Goal: Transaction & Acquisition: Purchase product/service

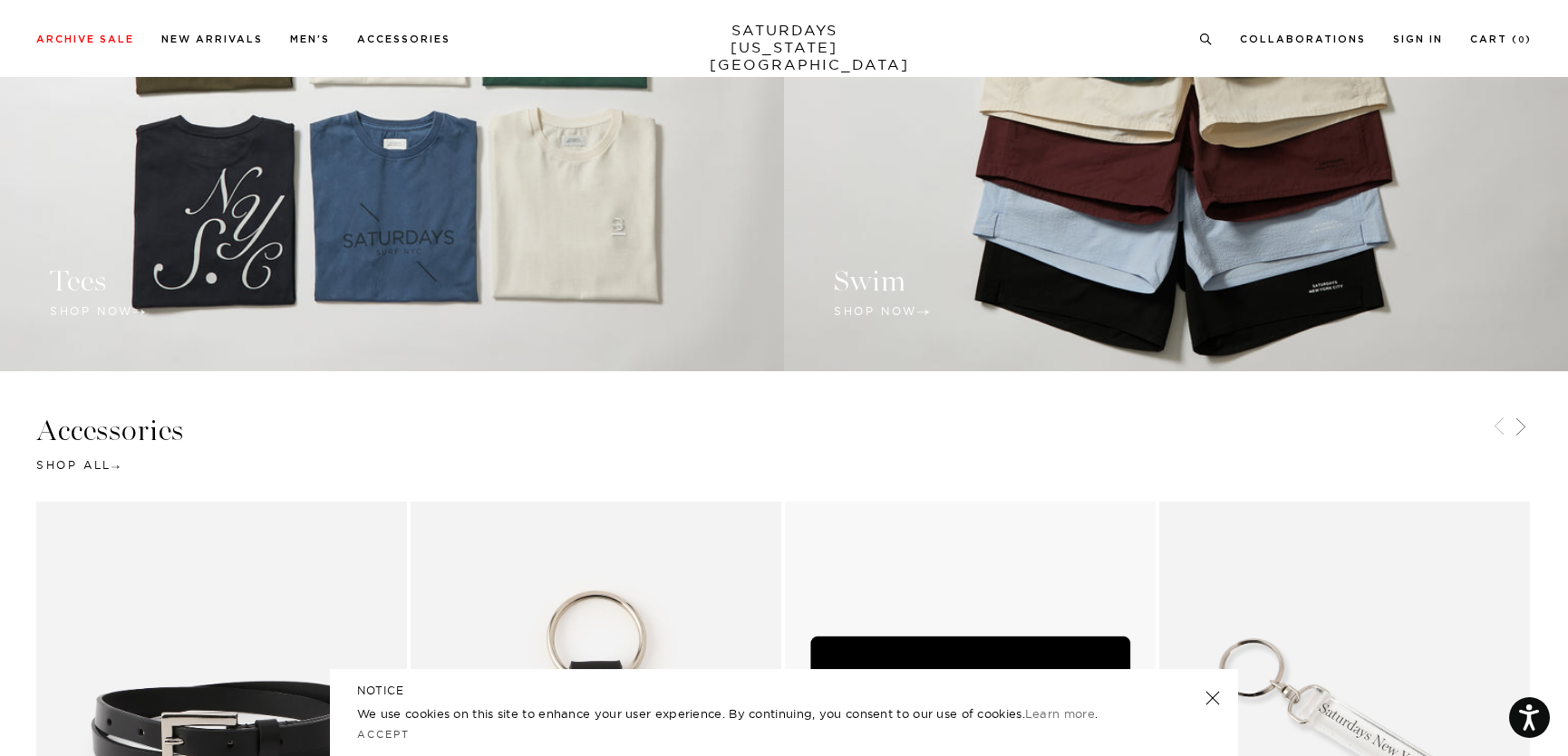
scroll to position [2113, 0]
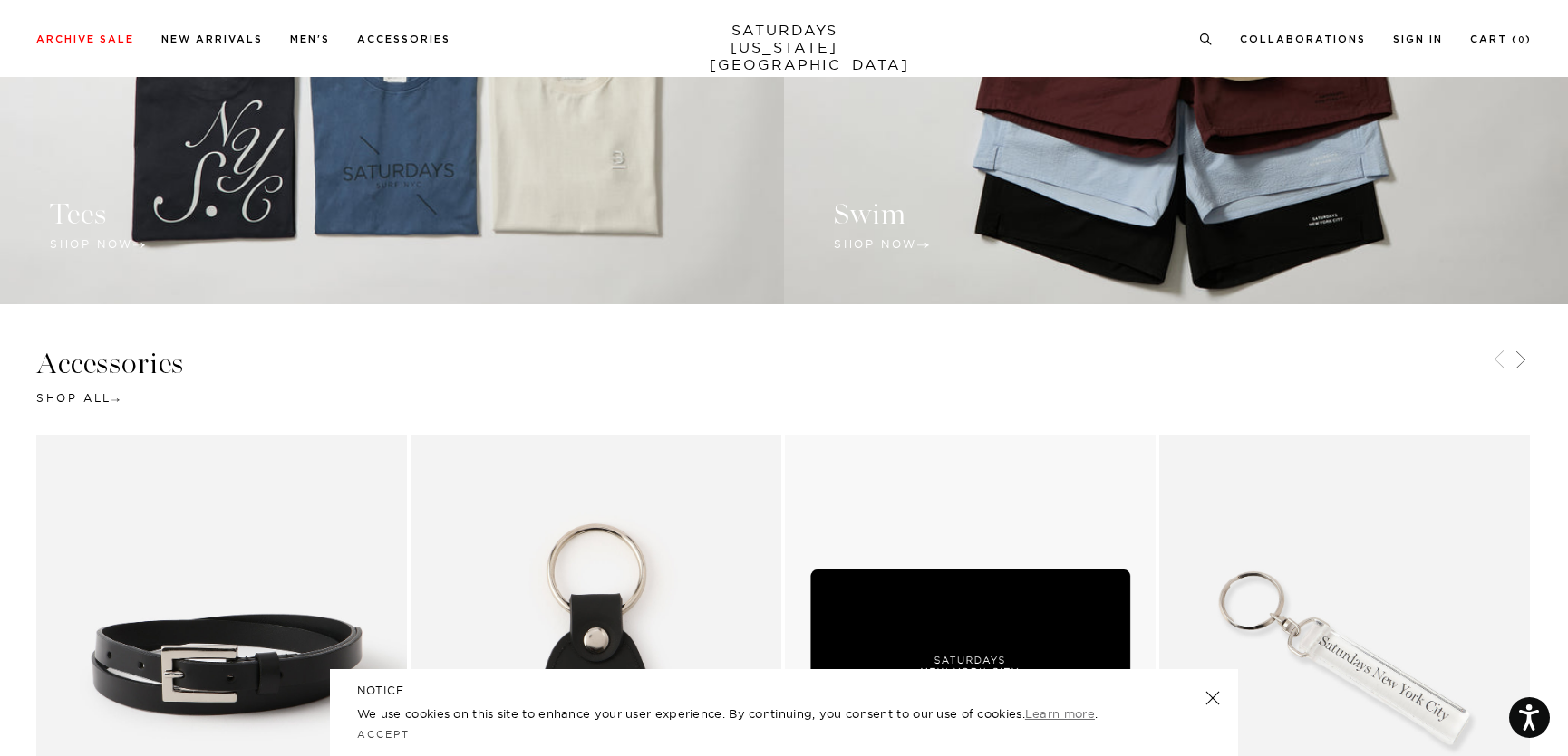
click at [1065, 710] on link "Learn more" at bounding box center [1059, 714] width 70 height 15
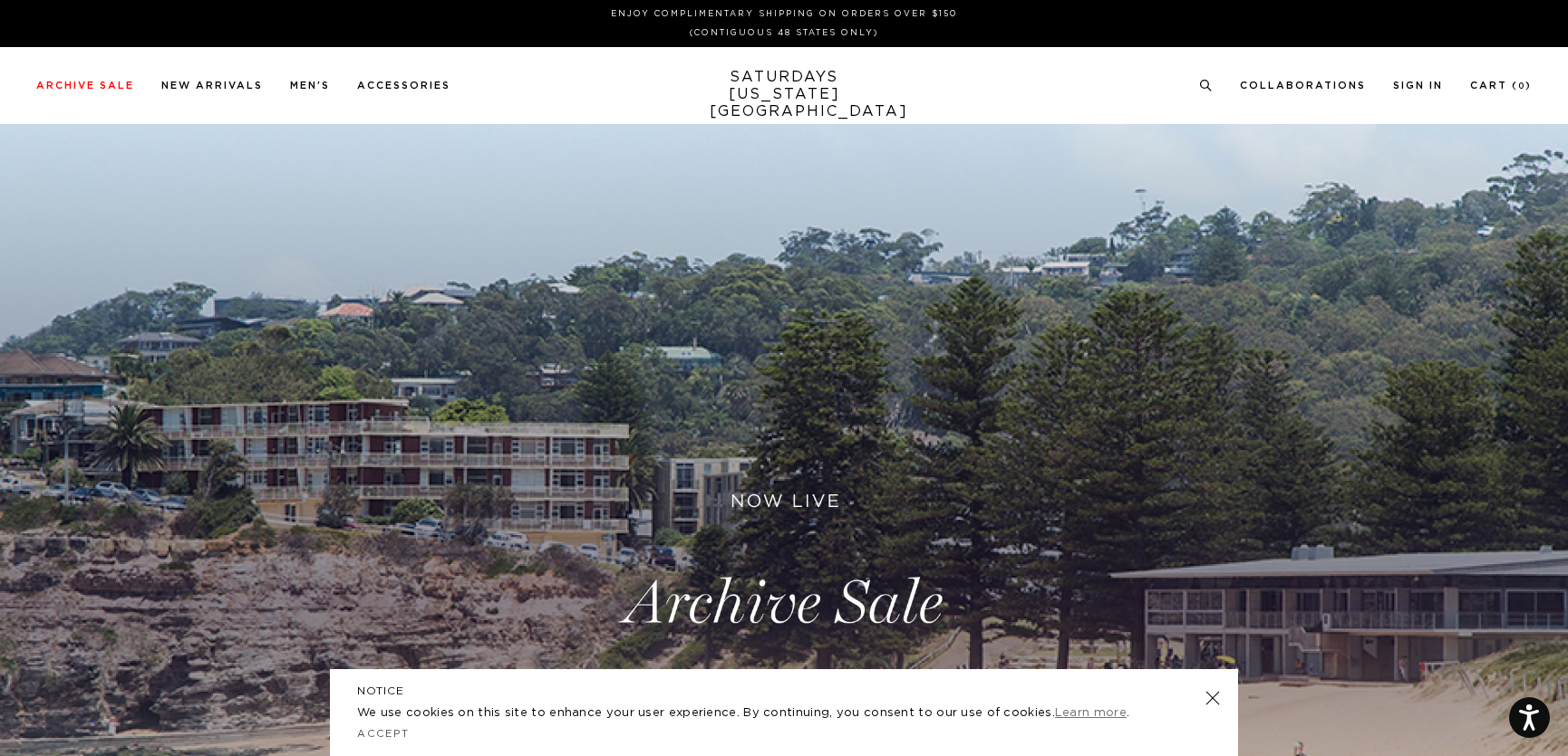
click at [1090, 708] on link "Learn more" at bounding box center [1090, 714] width 72 height 12
click at [1214, 698] on link at bounding box center [1213, 698] width 26 height 26
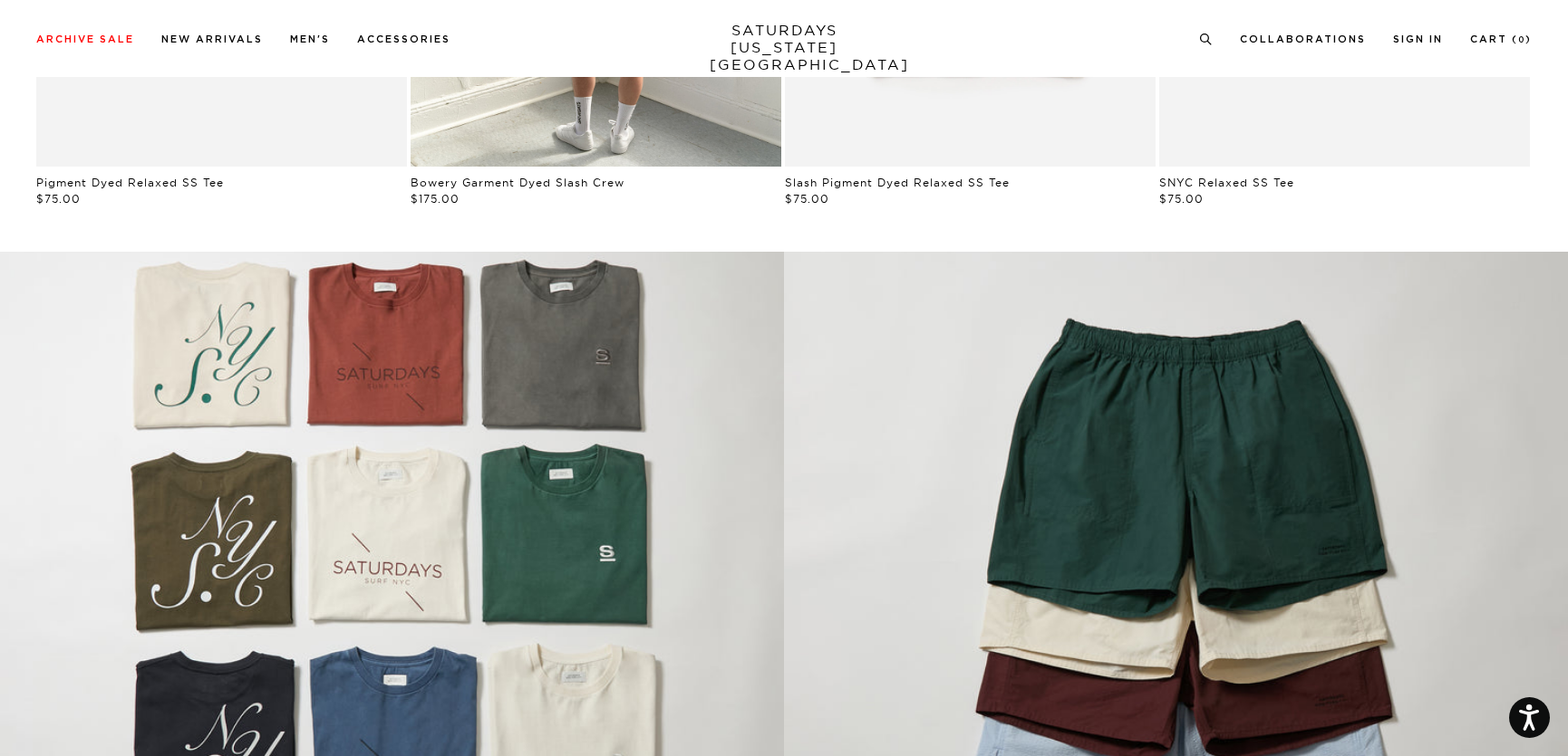
scroll to position [1207, 0]
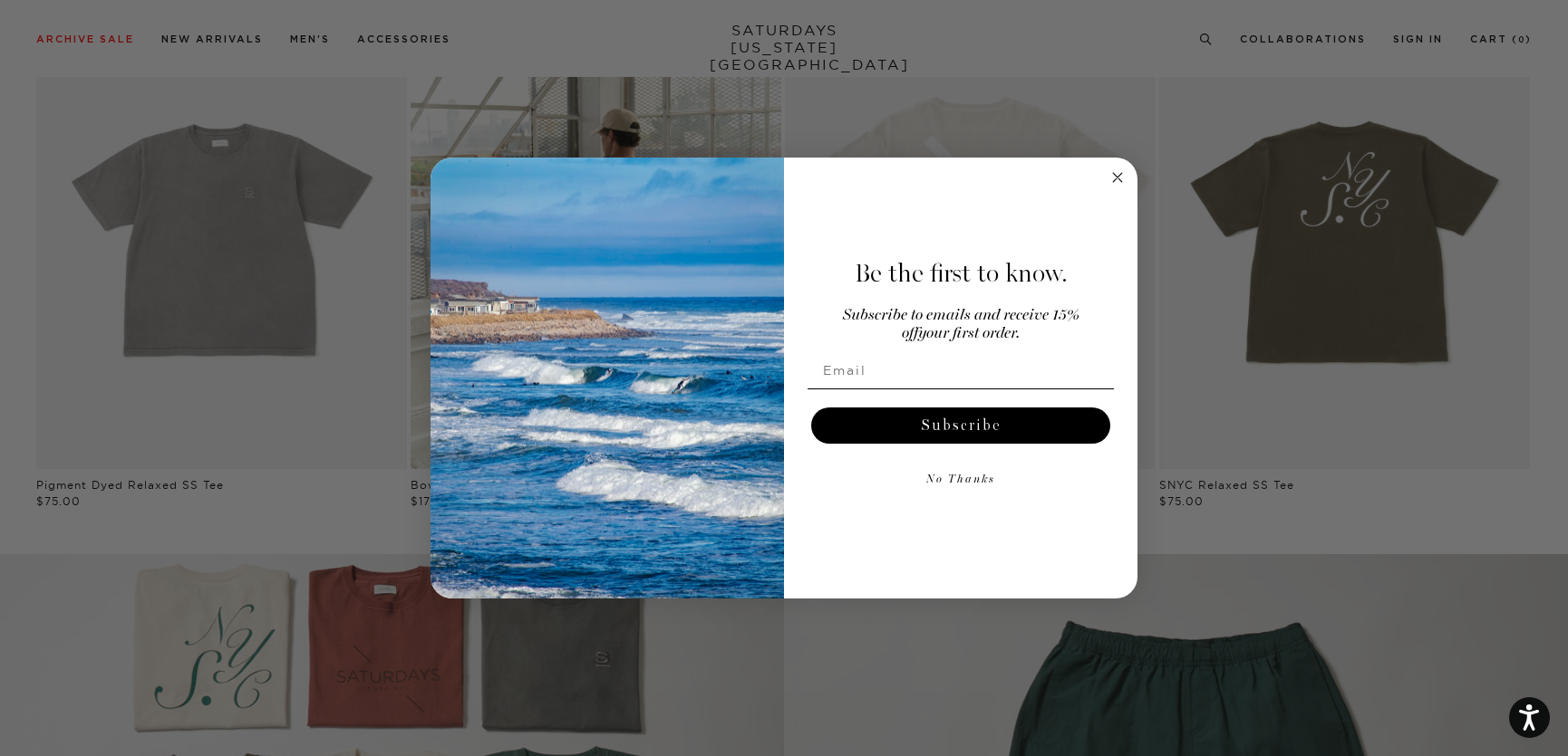
click at [1116, 174] on circle "Close dialog" at bounding box center [1117, 177] width 21 height 21
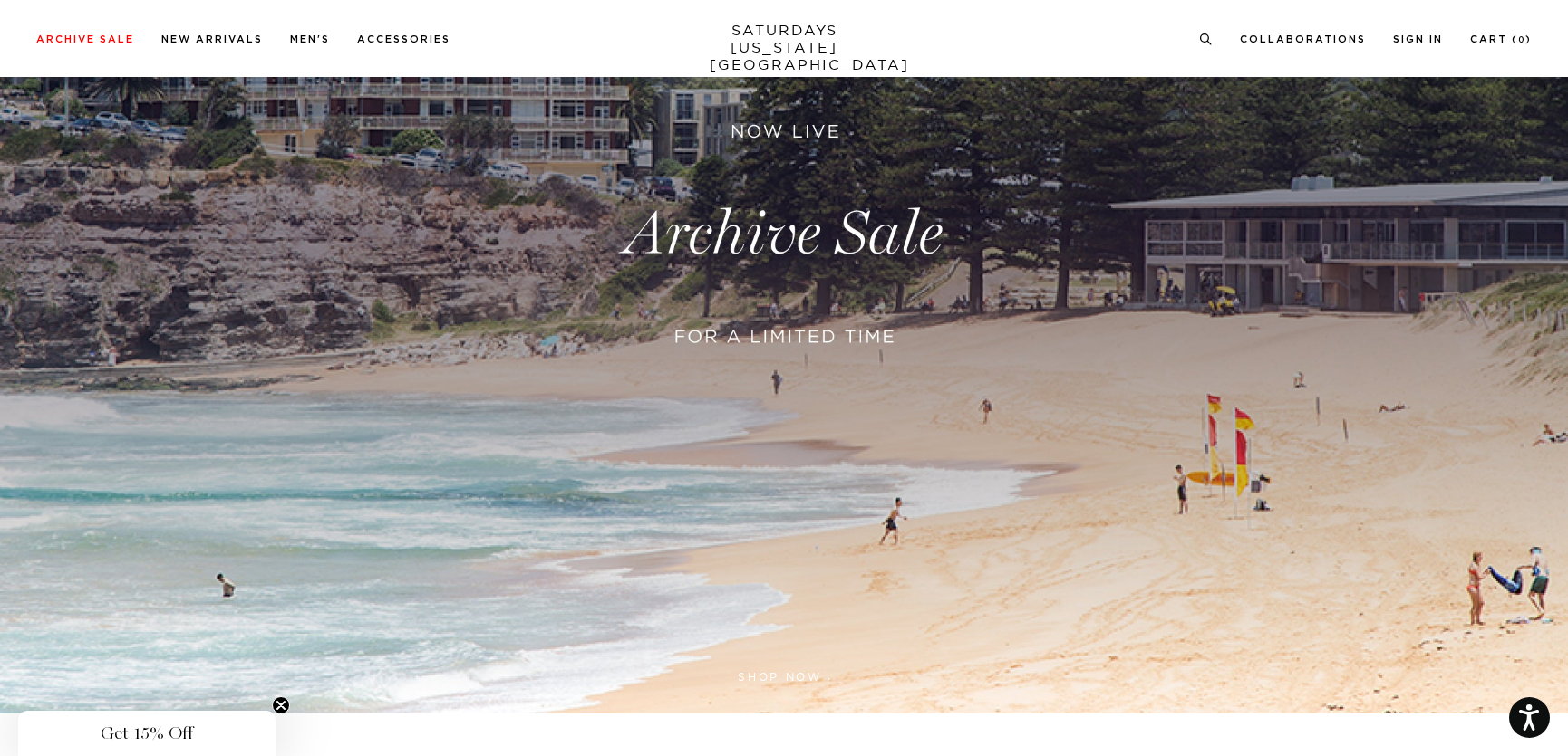
scroll to position [0, 0]
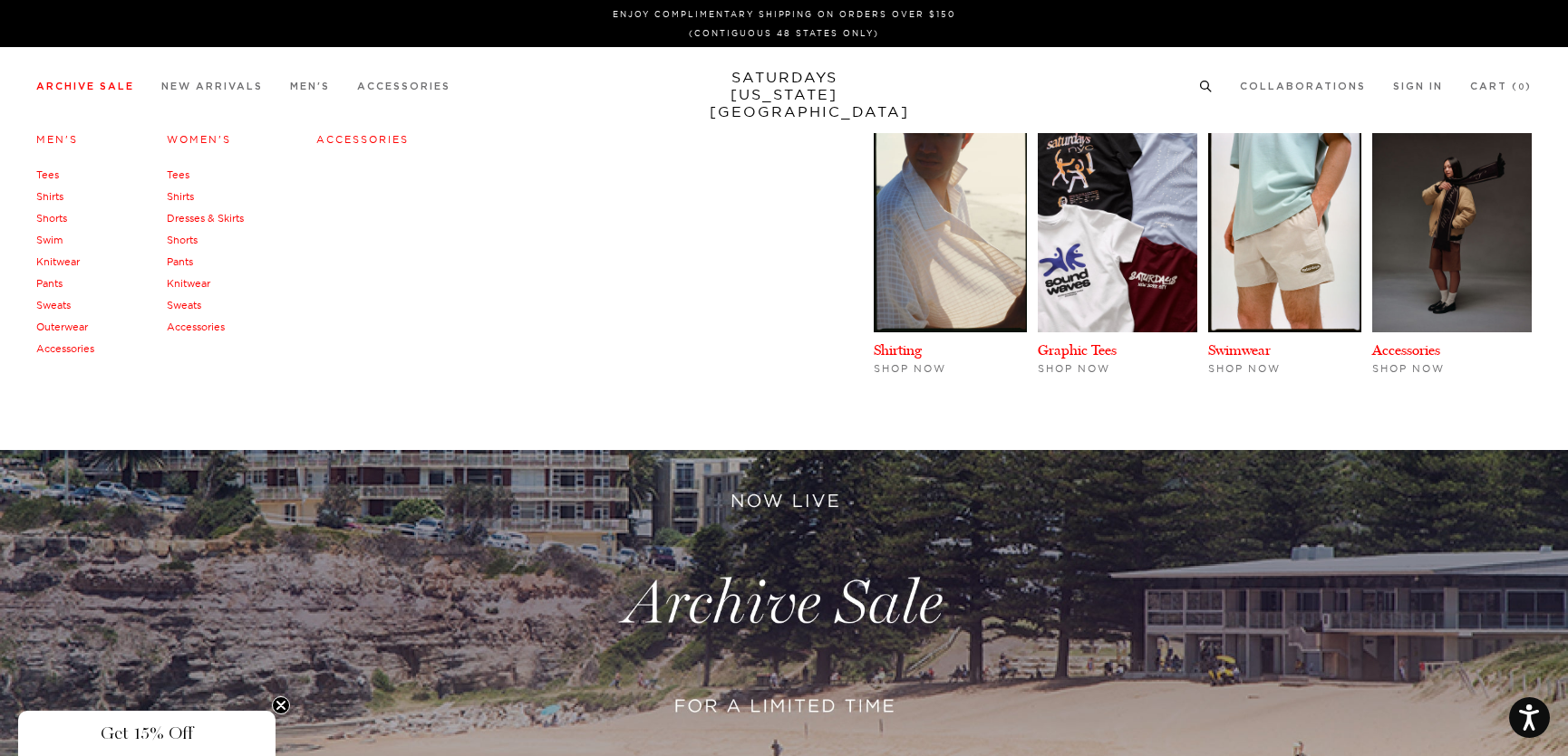
click at [91, 82] on link "Archive Sale" at bounding box center [86, 87] width 98 height 10
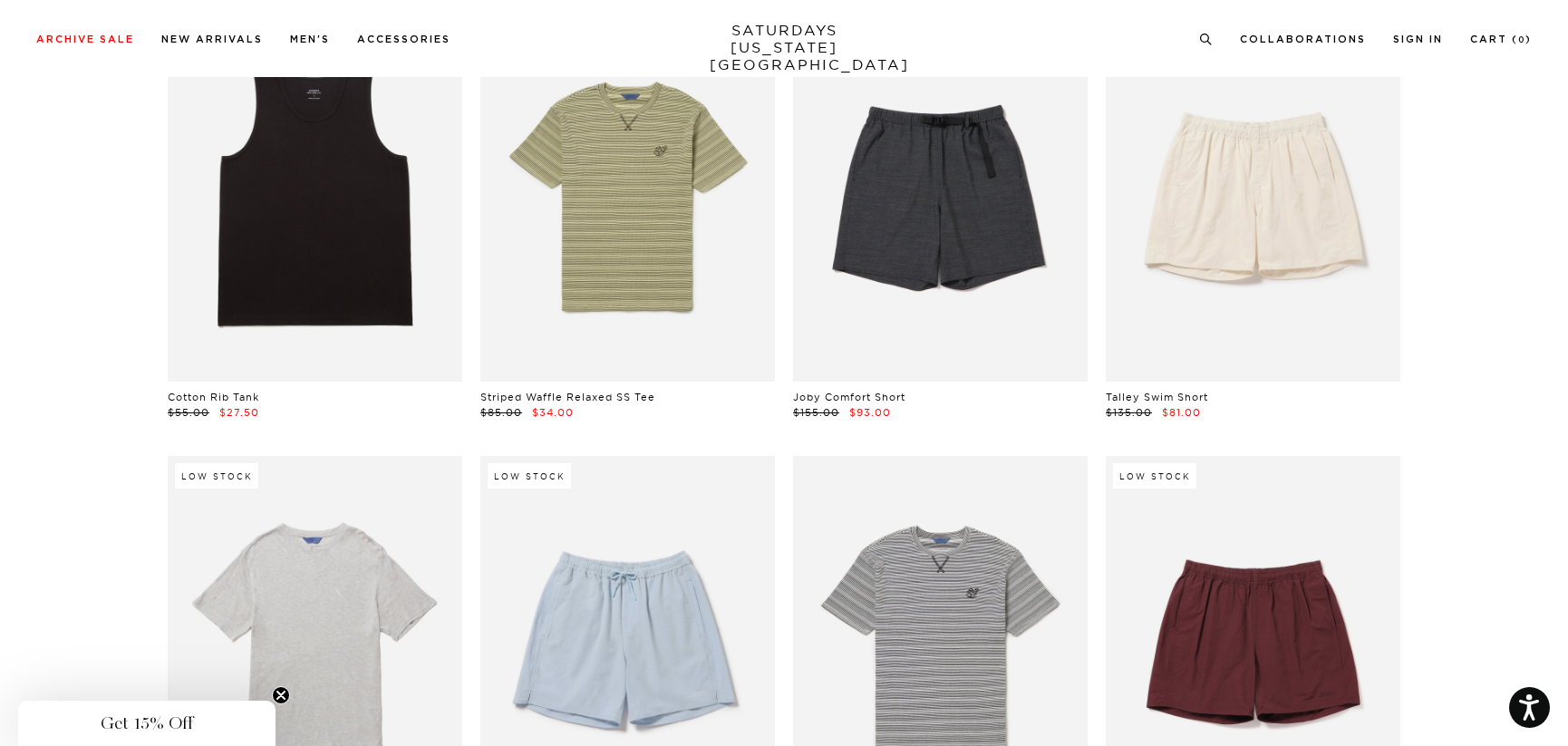
scroll to position [1512, 0]
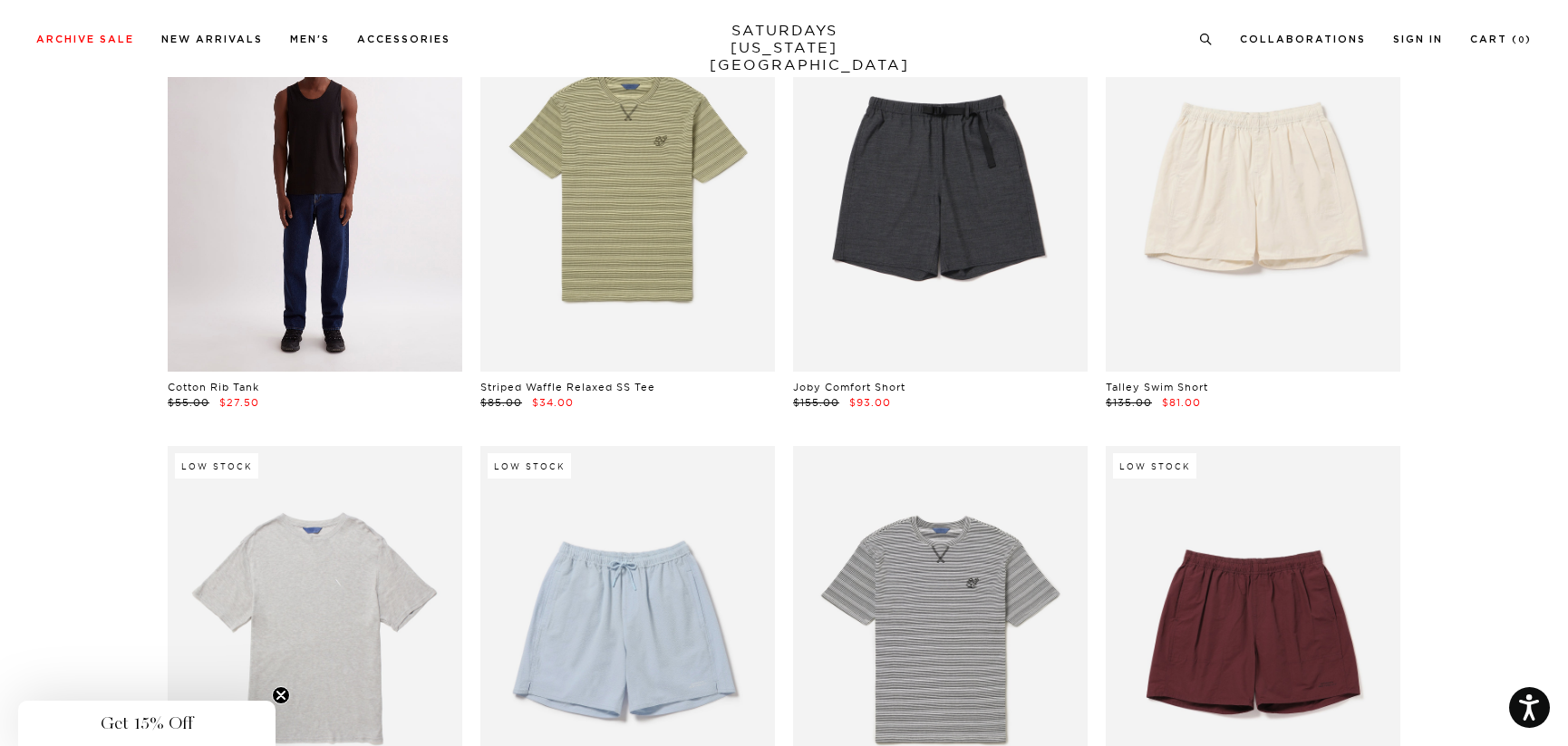
click at [305, 218] on link at bounding box center [314, 188] width 294 height 368
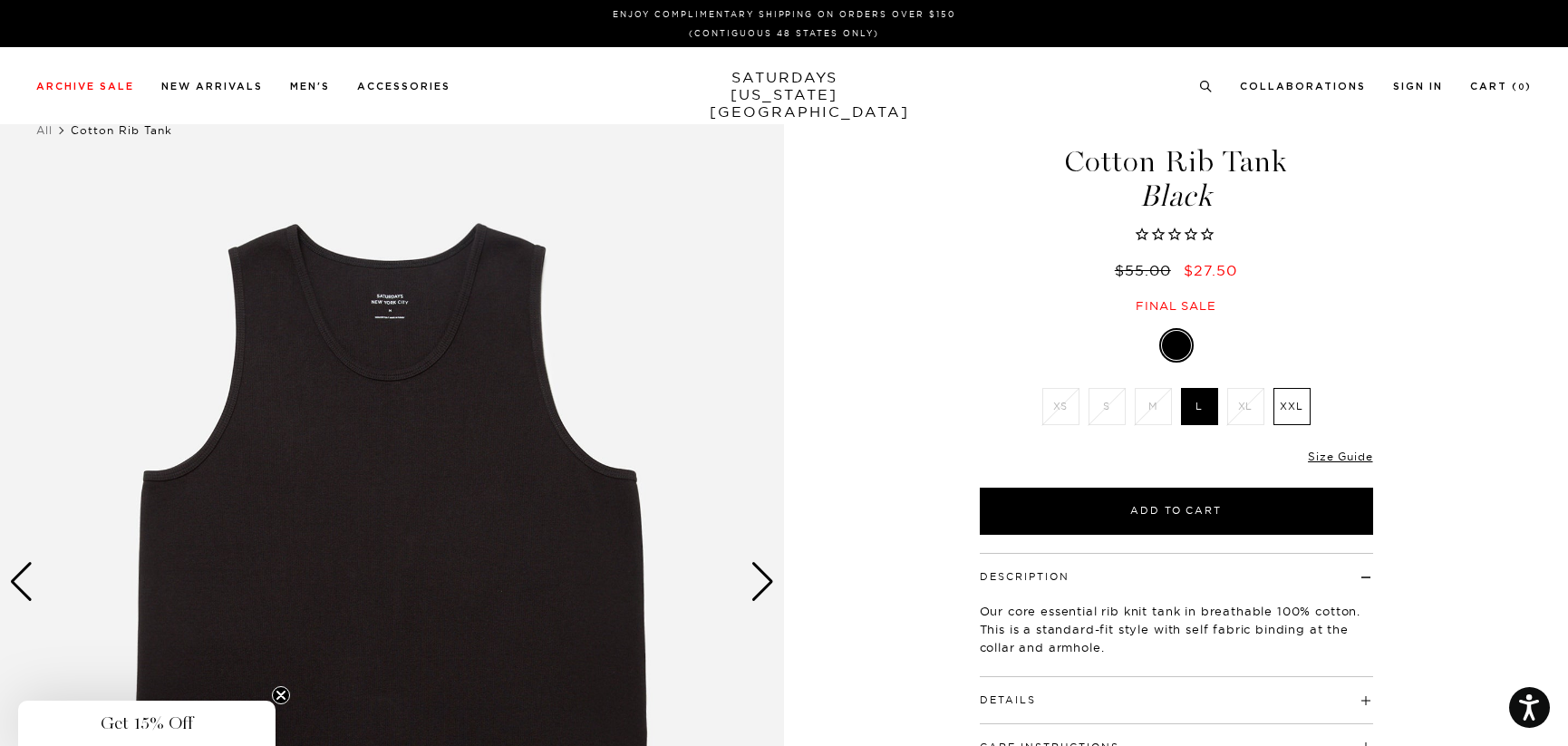
click at [480, 395] on img at bounding box center [392, 582] width 784 height 980
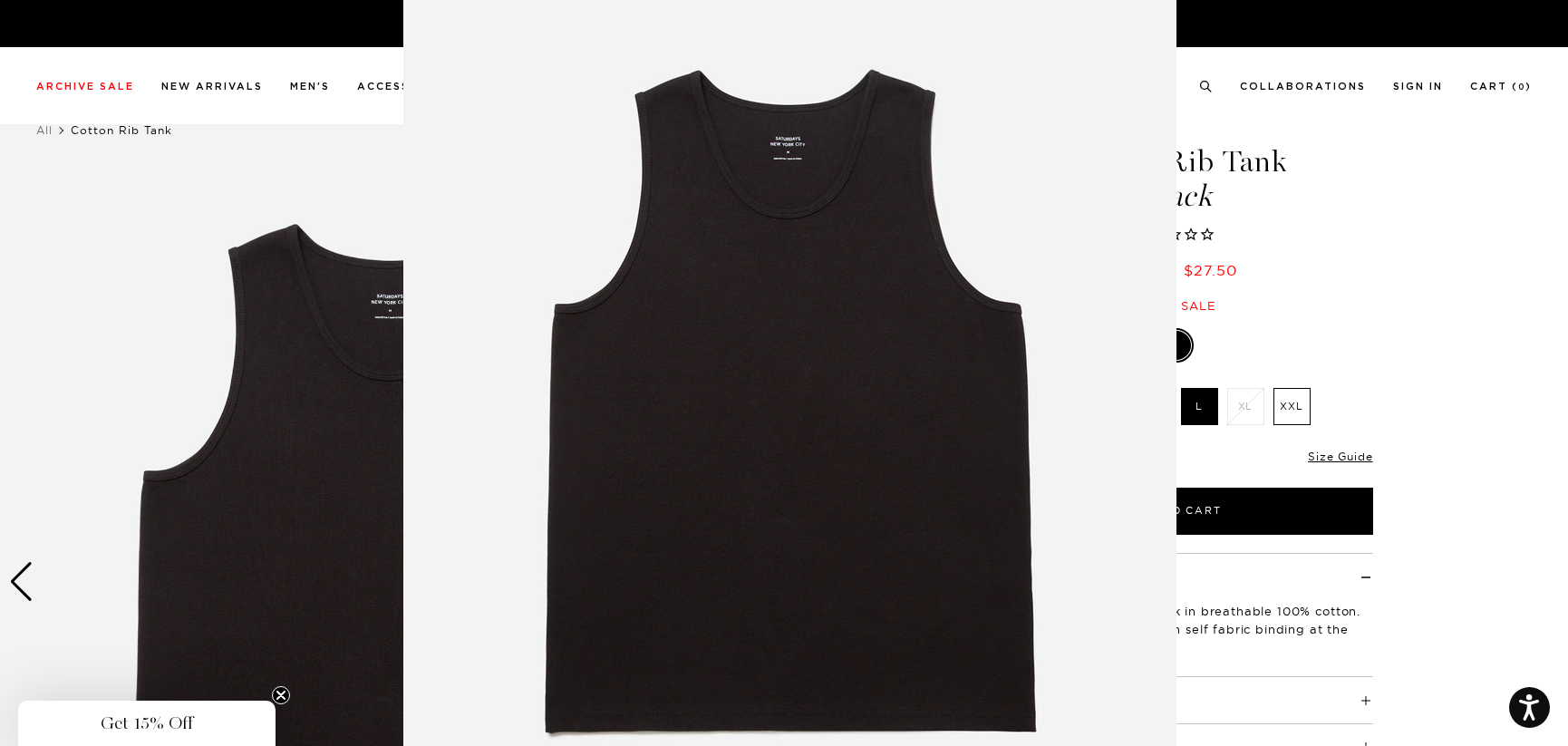
click at [801, 268] on img at bounding box center [790, 408] width 773 height 928
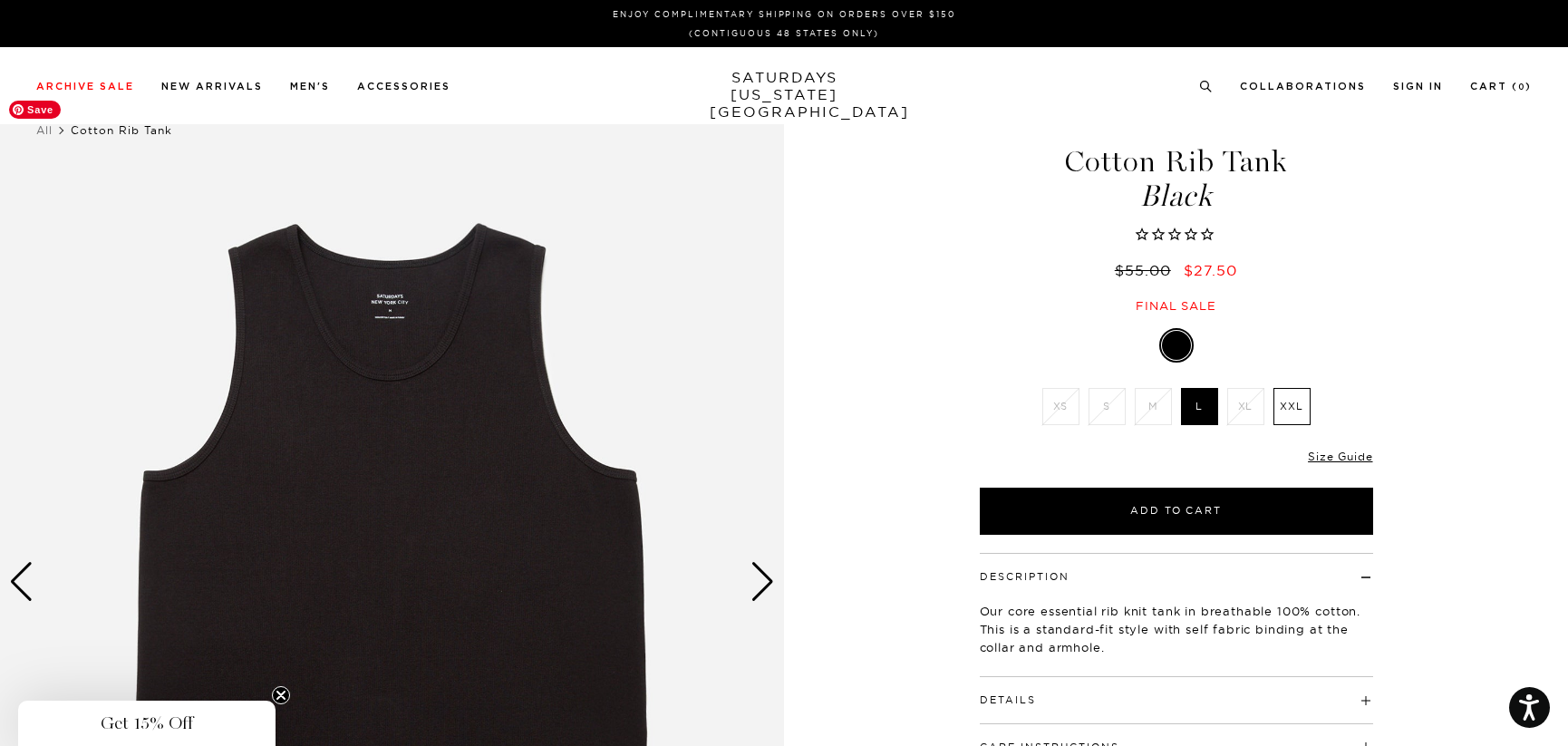
click at [434, 444] on img at bounding box center [392, 582] width 784 height 980
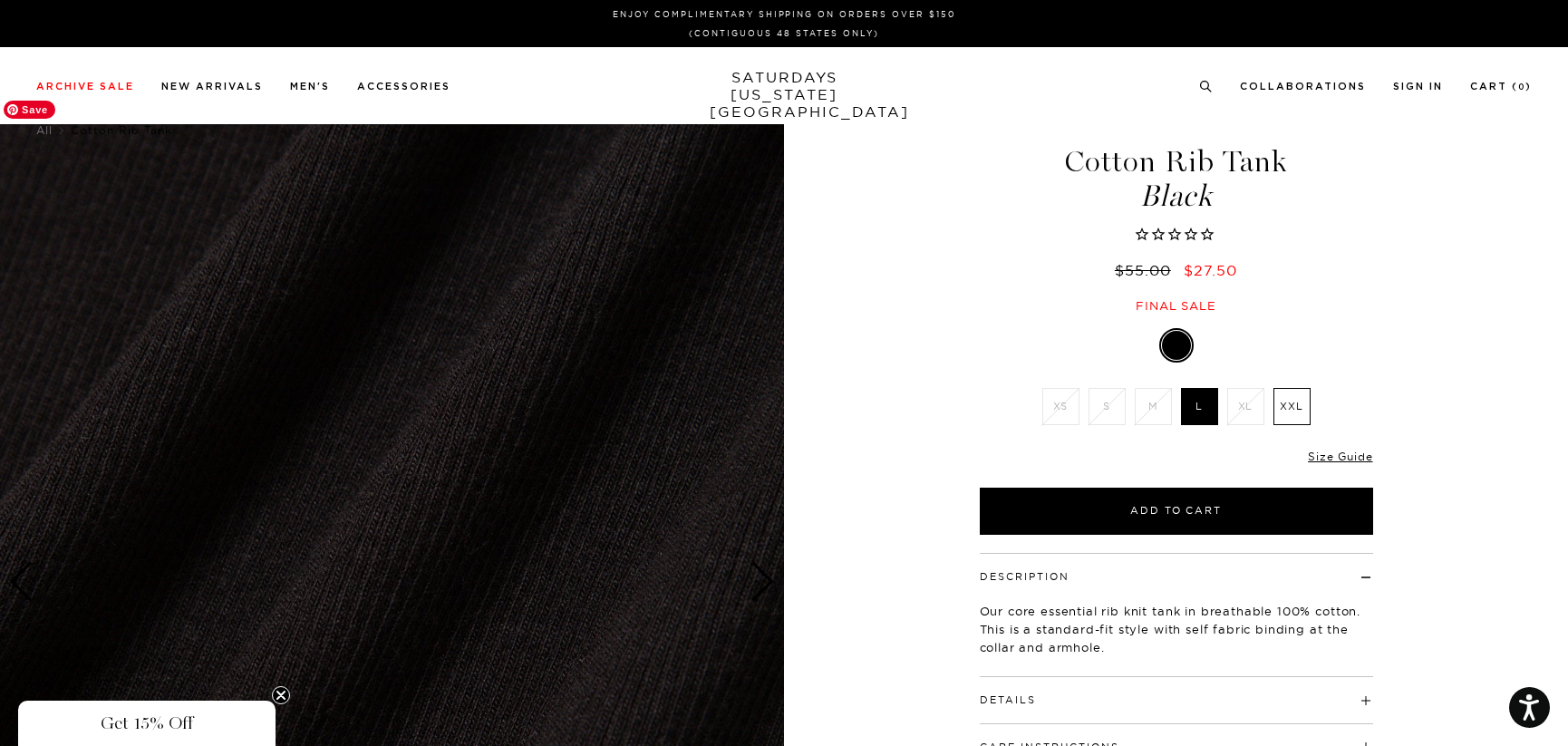
click at [708, 516] on img at bounding box center [392, 582] width 784 height 980
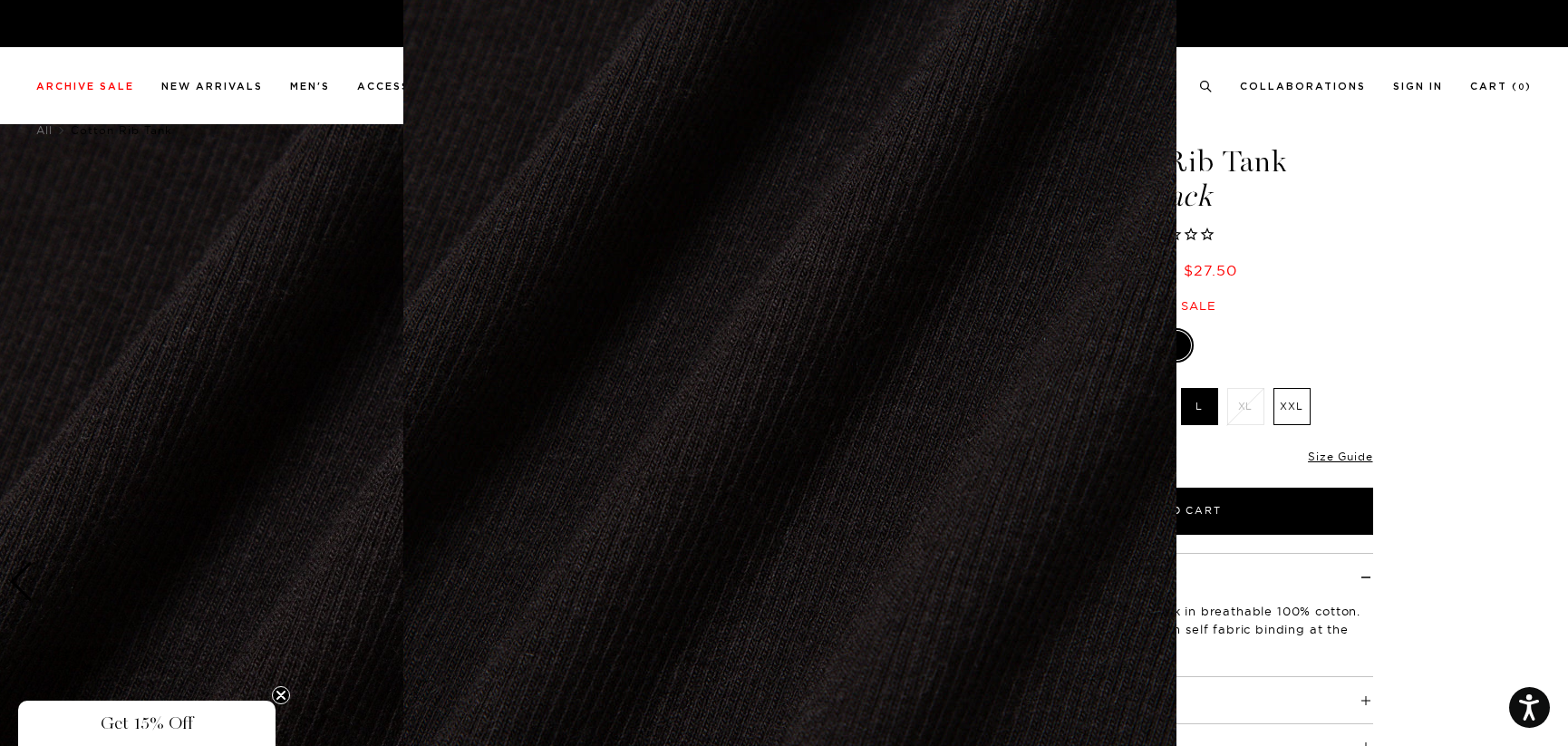
scroll to position [97, 0]
click at [1387, 407] on figure at bounding box center [784, 373] width 1568 height 746
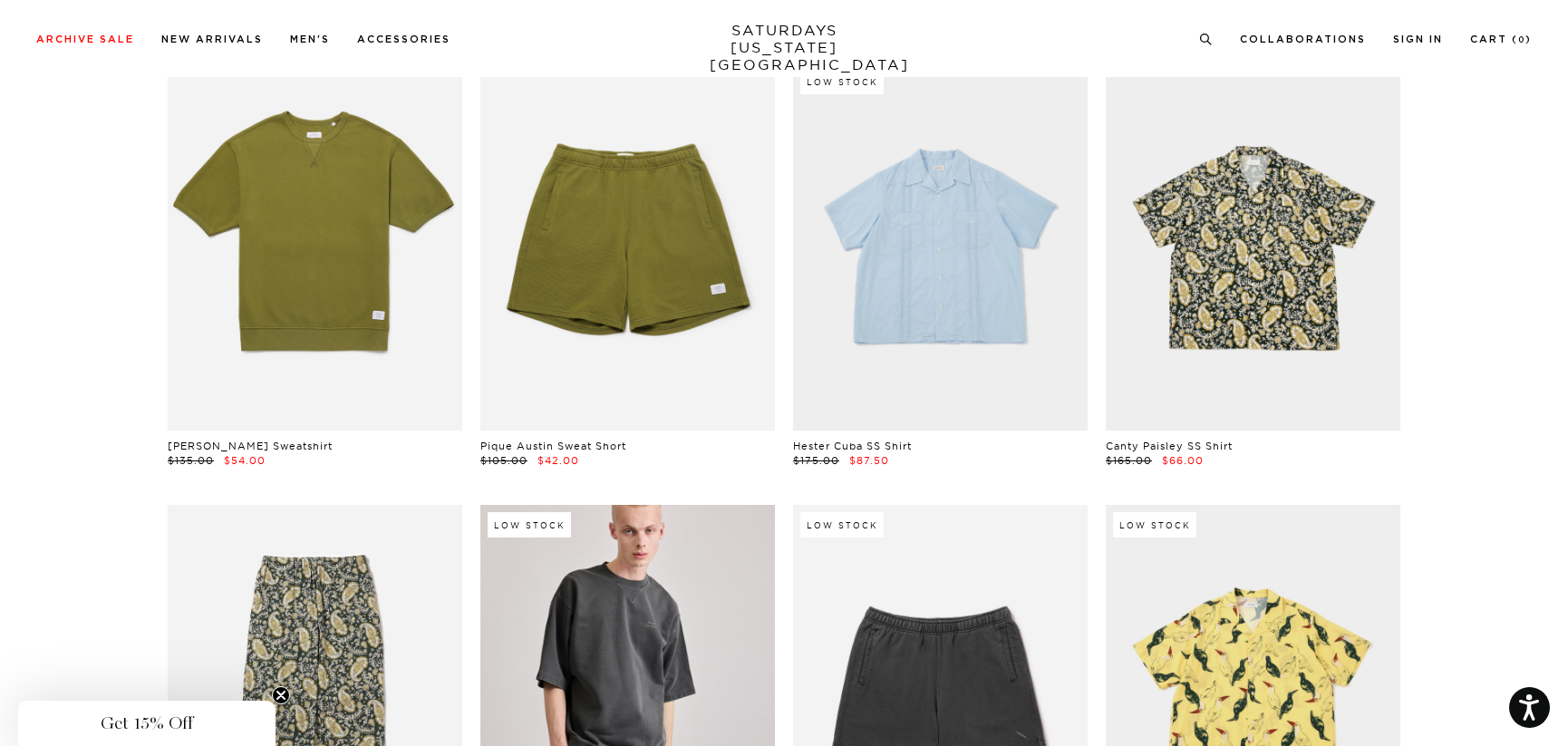
scroll to position [11183, 0]
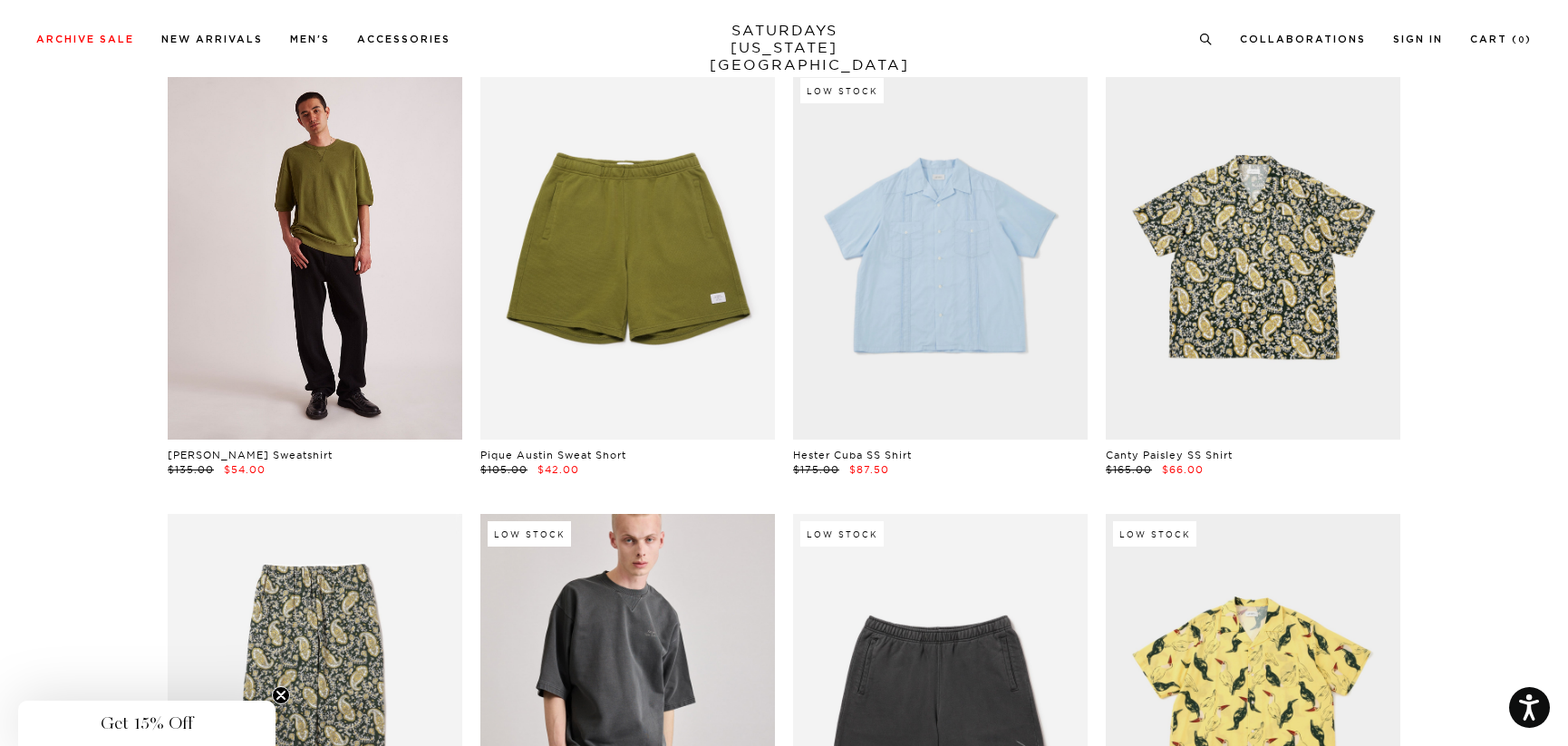
click at [318, 241] on link at bounding box center [314, 255] width 294 height 368
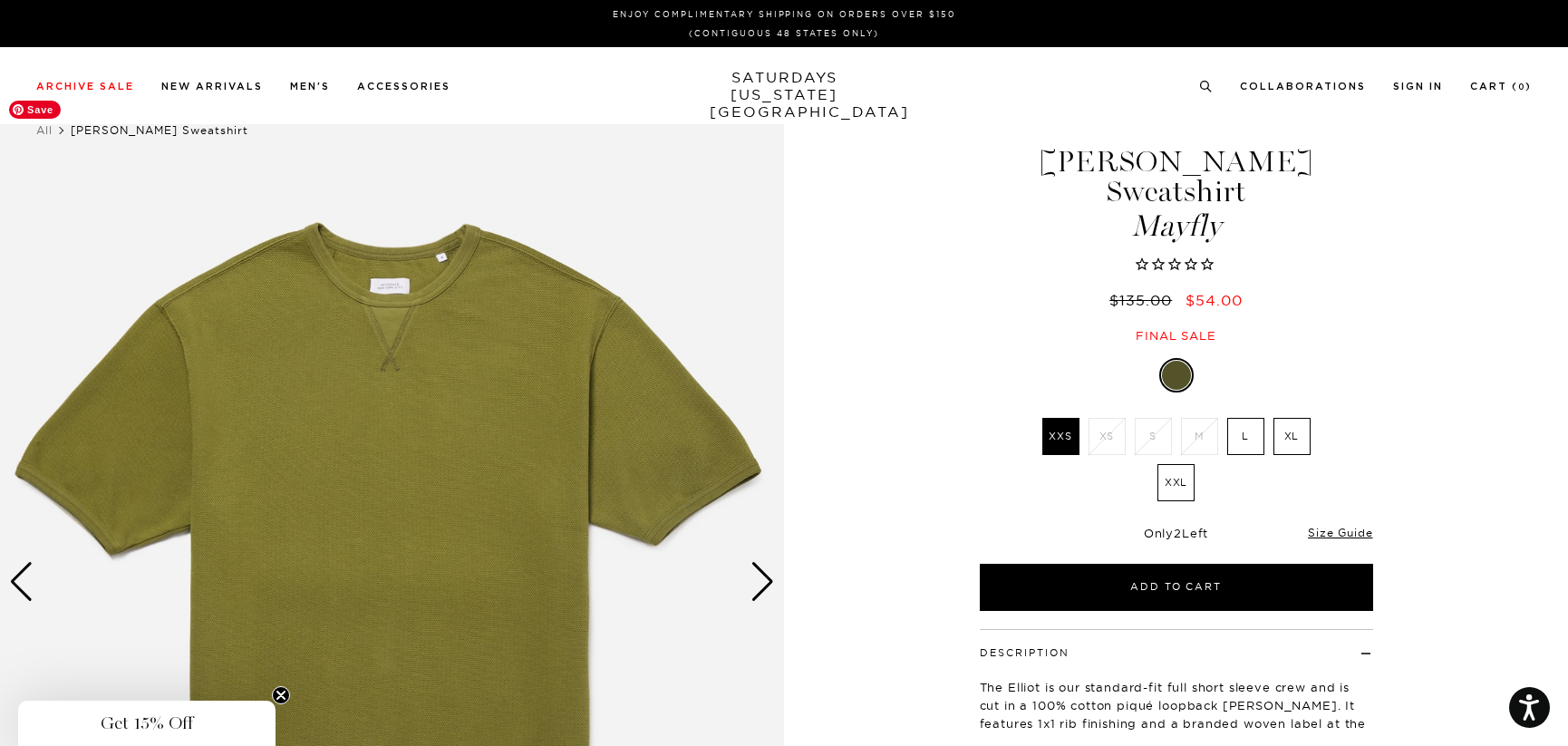
click at [432, 352] on img at bounding box center [392, 582] width 784 height 980
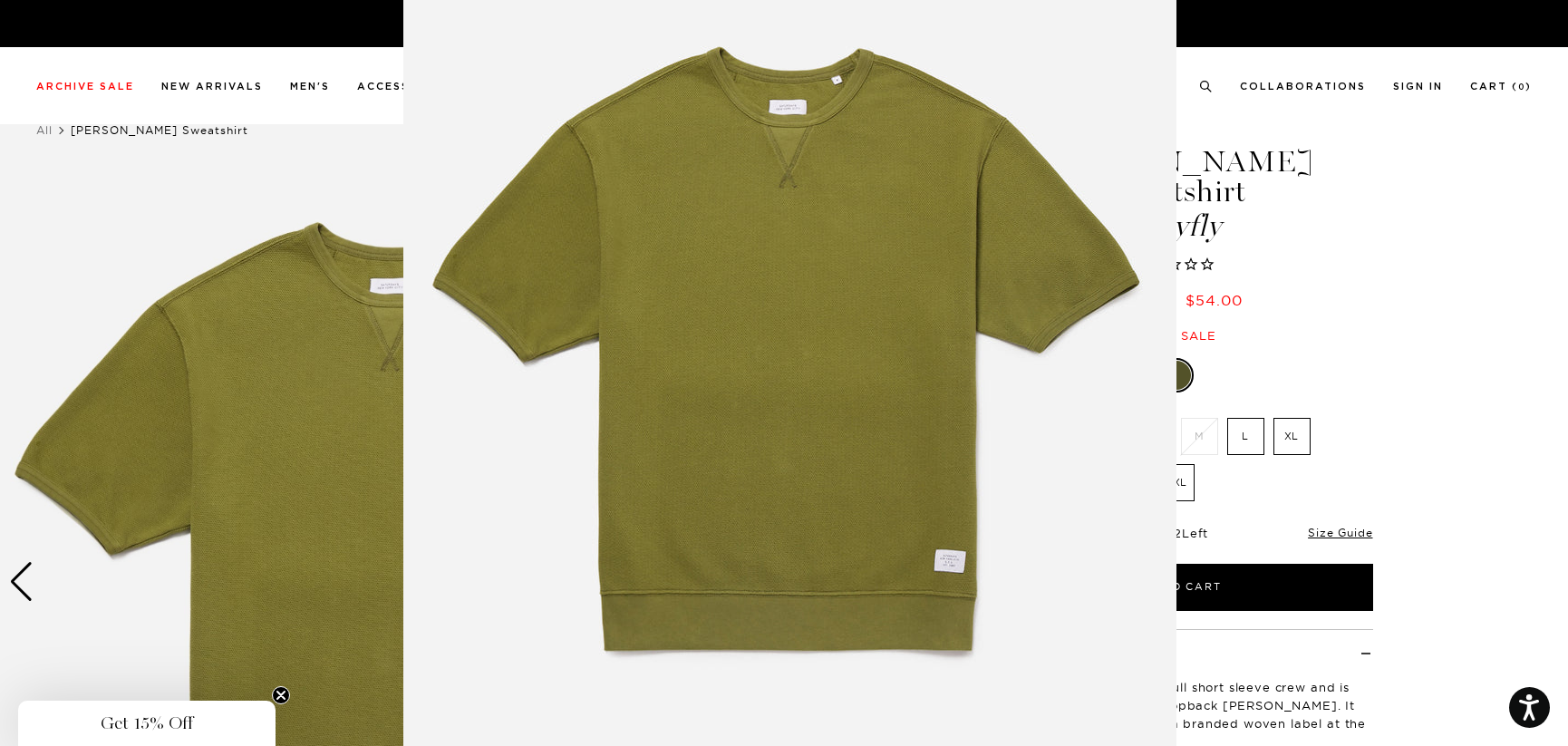
scroll to position [77, 0]
click at [1150, 333] on img at bounding box center [790, 387] width 773 height 928
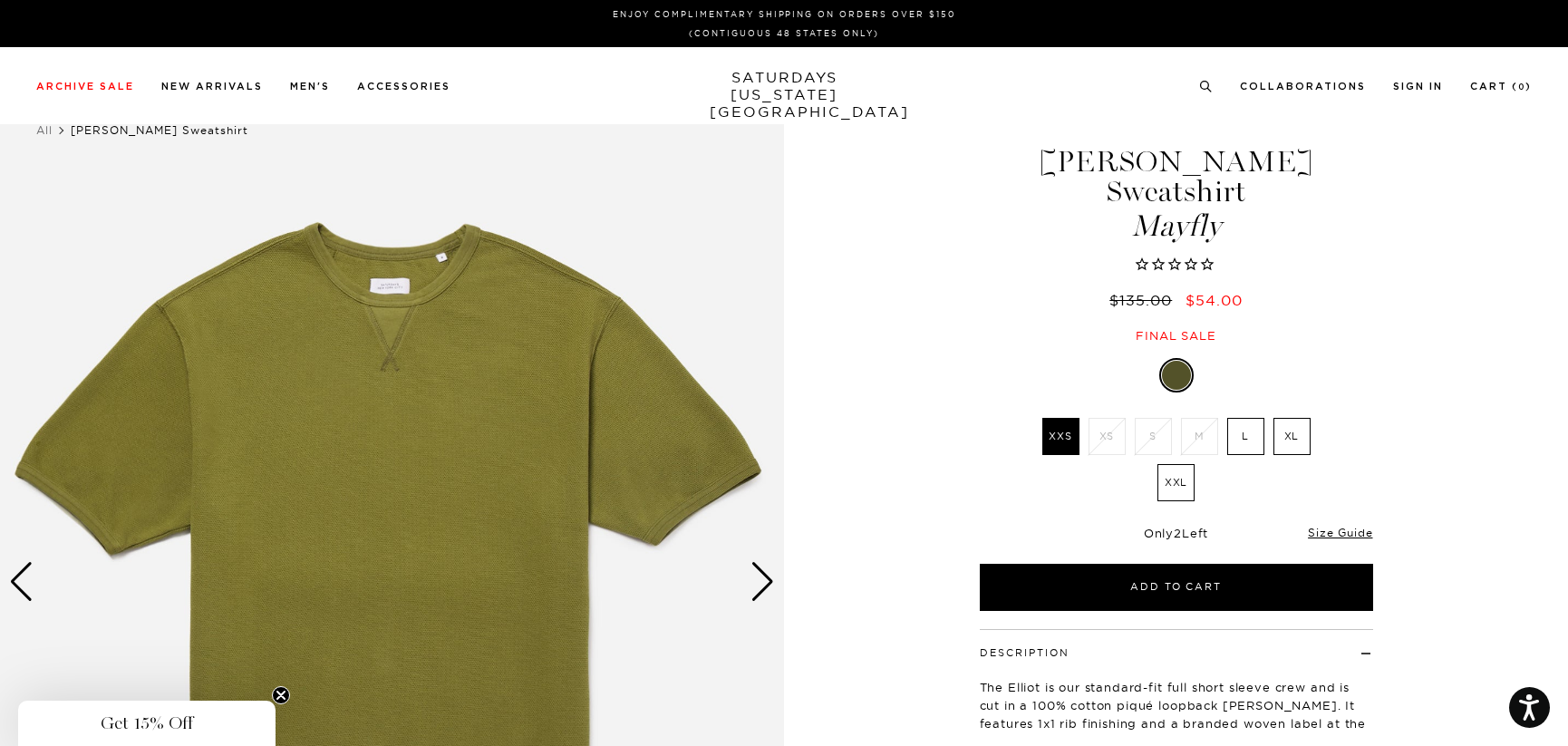
click at [756, 580] on div "Next slide" at bounding box center [762, 582] width 25 height 40
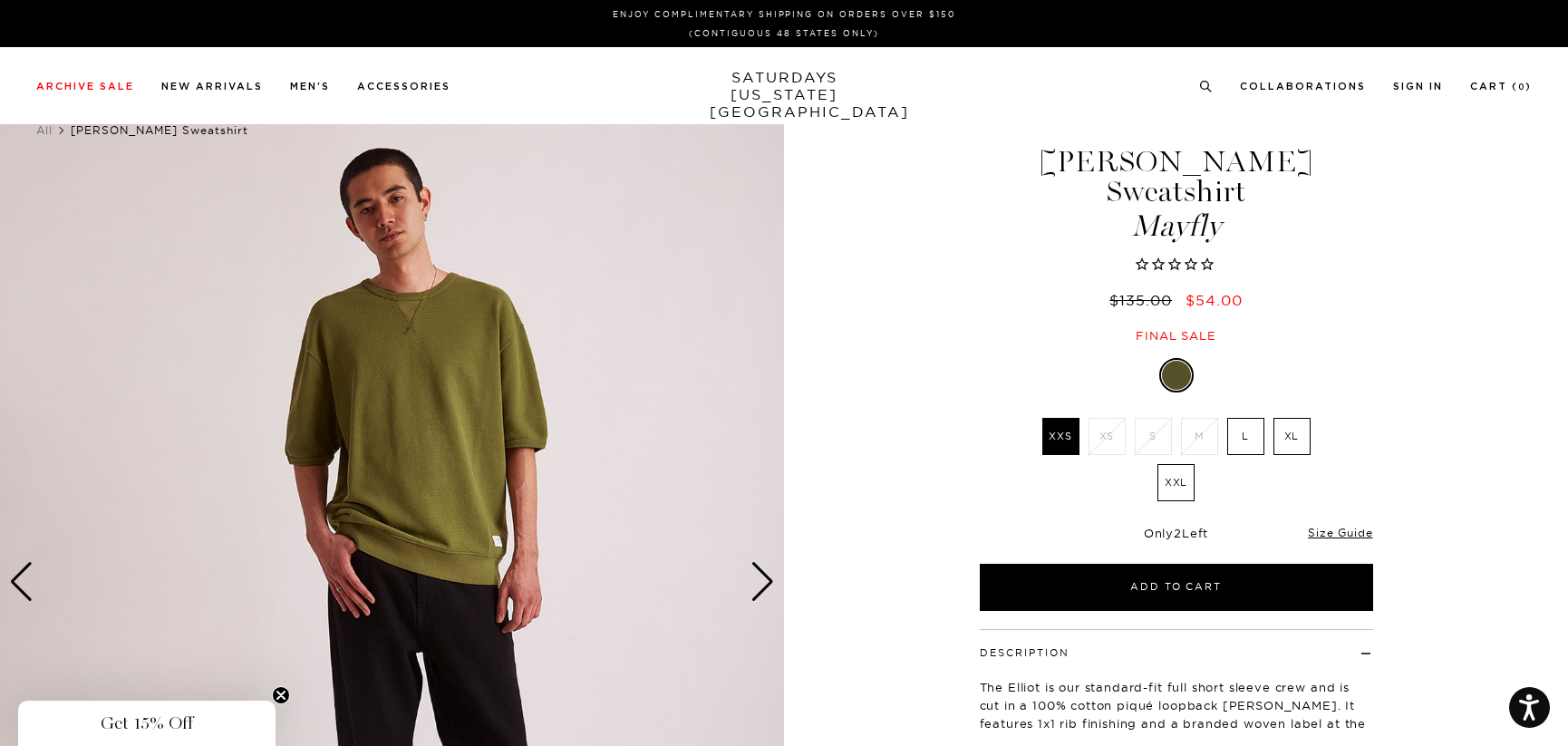
click at [764, 573] on div "Next slide" at bounding box center [762, 582] width 25 height 40
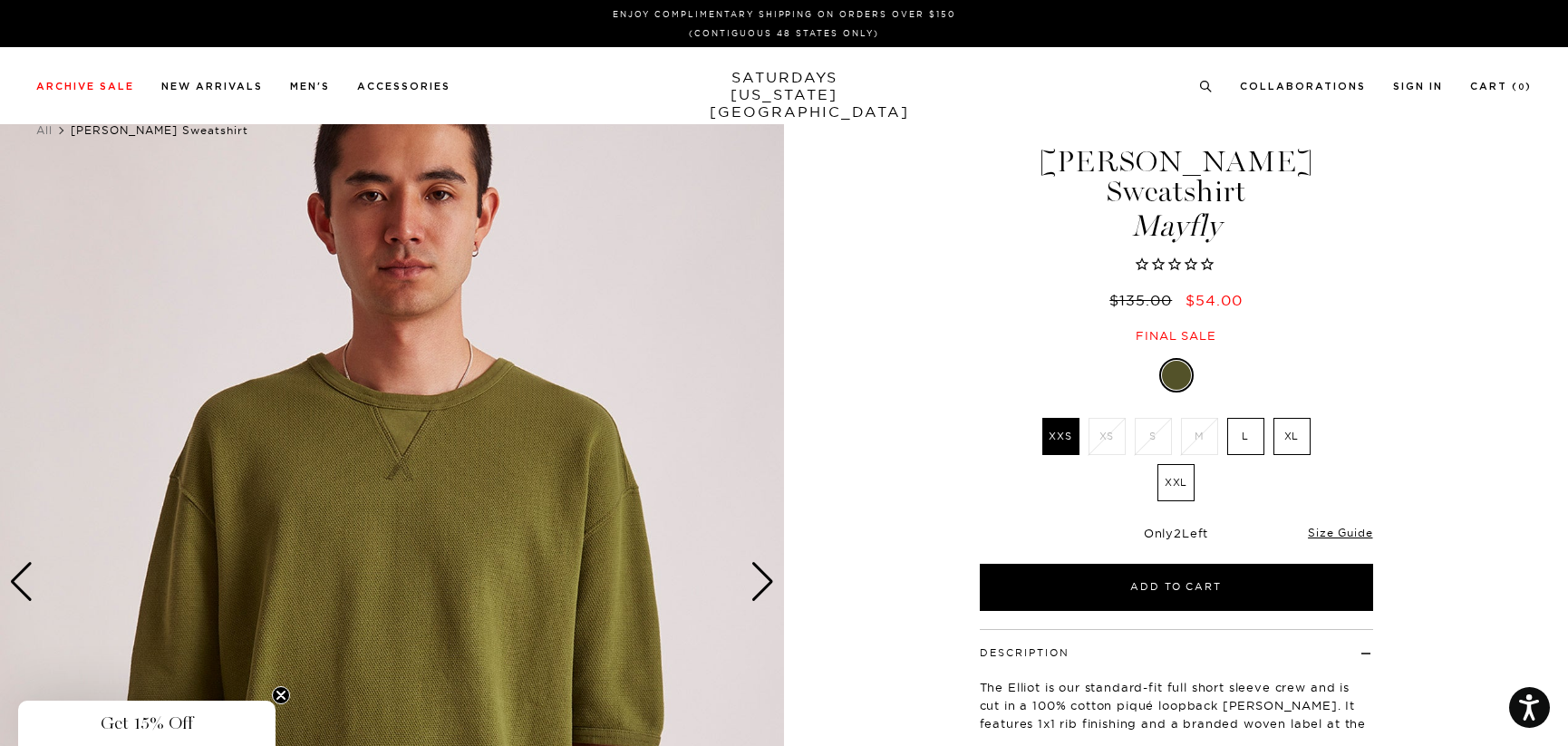
click at [764, 573] on div "Next slide" at bounding box center [762, 582] width 25 height 40
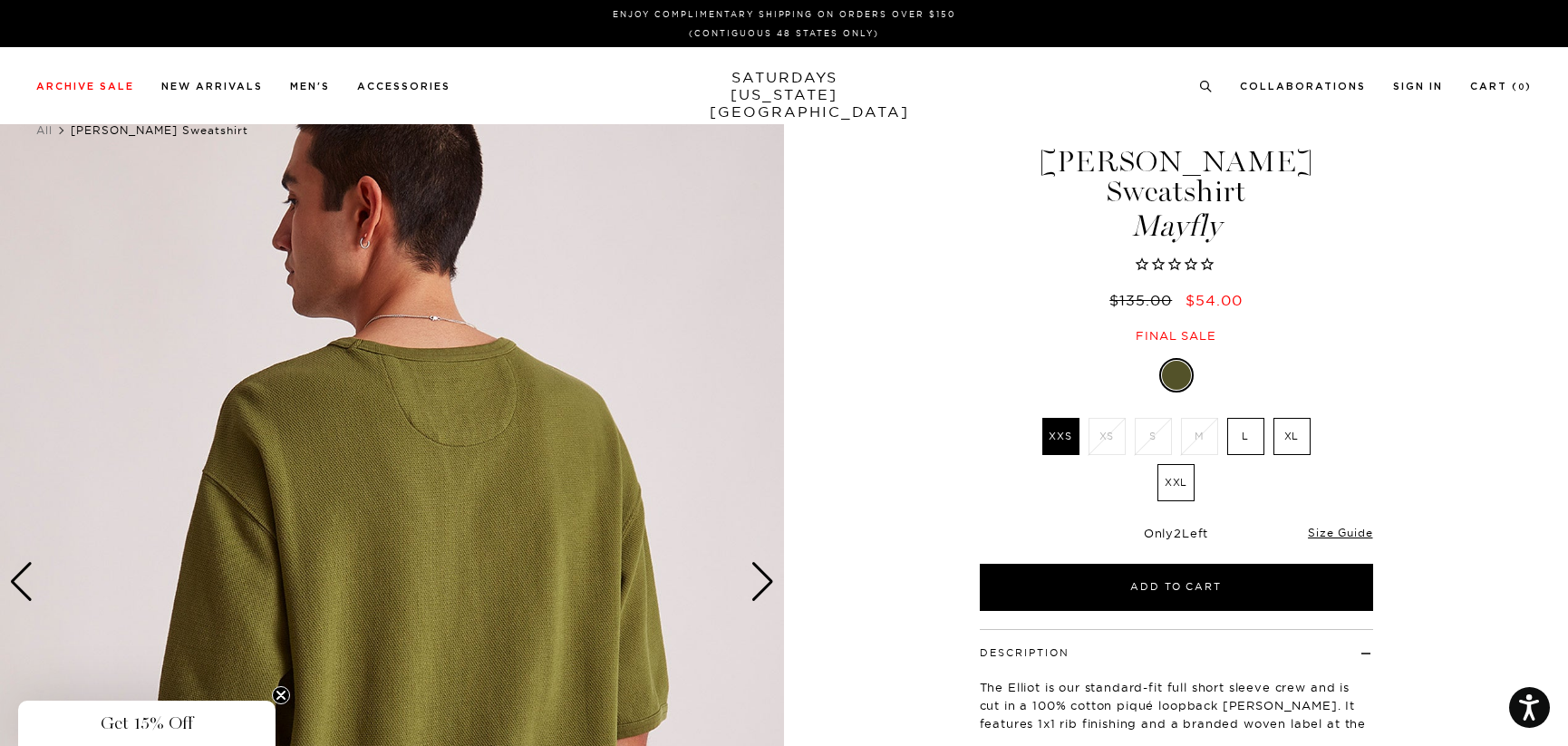
click at [764, 573] on div "Next slide" at bounding box center [762, 582] width 25 height 40
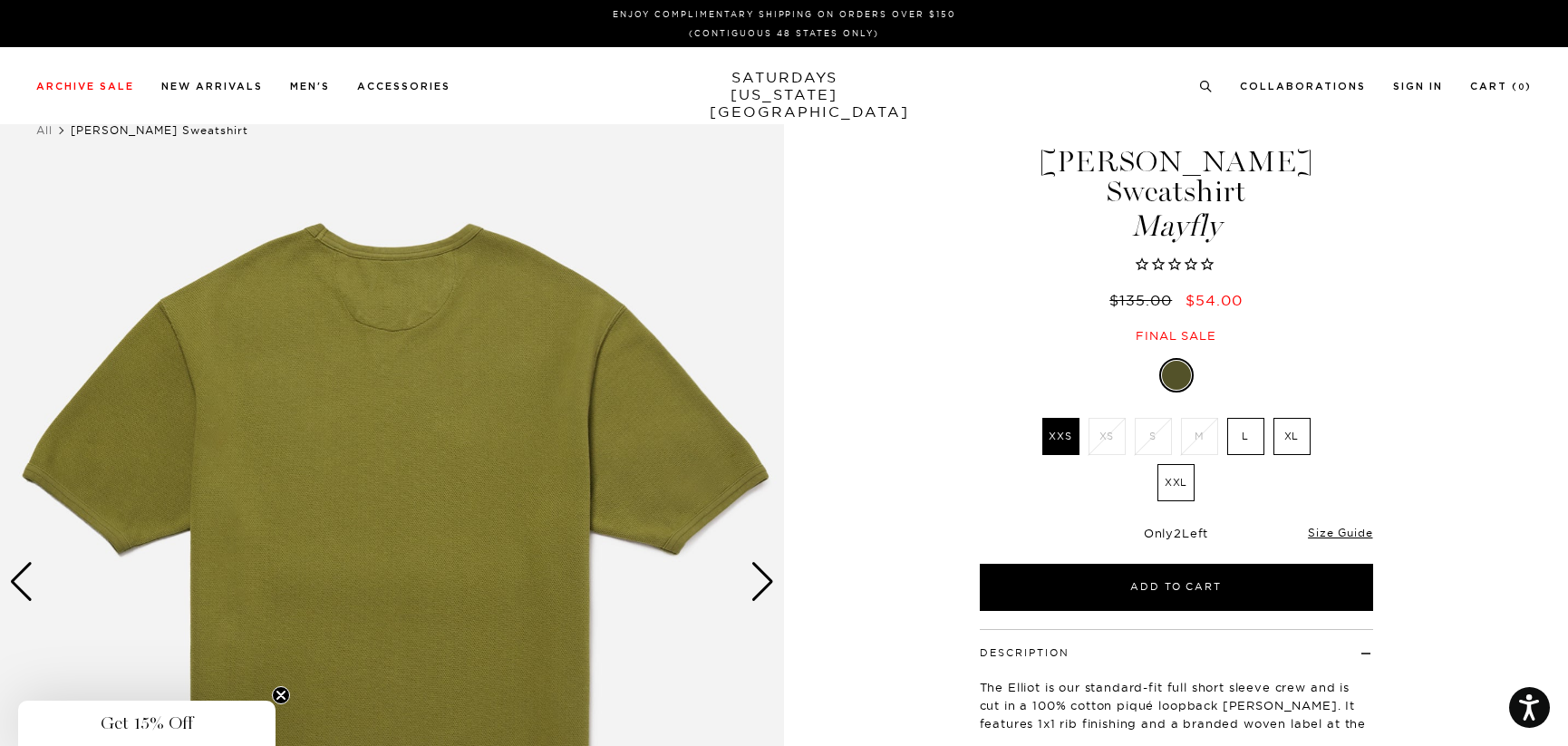
click at [766, 571] on div "Next slide" at bounding box center [762, 582] width 25 height 40
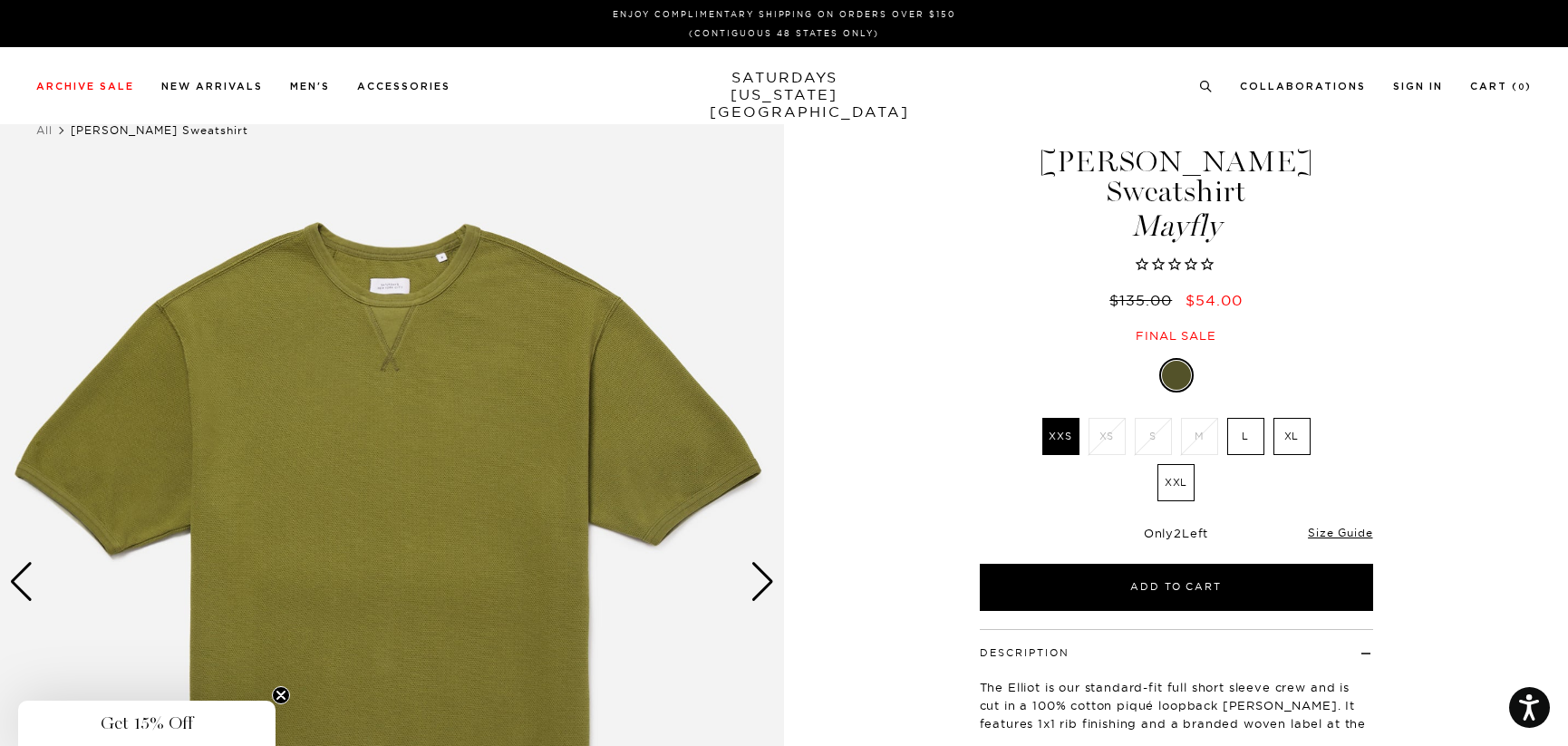
click at [766, 571] on div "Next slide" at bounding box center [762, 582] width 25 height 40
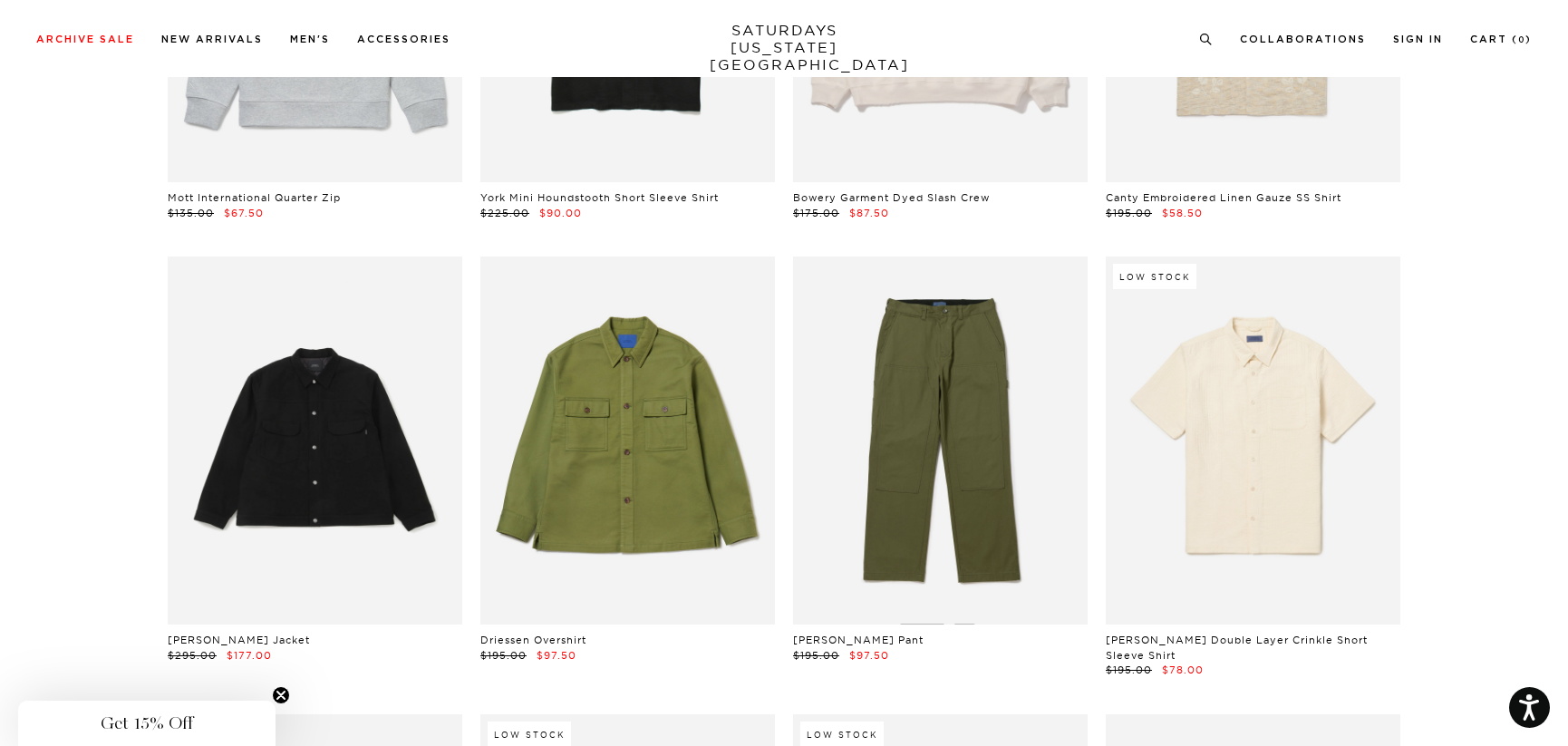
scroll to position [16769, 0]
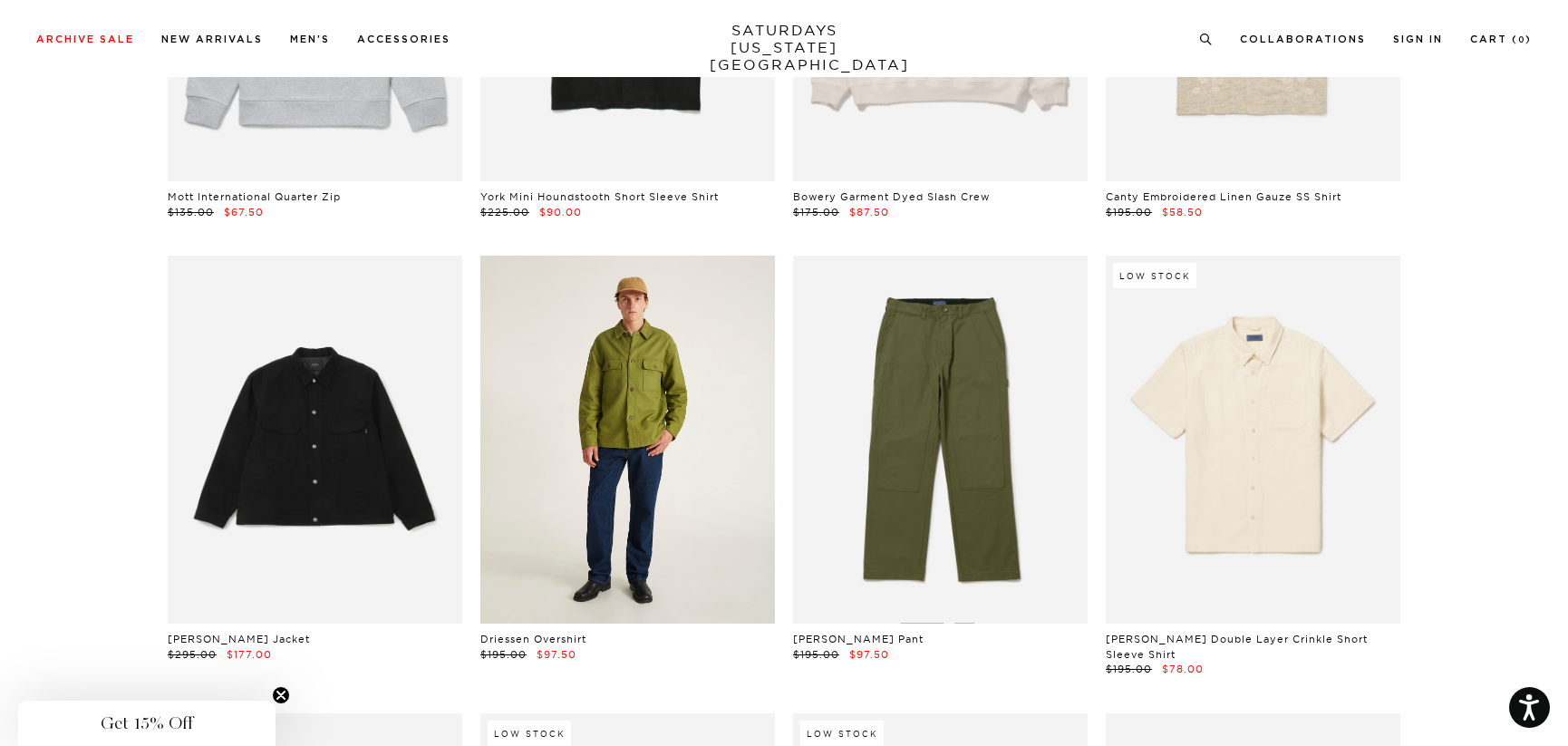
click at [648, 344] on link at bounding box center [627, 440] width 294 height 368
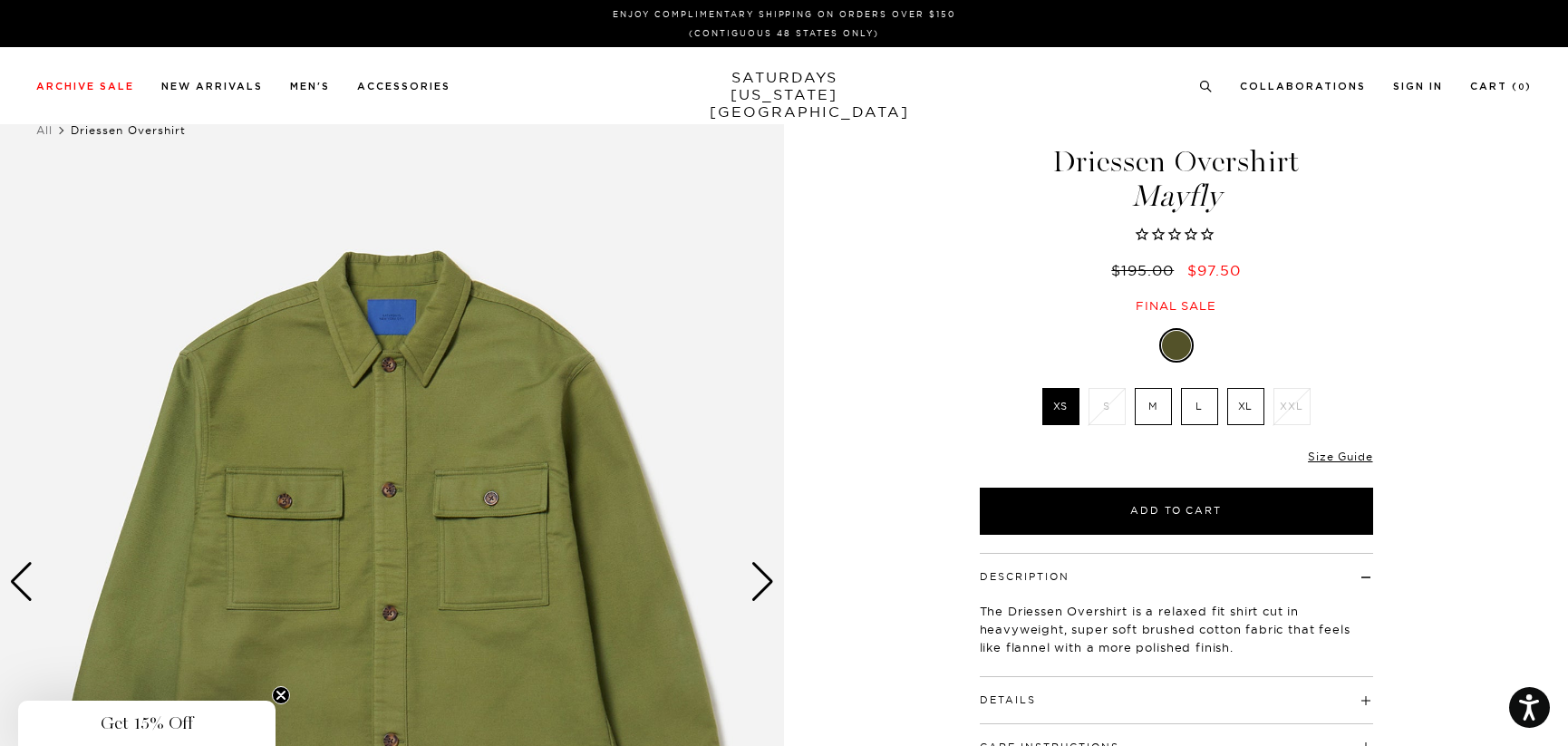
click at [414, 374] on img at bounding box center [392, 582] width 784 height 980
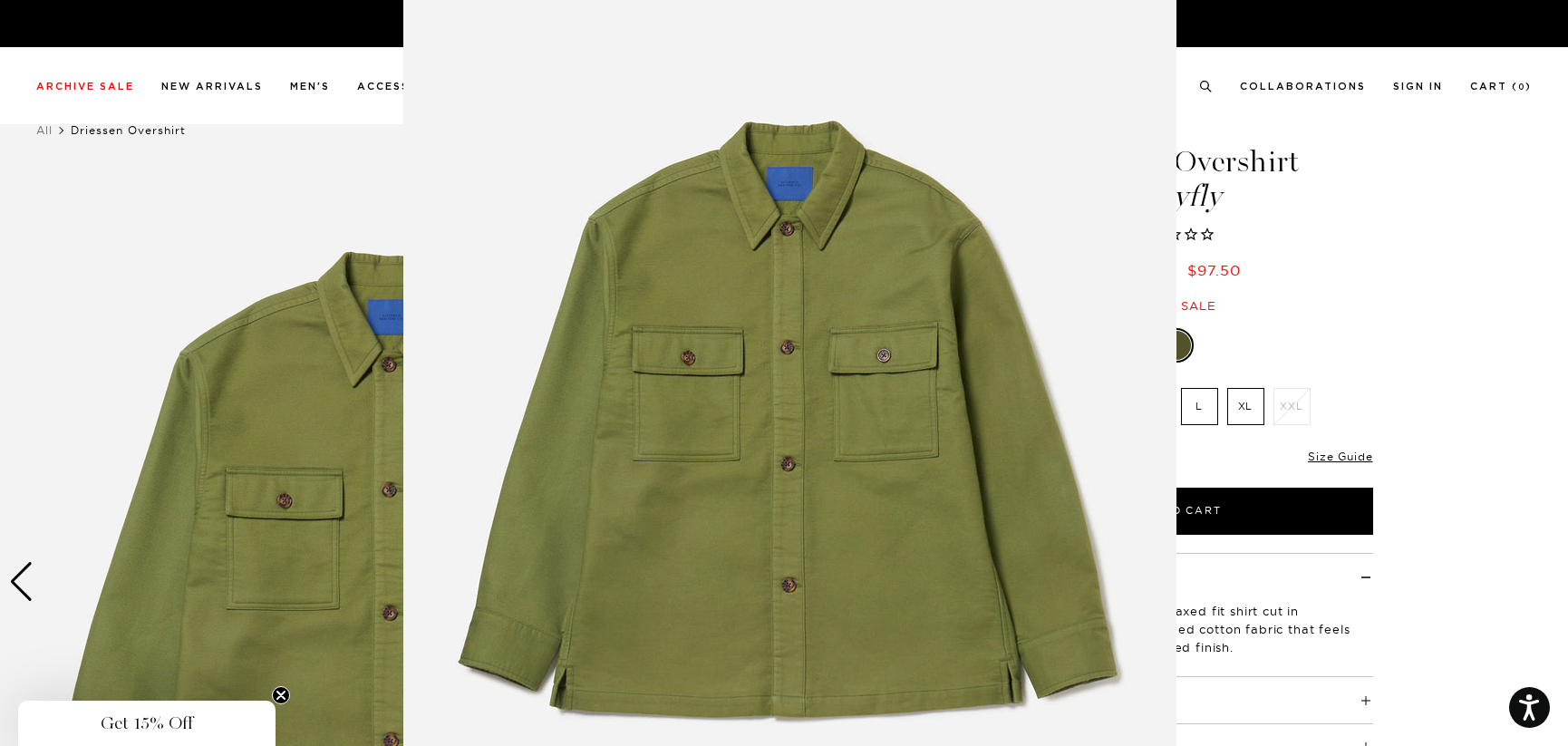
click at [768, 261] on img at bounding box center [790, 434] width 773 height 928
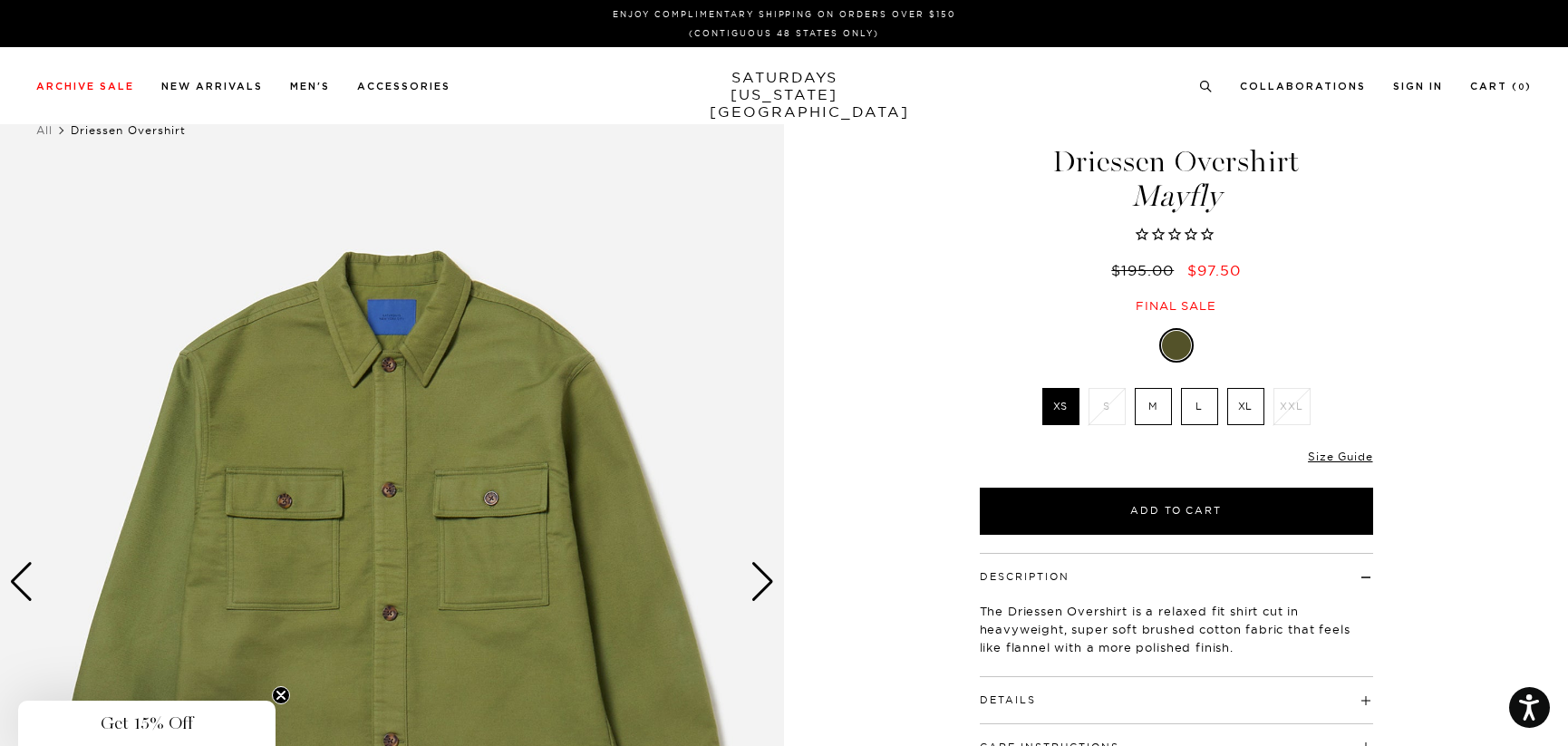
click at [758, 582] on div "Next slide" at bounding box center [762, 582] width 25 height 40
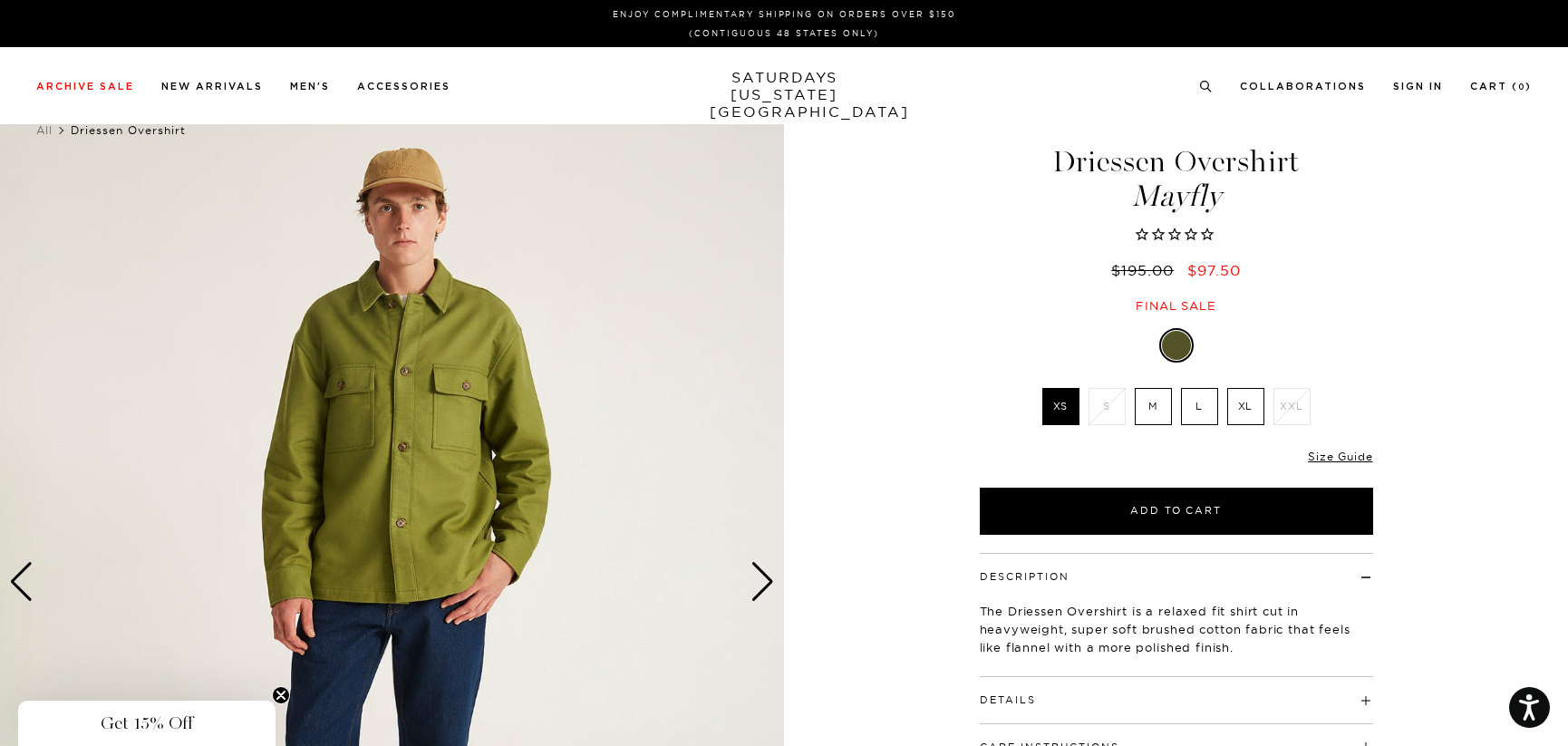
click at [759, 582] on div "Next slide" at bounding box center [762, 582] width 25 height 40
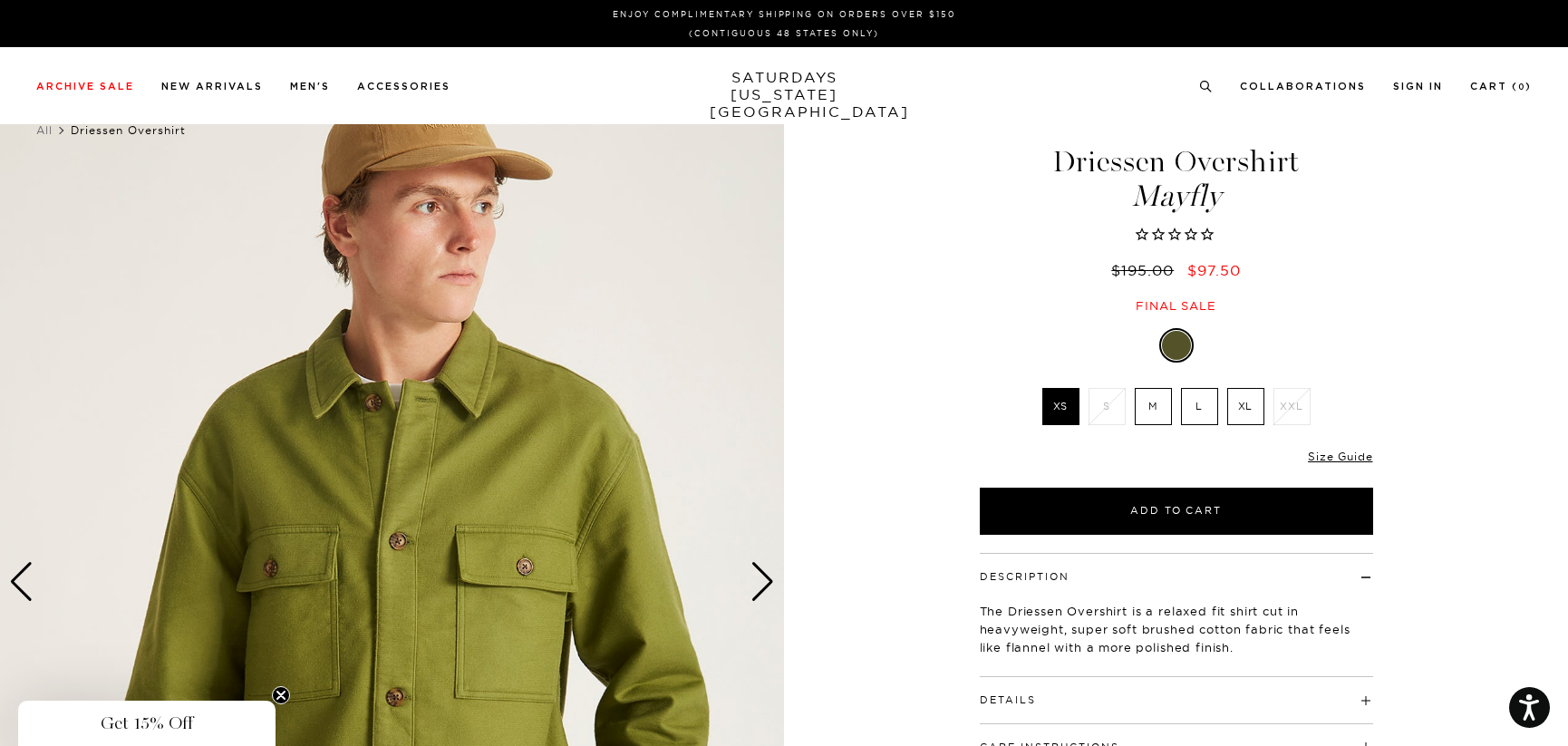
click at [759, 582] on div "Next slide" at bounding box center [762, 582] width 25 height 40
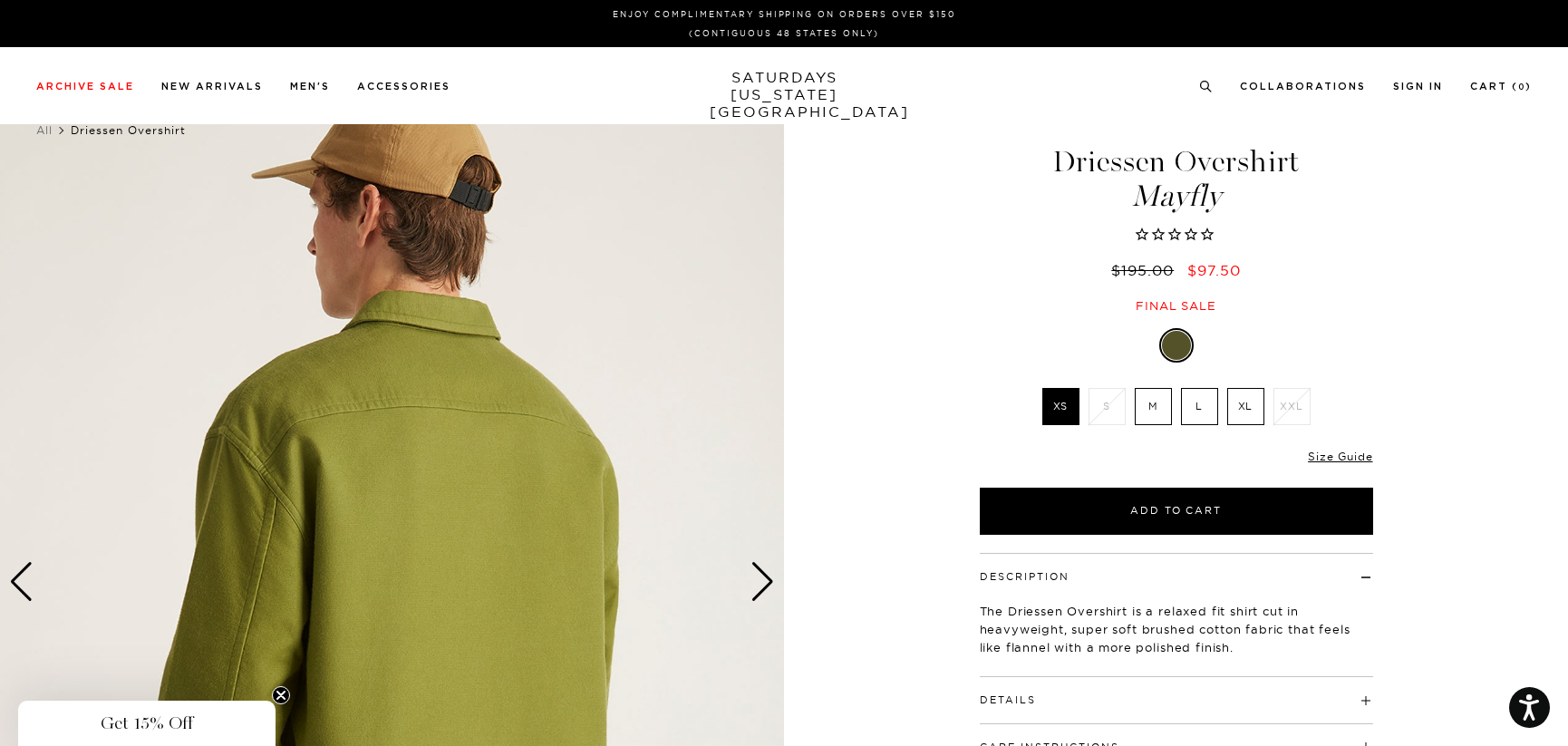
click at [759, 582] on div "Next slide" at bounding box center [762, 582] width 25 height 40
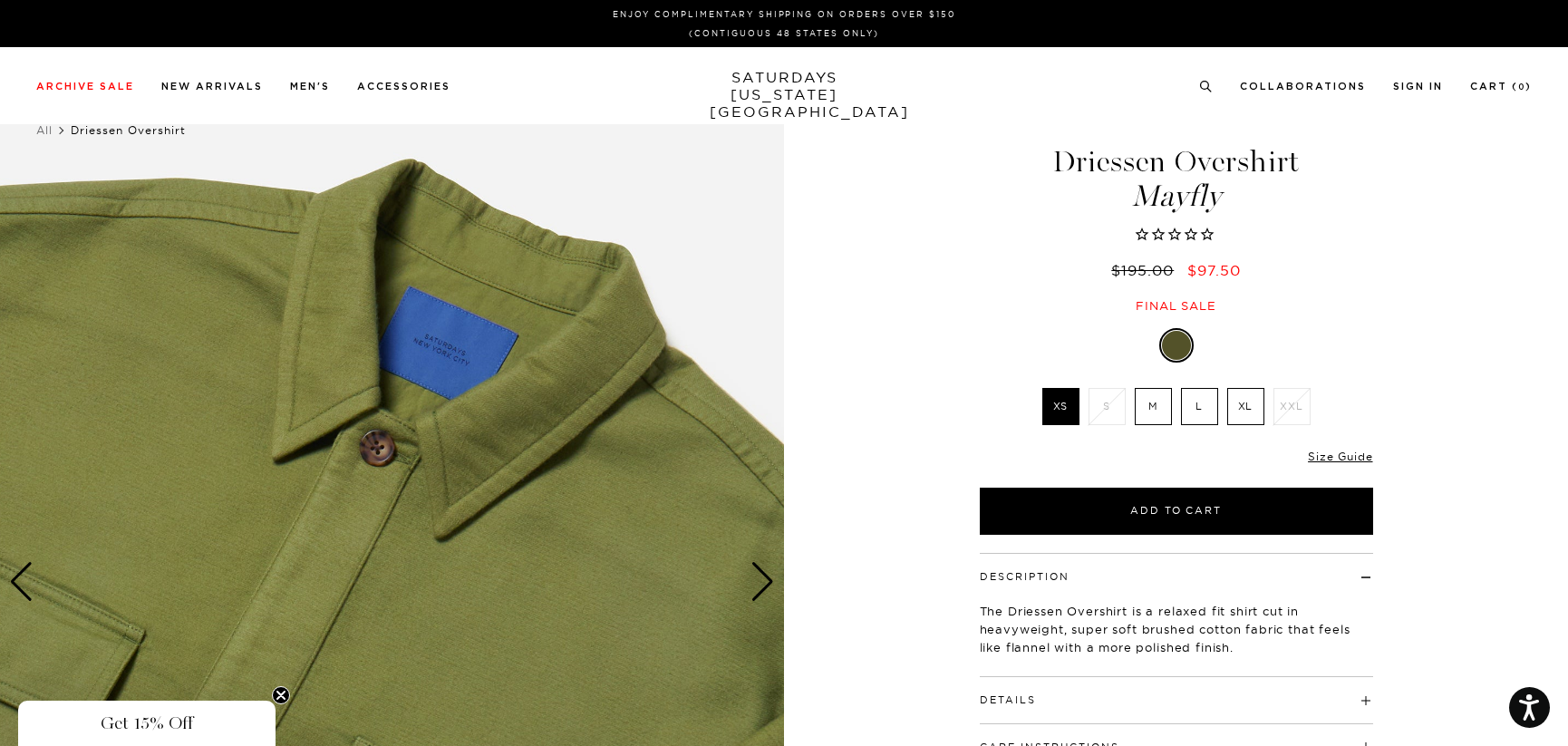
click at [759, 582] on div "Next slide" at bounding box center [762, 582] width 25 height 40
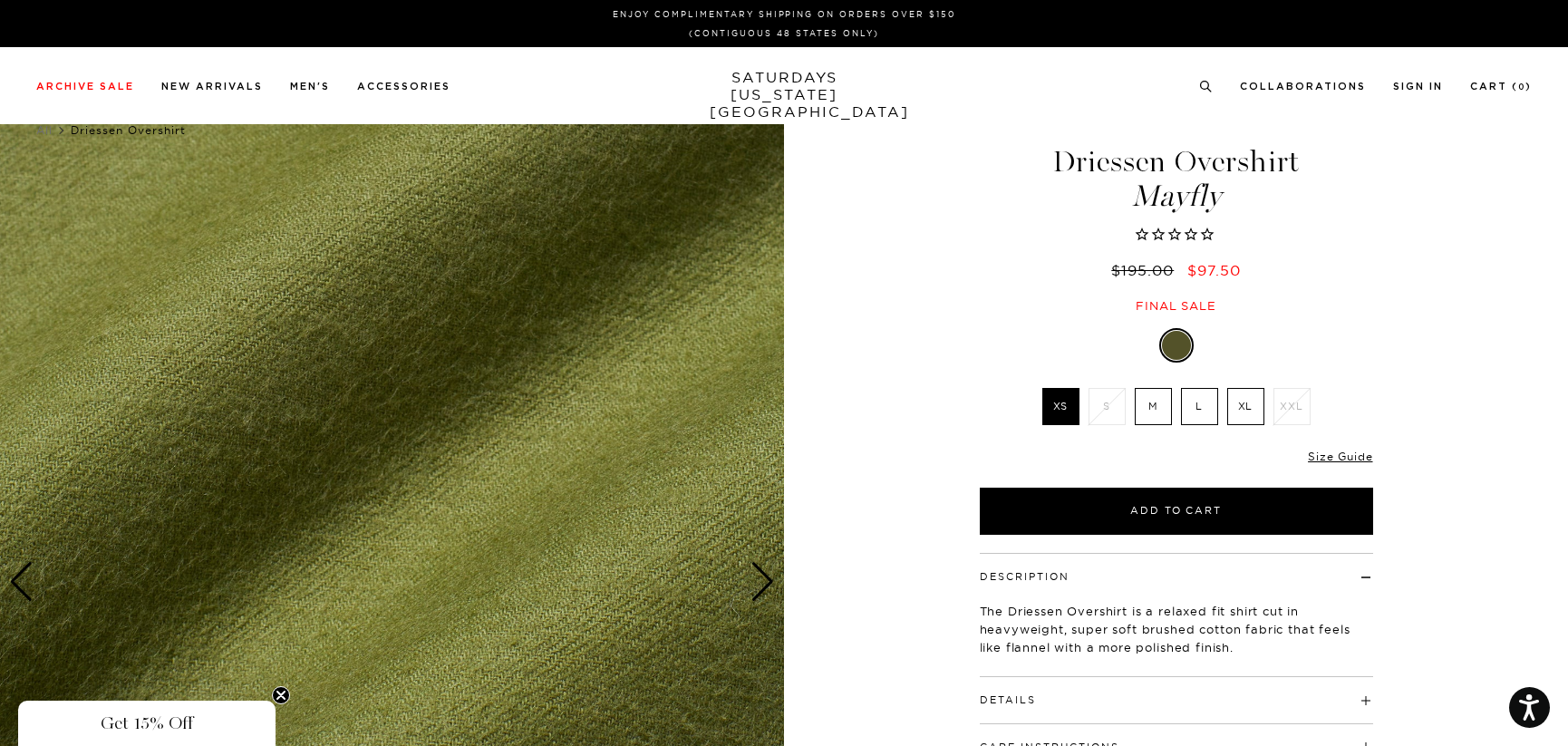
click at [759, 582] on div "Next slide" at bounding box center [762, 582] width 25 height 40
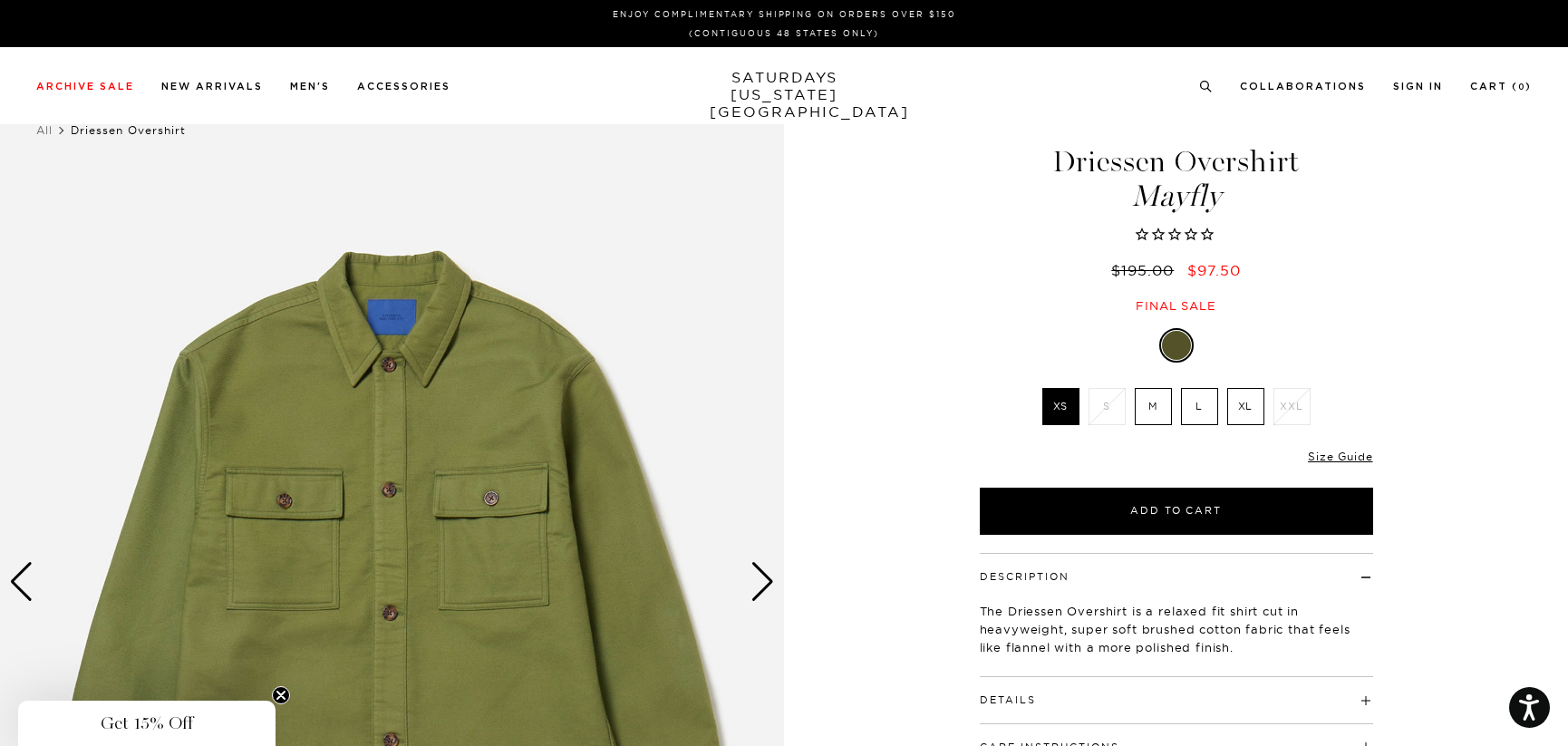
click at [759, 582] on div "Next slide" at bounding box center [762, 582] width 25 height 40
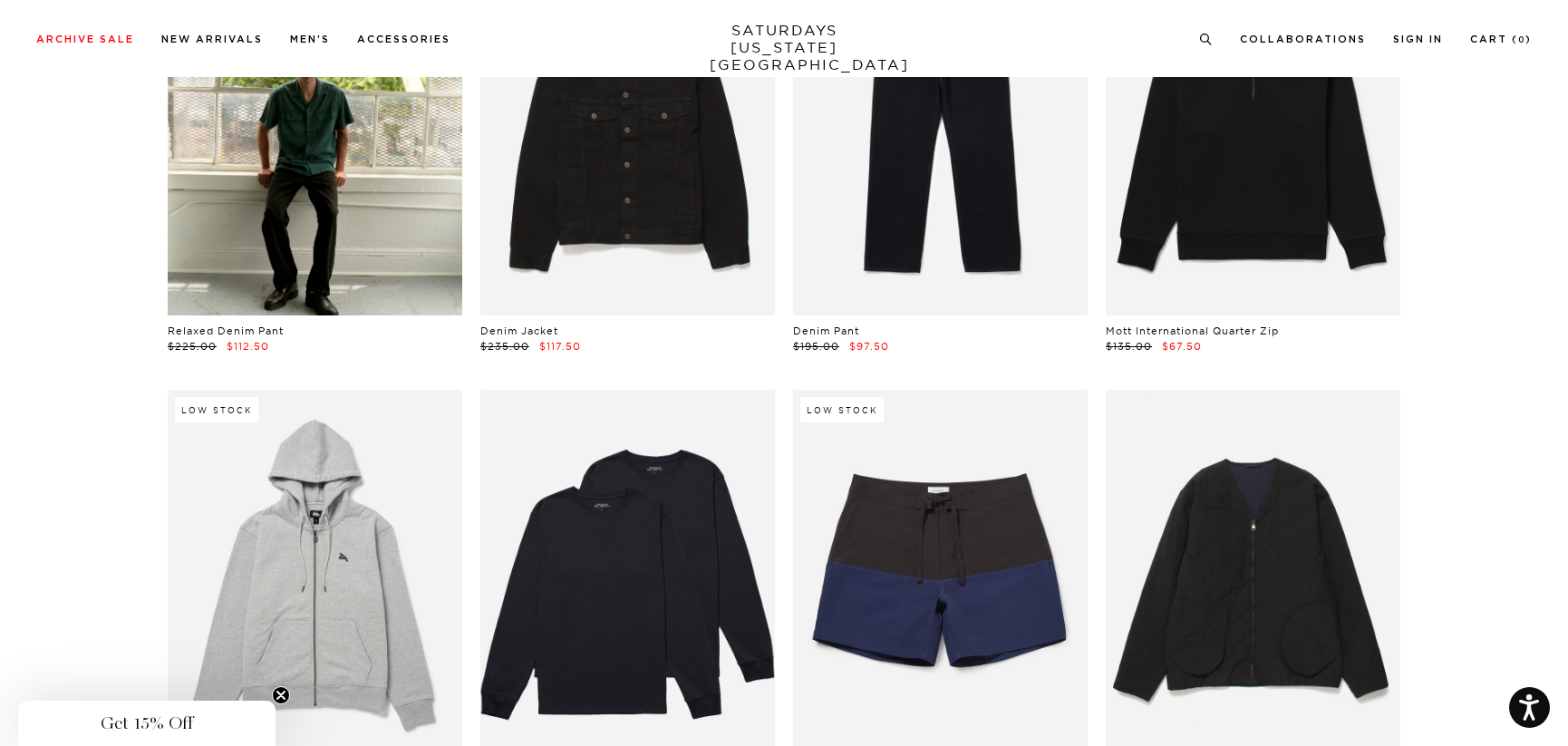
scroll to position [18281, 0]
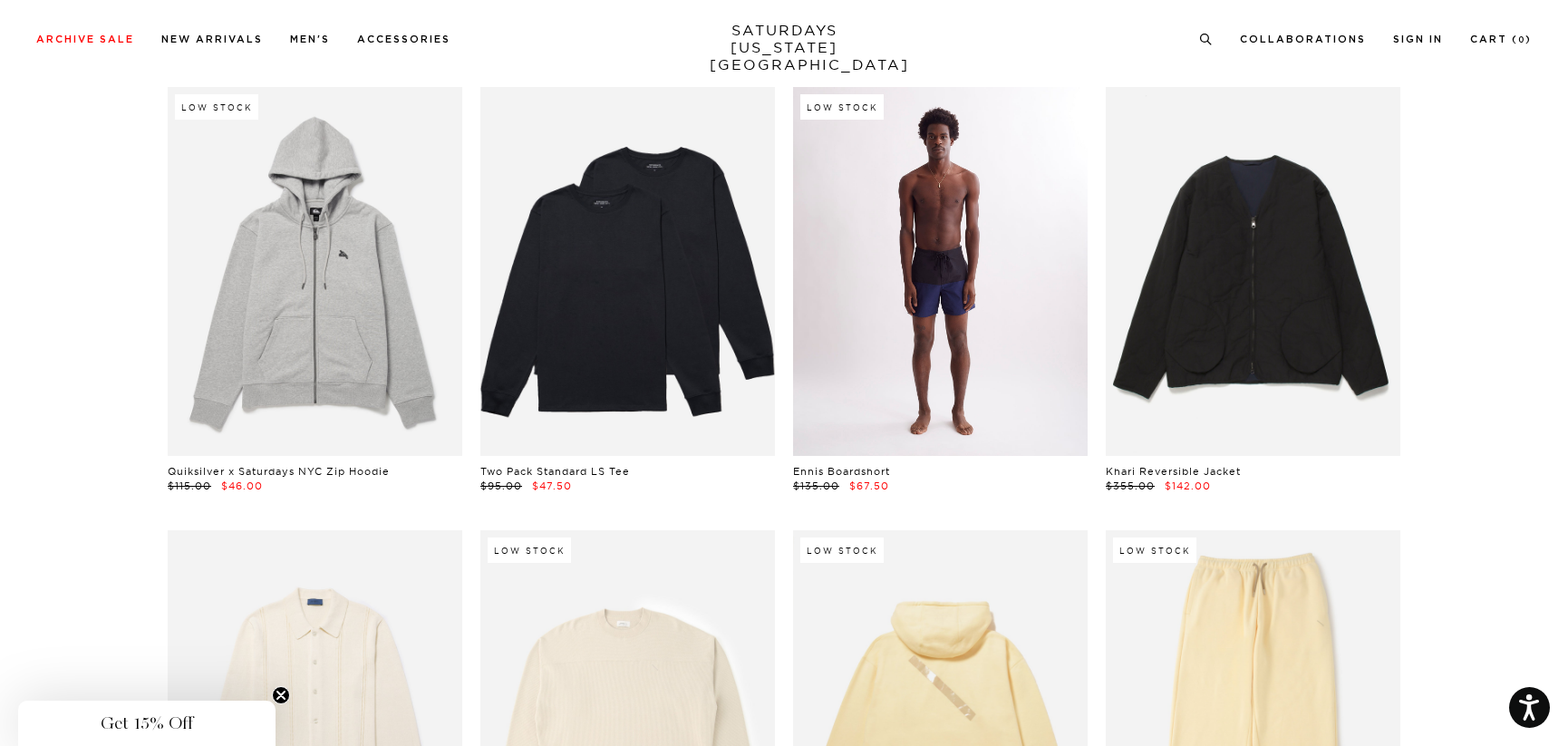
click at [928, 213] on link at bounding box center [939, 271] width 294 height 368
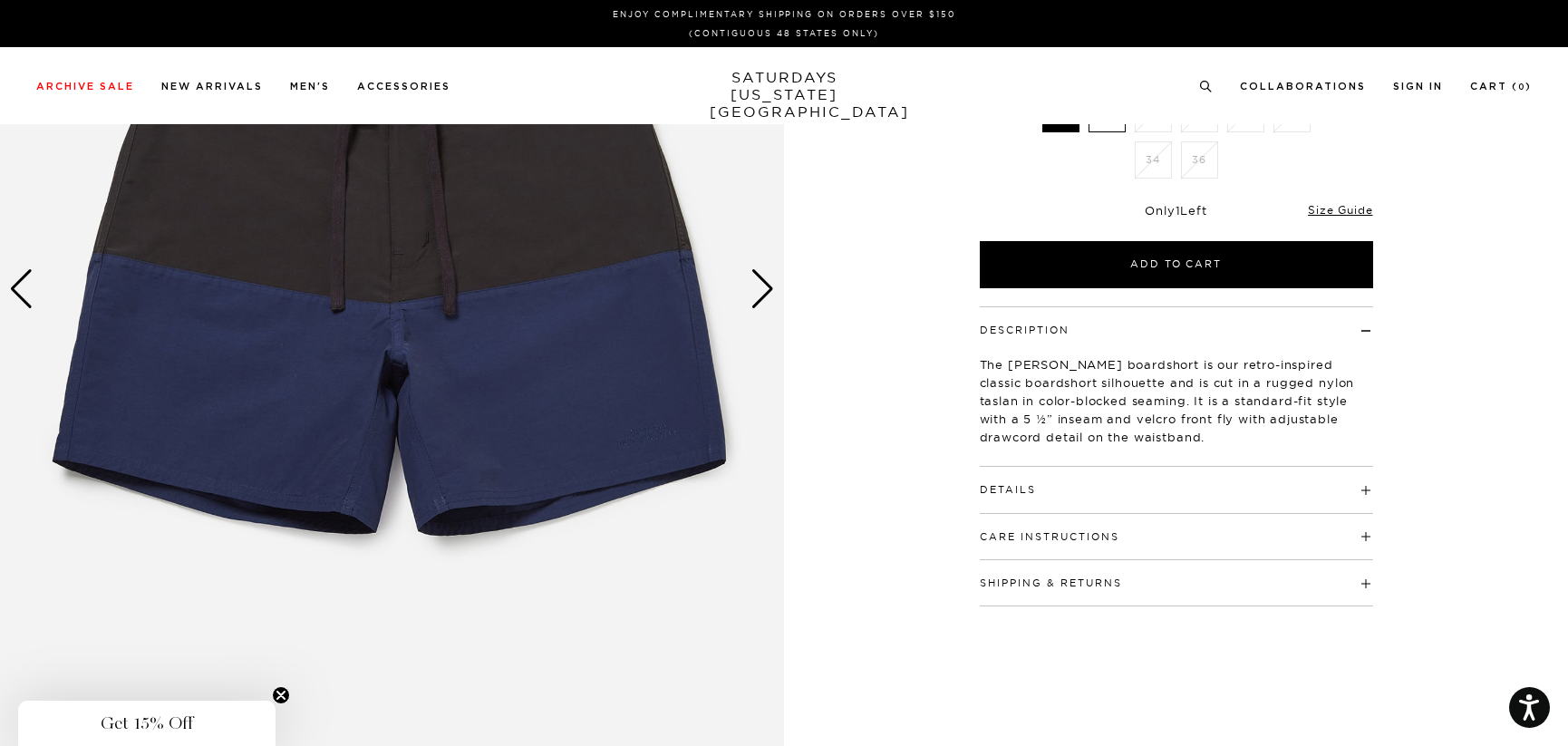
scroll to position [302, 0]
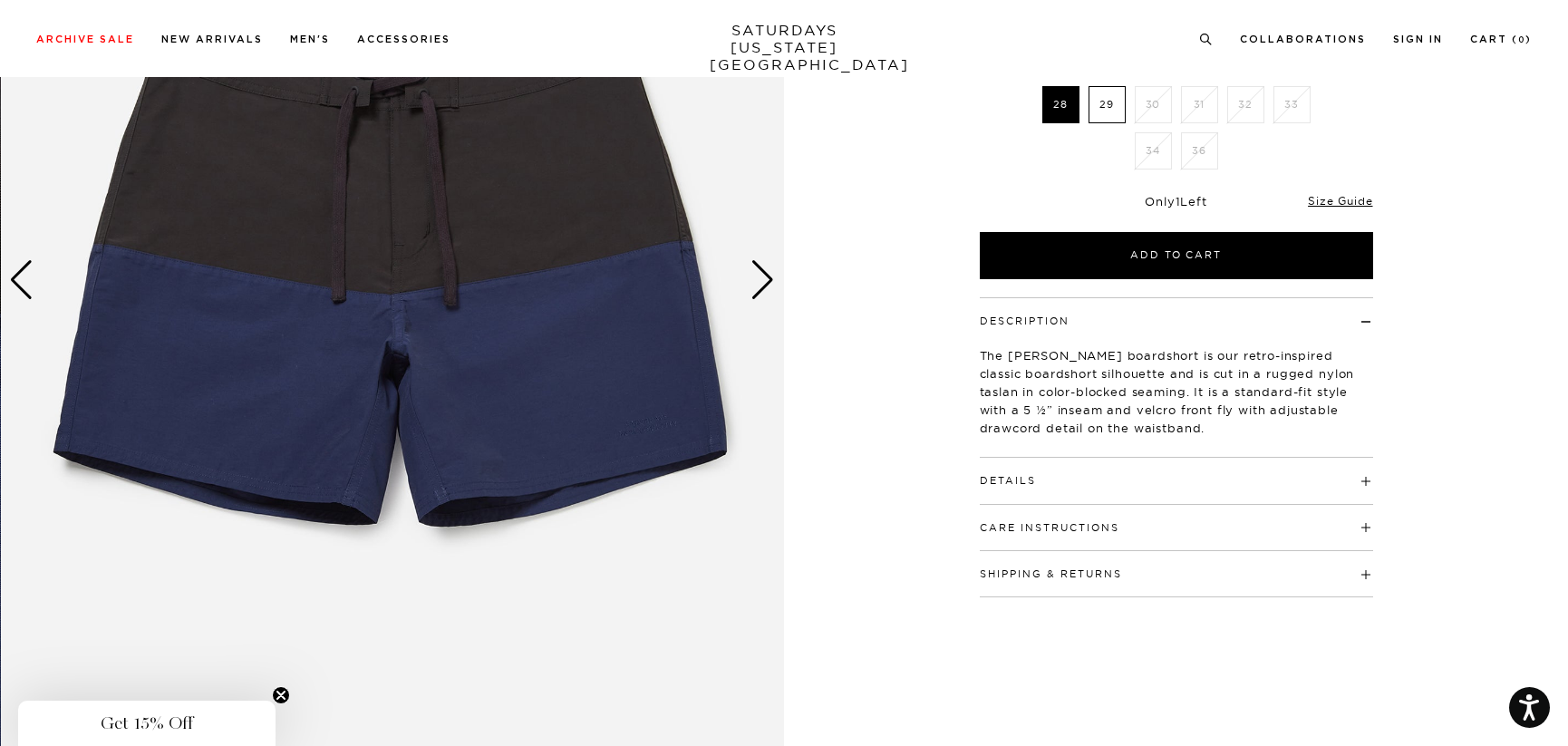
click at [770, 291] on div "Next slide" at bounding box center [762, 280] width 25 height 40
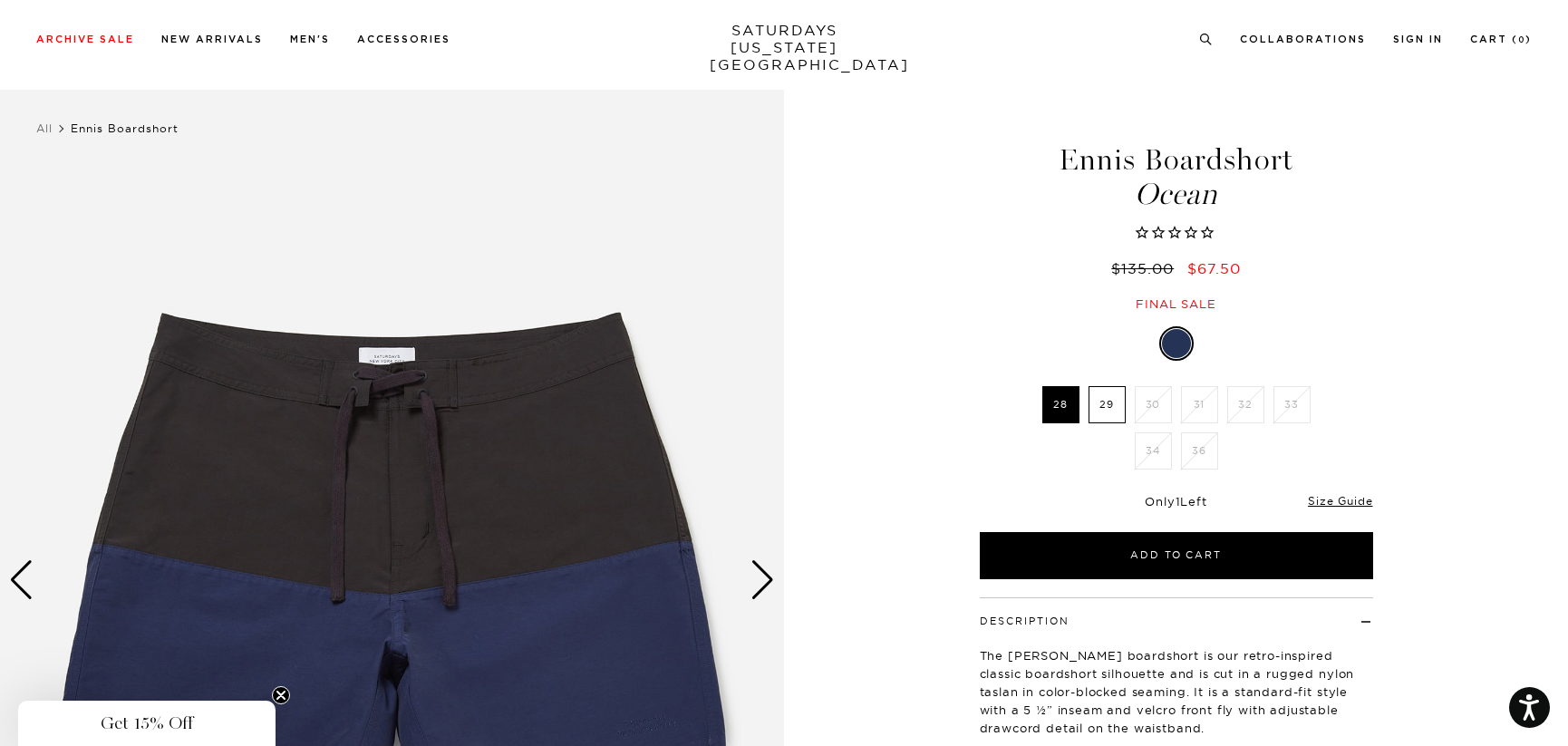
scroll to position [0, 0]
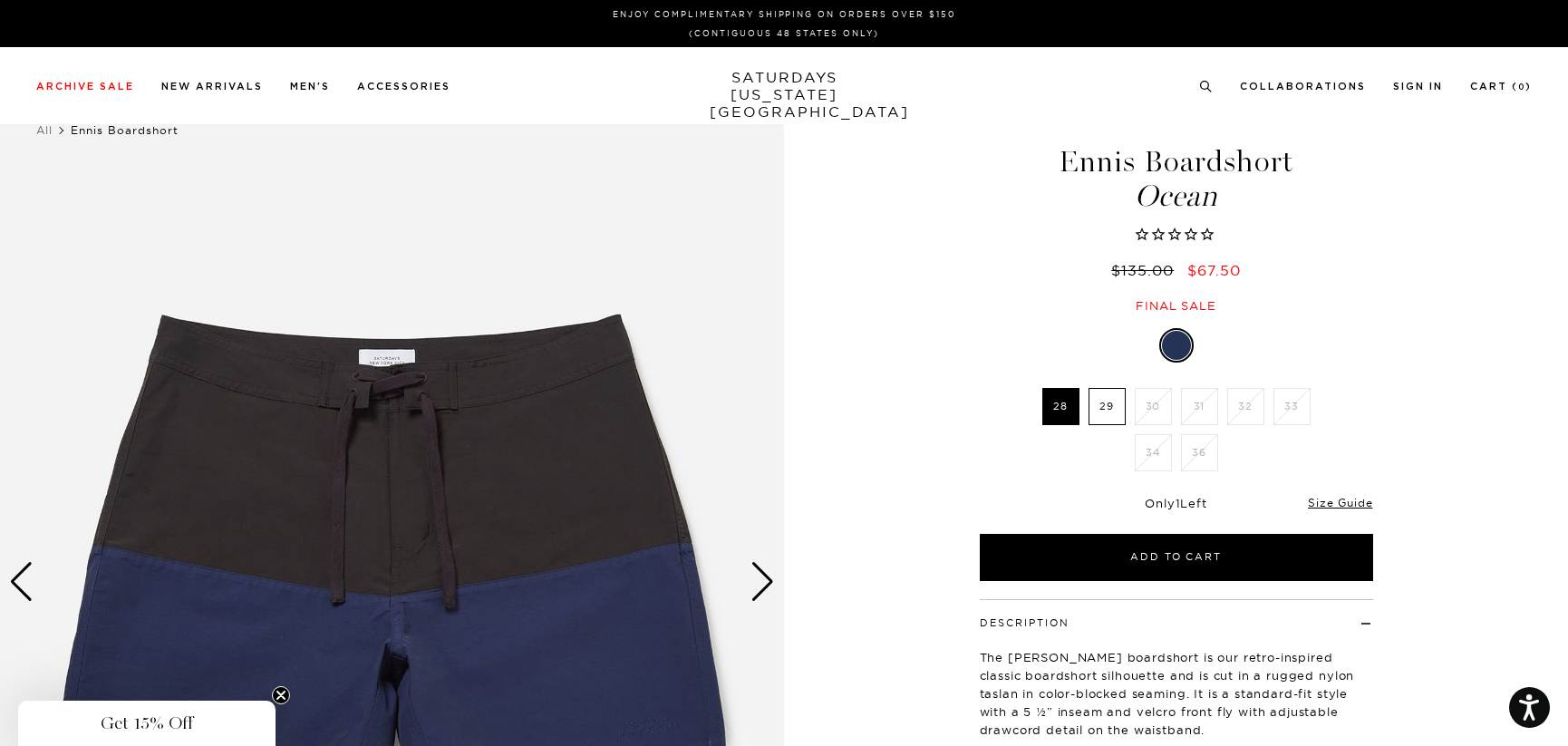
click at [764, 576] on div "Next slide" at bounding box center [762, 582] width 25 height 40
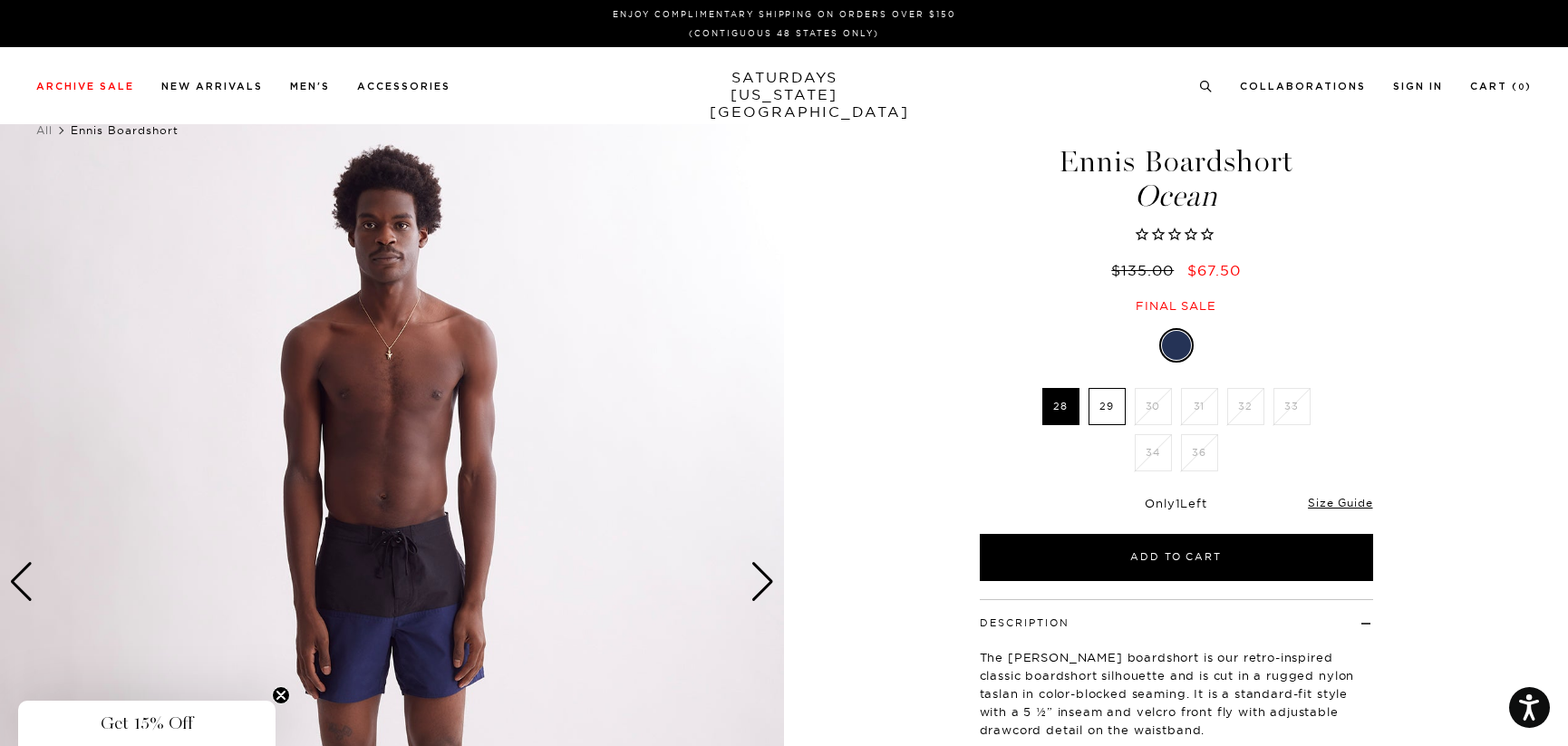
click at [773, 571] on div "Next slide" at bounding box center [762, 582] width 25 height 40
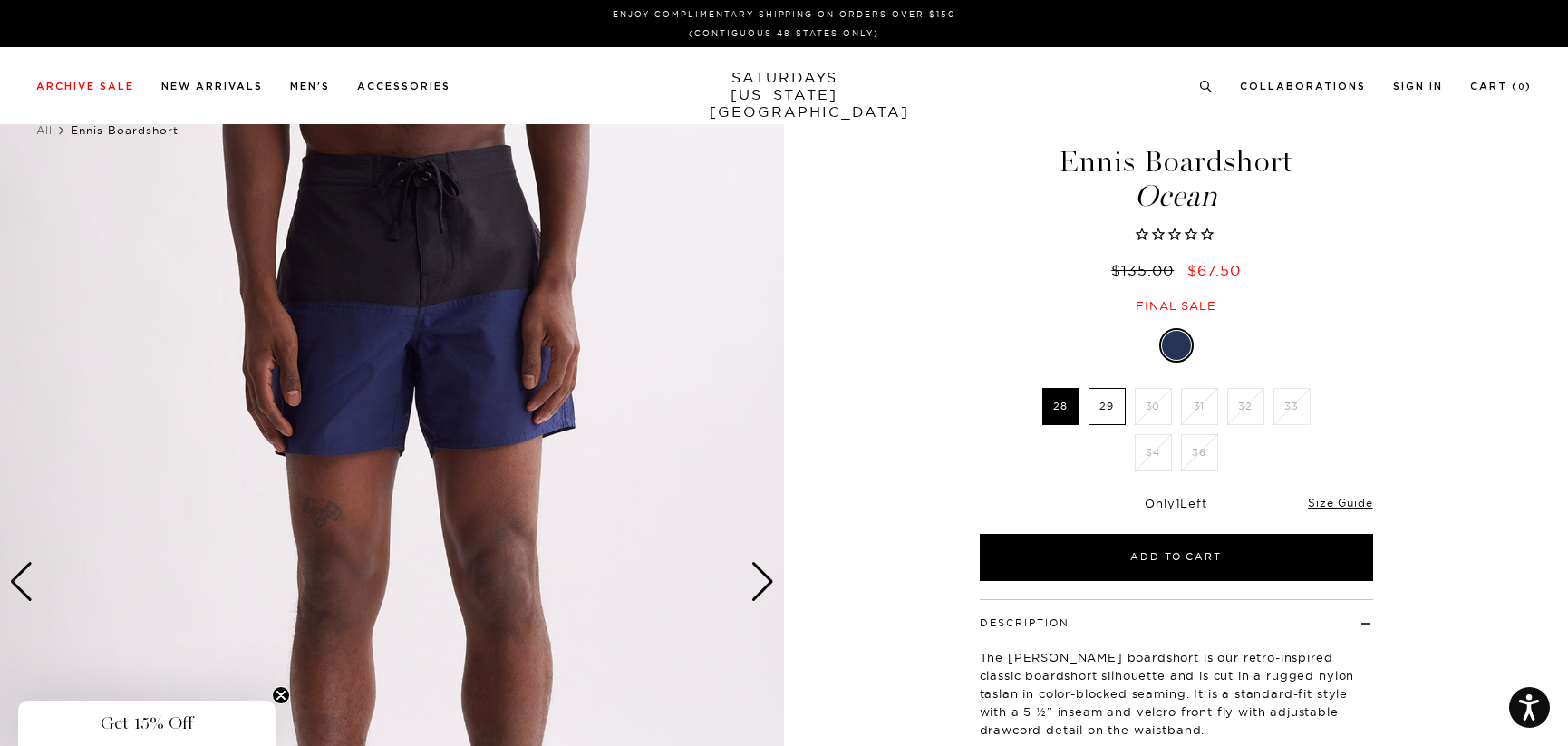
click at [774, 570] on div "Next slide" at bounding box center [762, 582] width 25 height 40
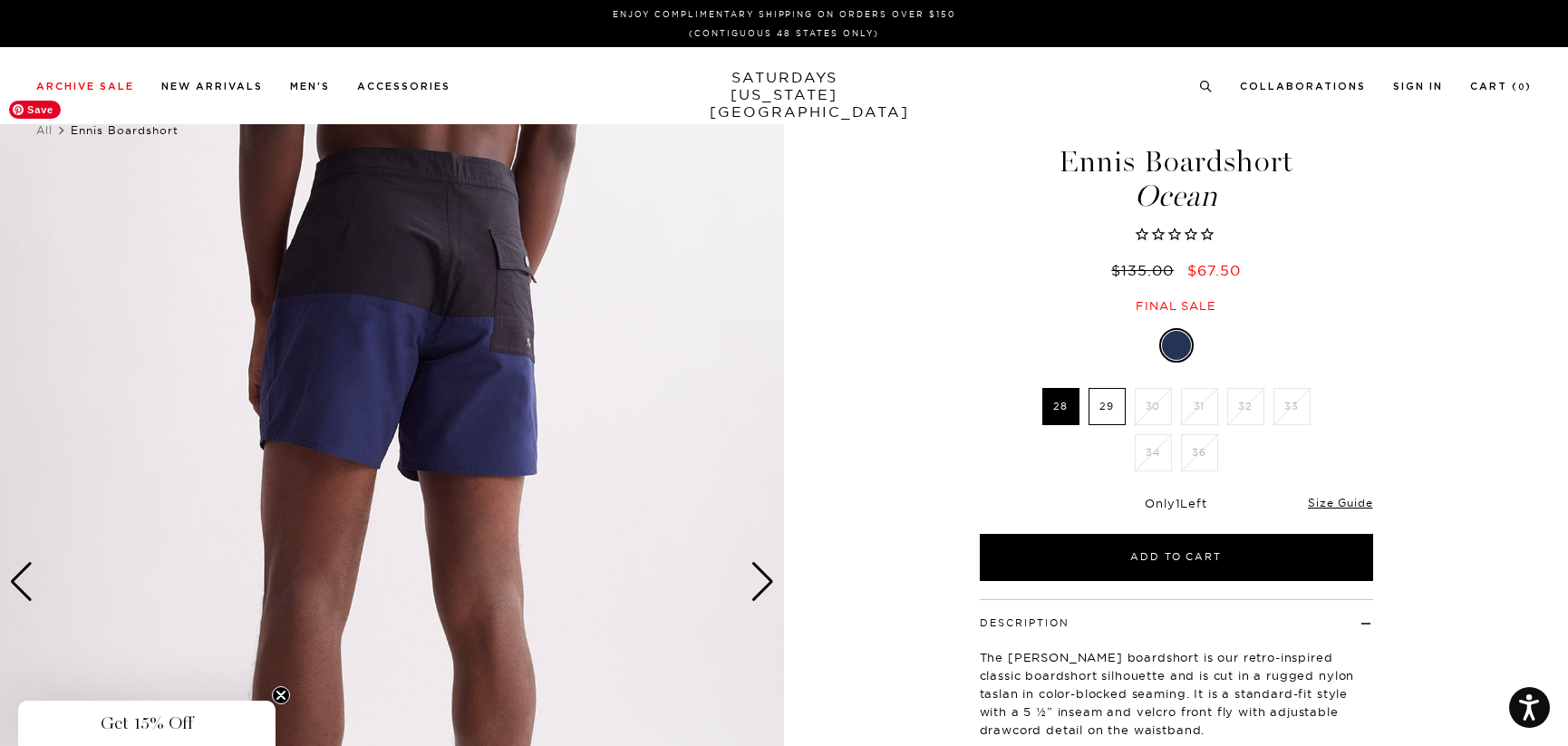
click at [777, 564] on img at bounding box center [392, 582] width 784 height 980
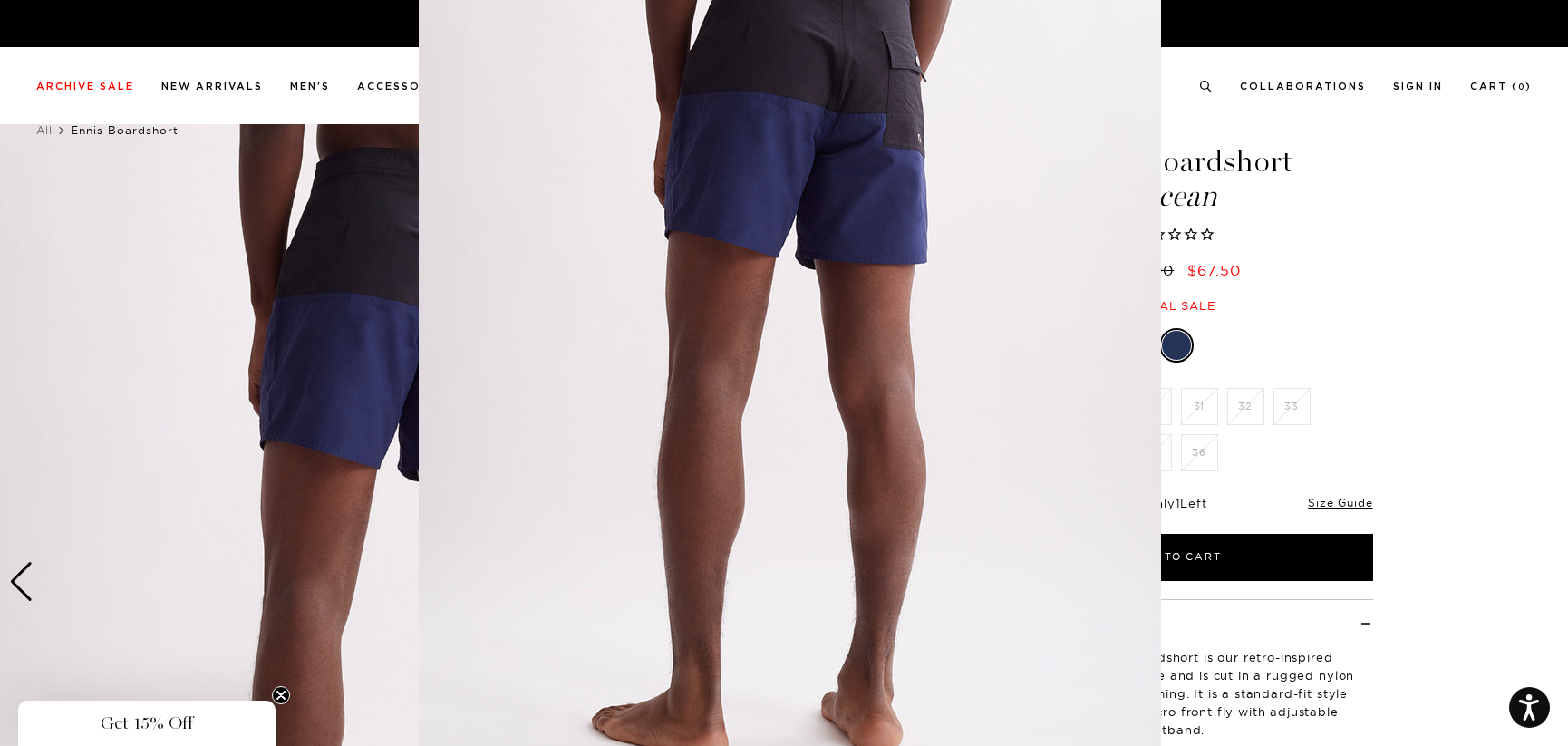
scroll to position [82, 0]
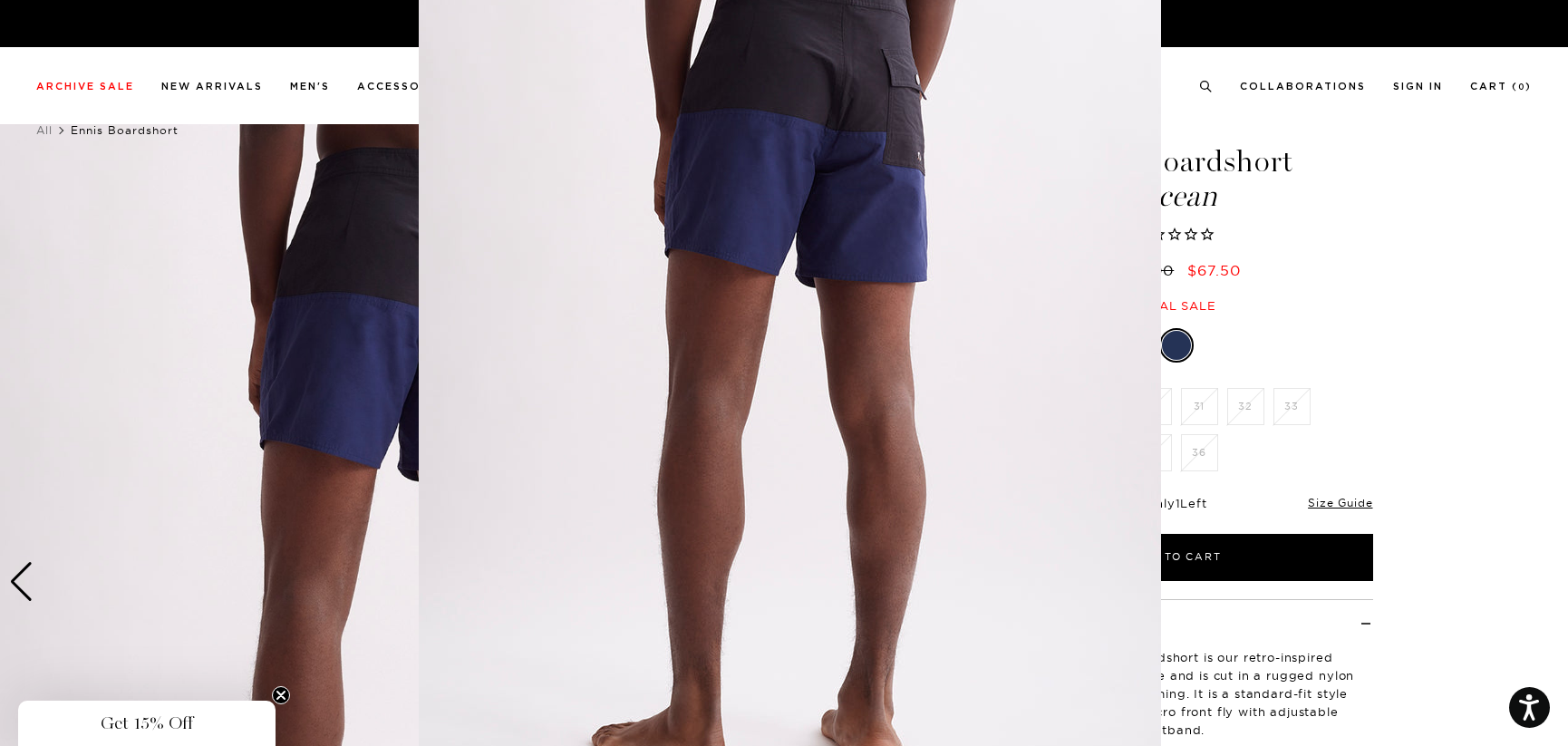
click at [1400, 282] on figure at bounding box center [784, 373] width 1568 height 746
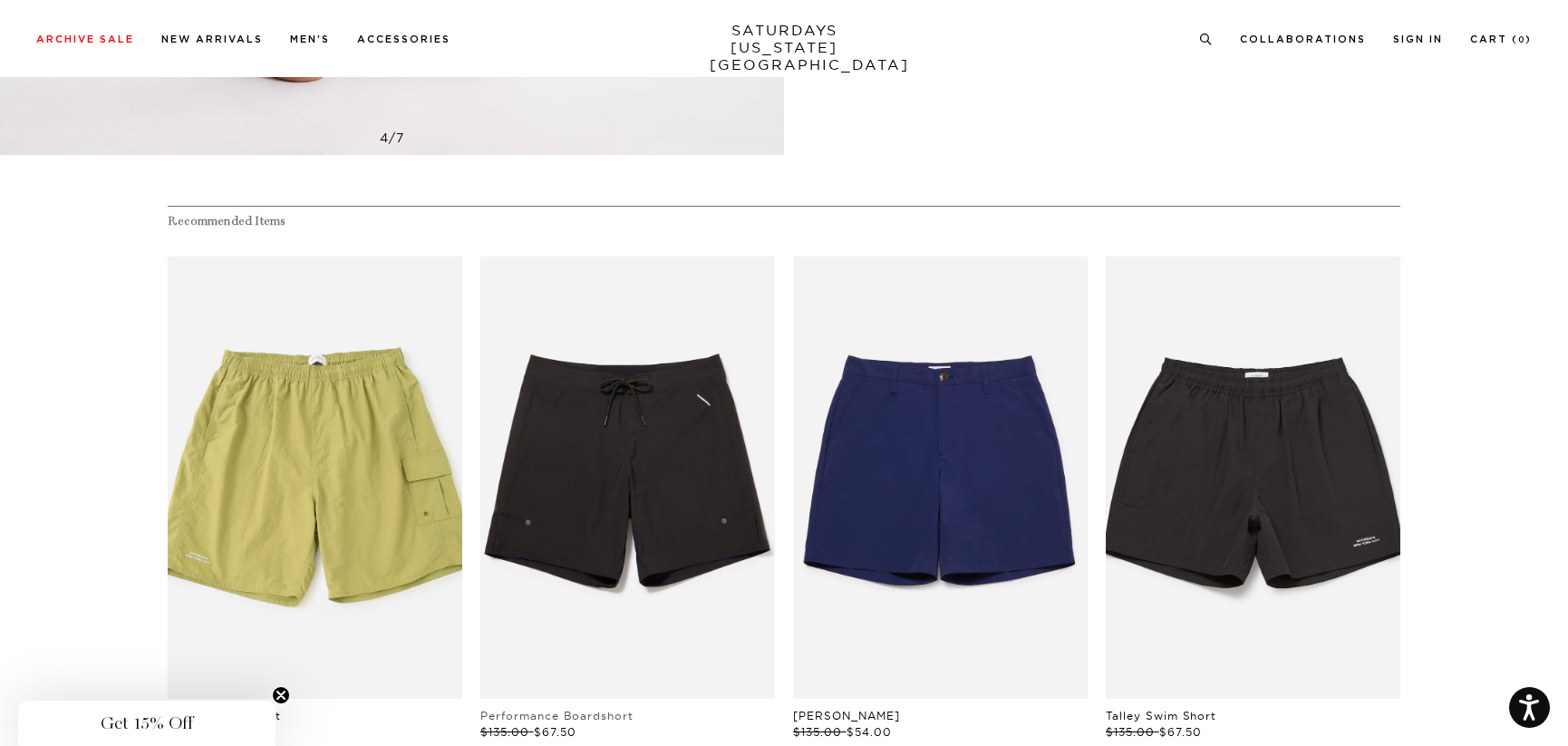
scroll to position [906, 0]
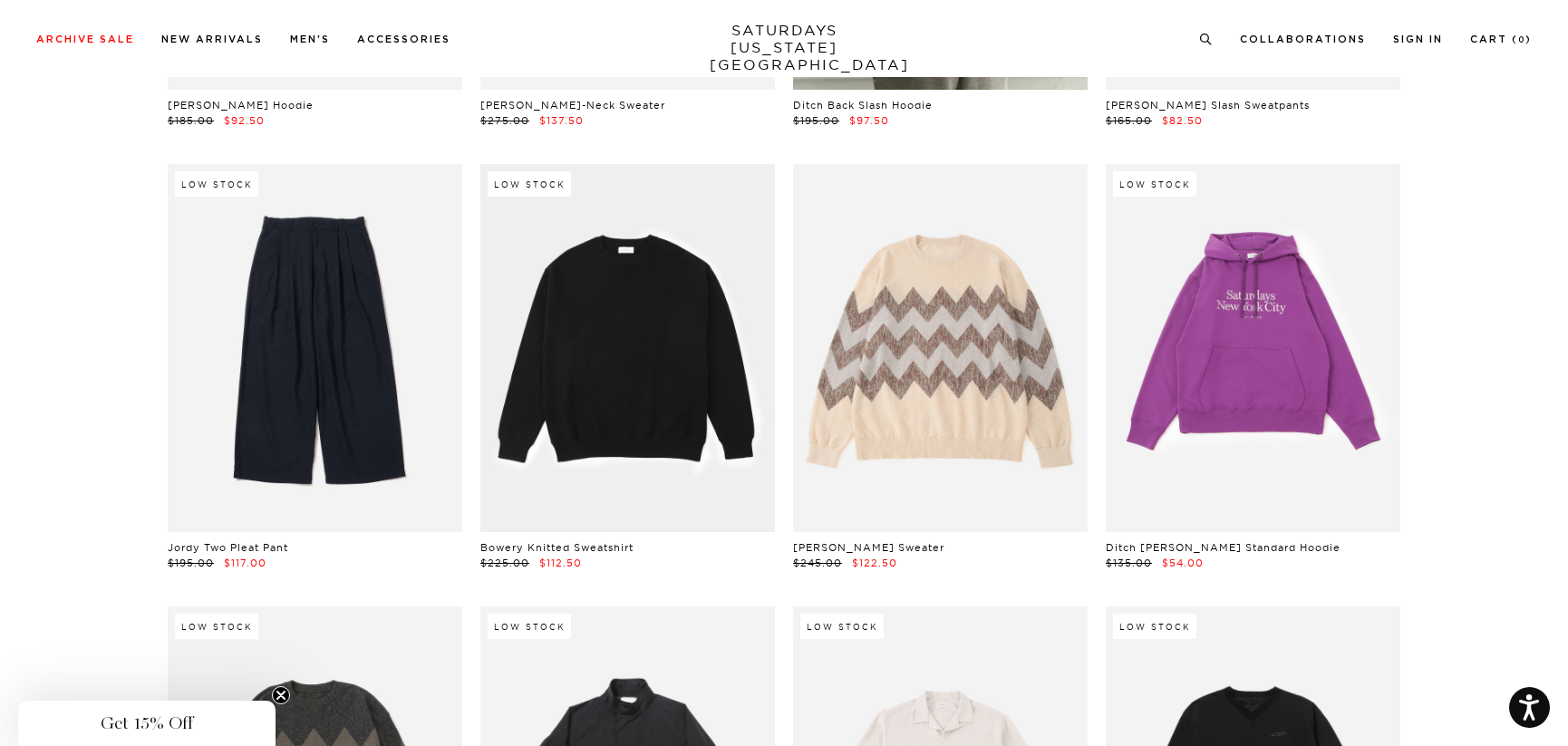
scroll to position [21605, 0]
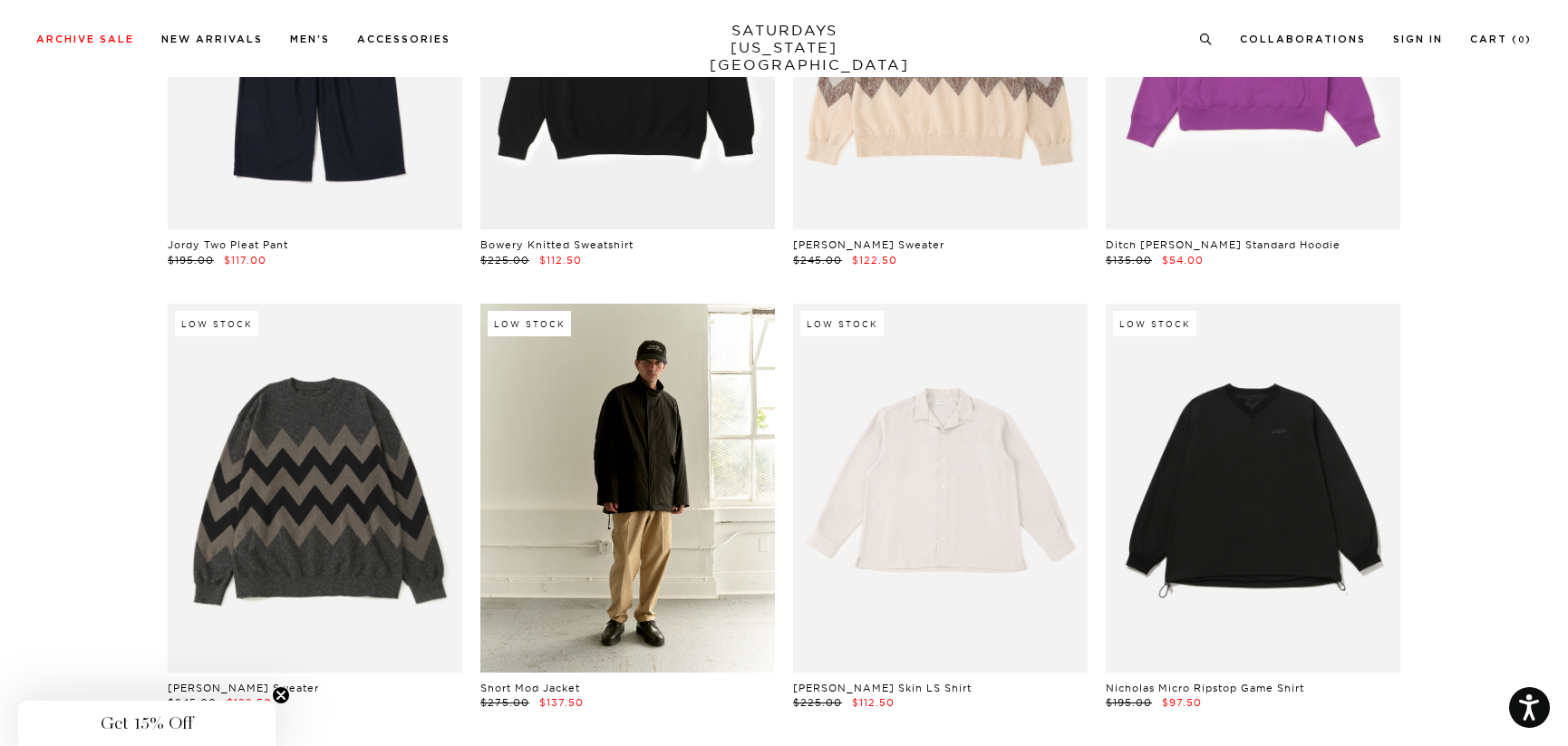
click at [683, 405] on link at bounding box center [627, 488] width 294 height 368
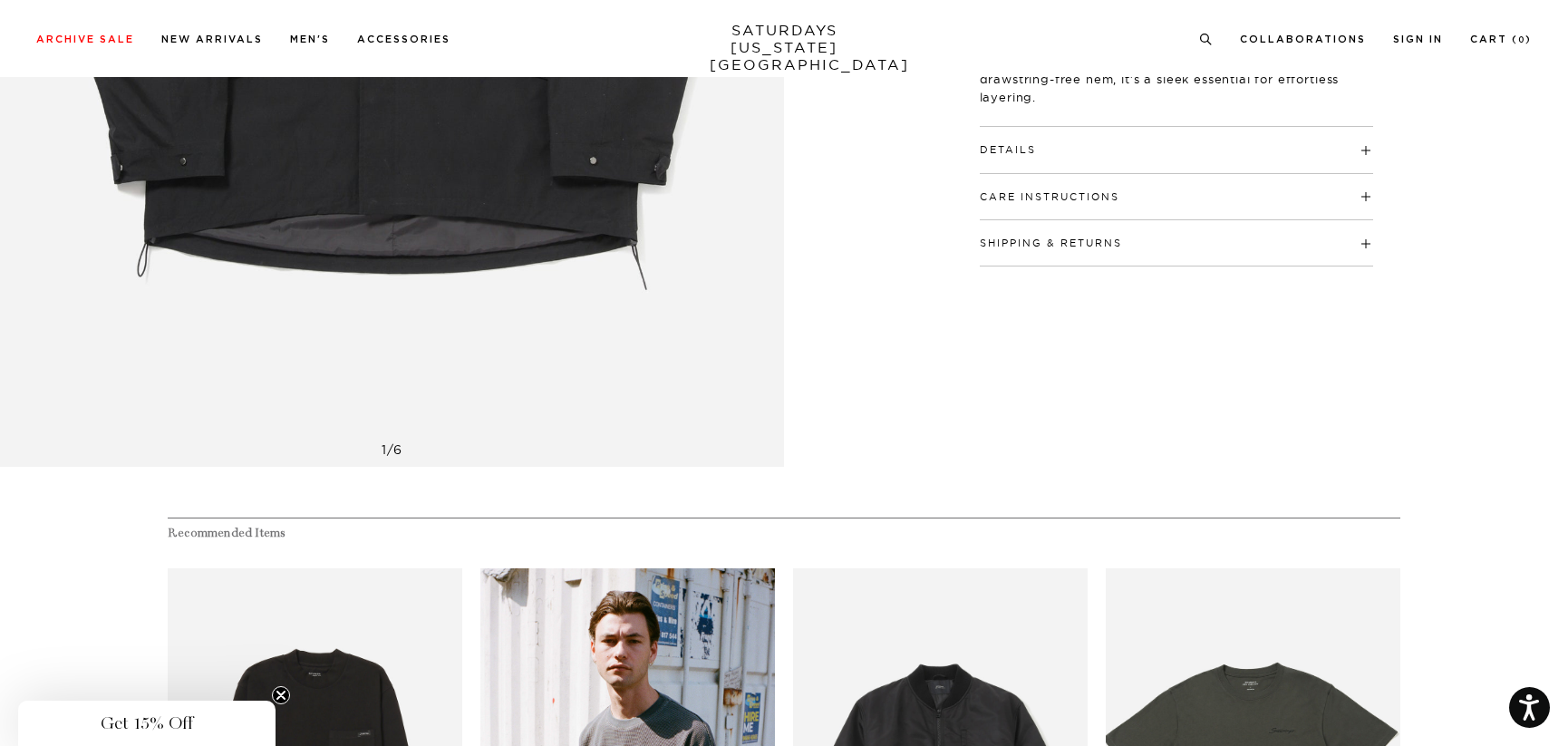
scroll to position [906, 0]
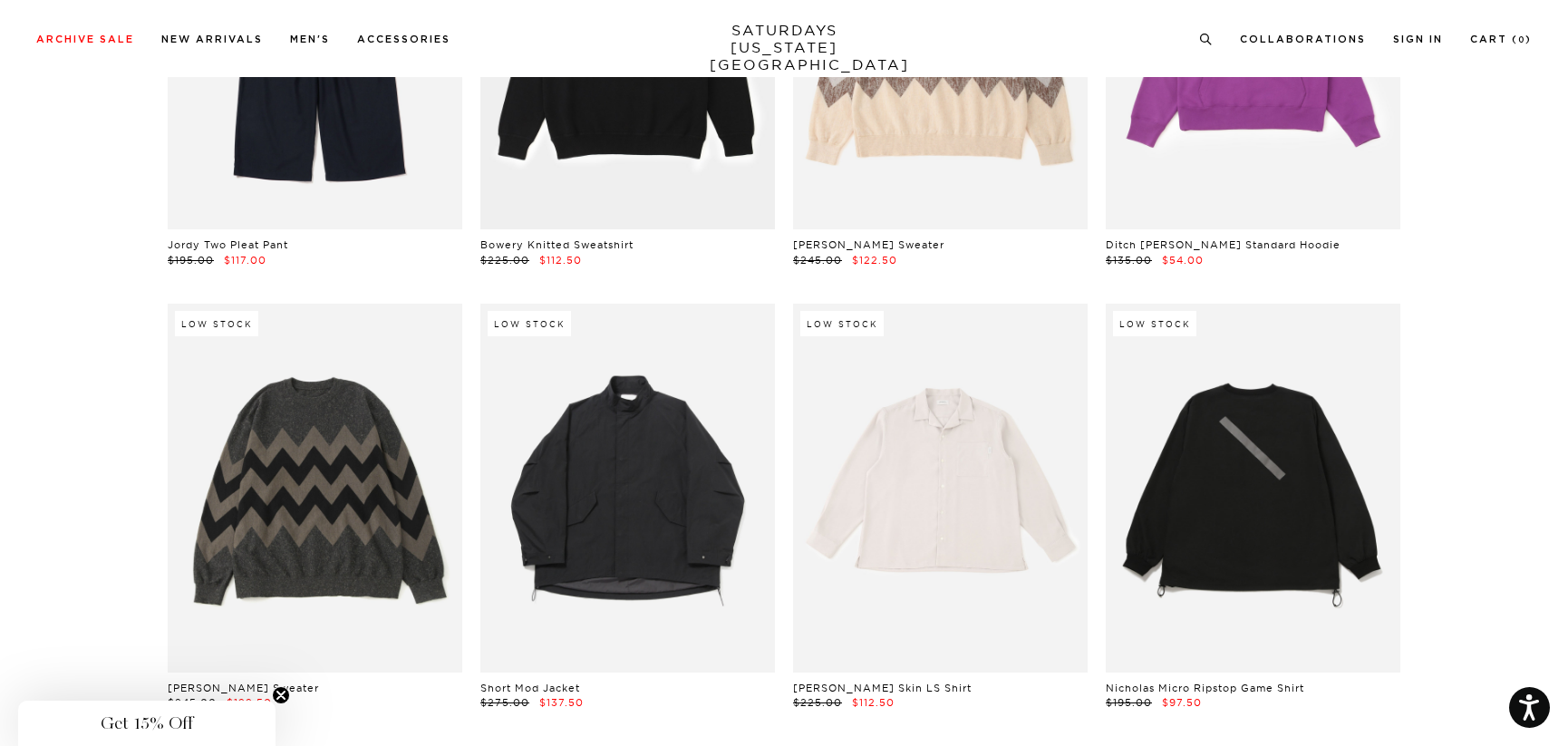
click at [1243, 407] on link at bounding box center [1252, 488] width 294 height 368
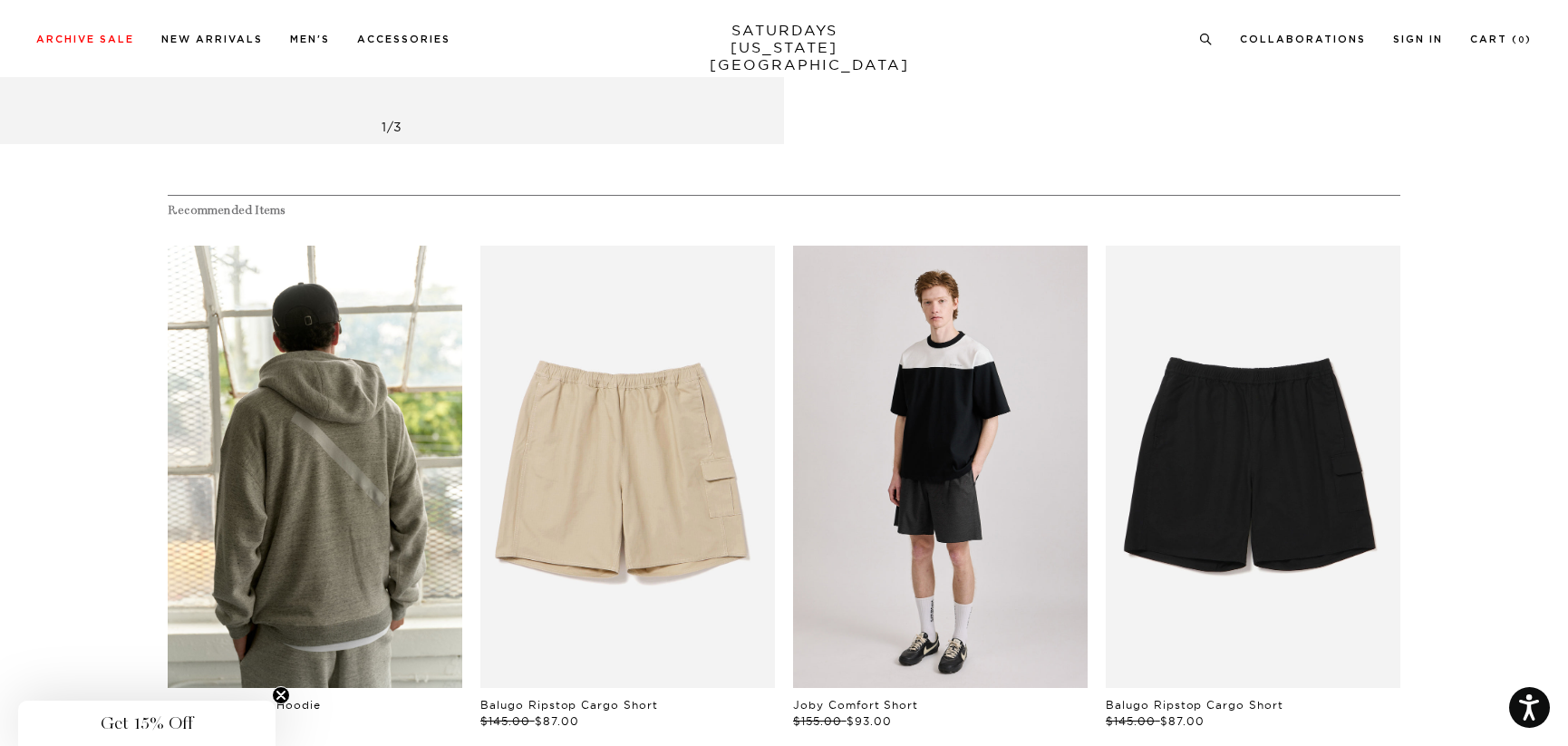
scroll to position [906, 0]
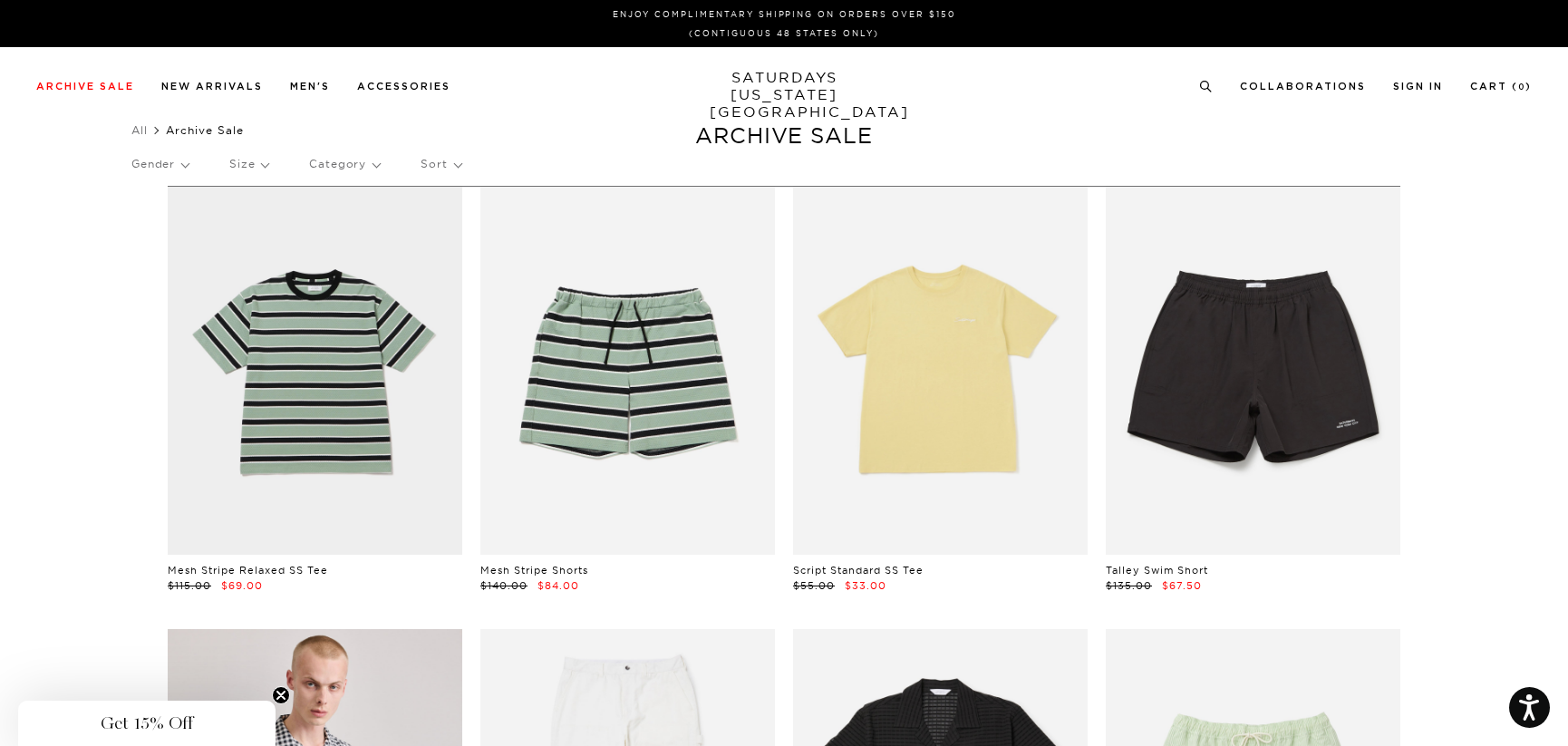
click at [249, 166] on p "Size" at bounding box center [249, 164] width 39 height 41
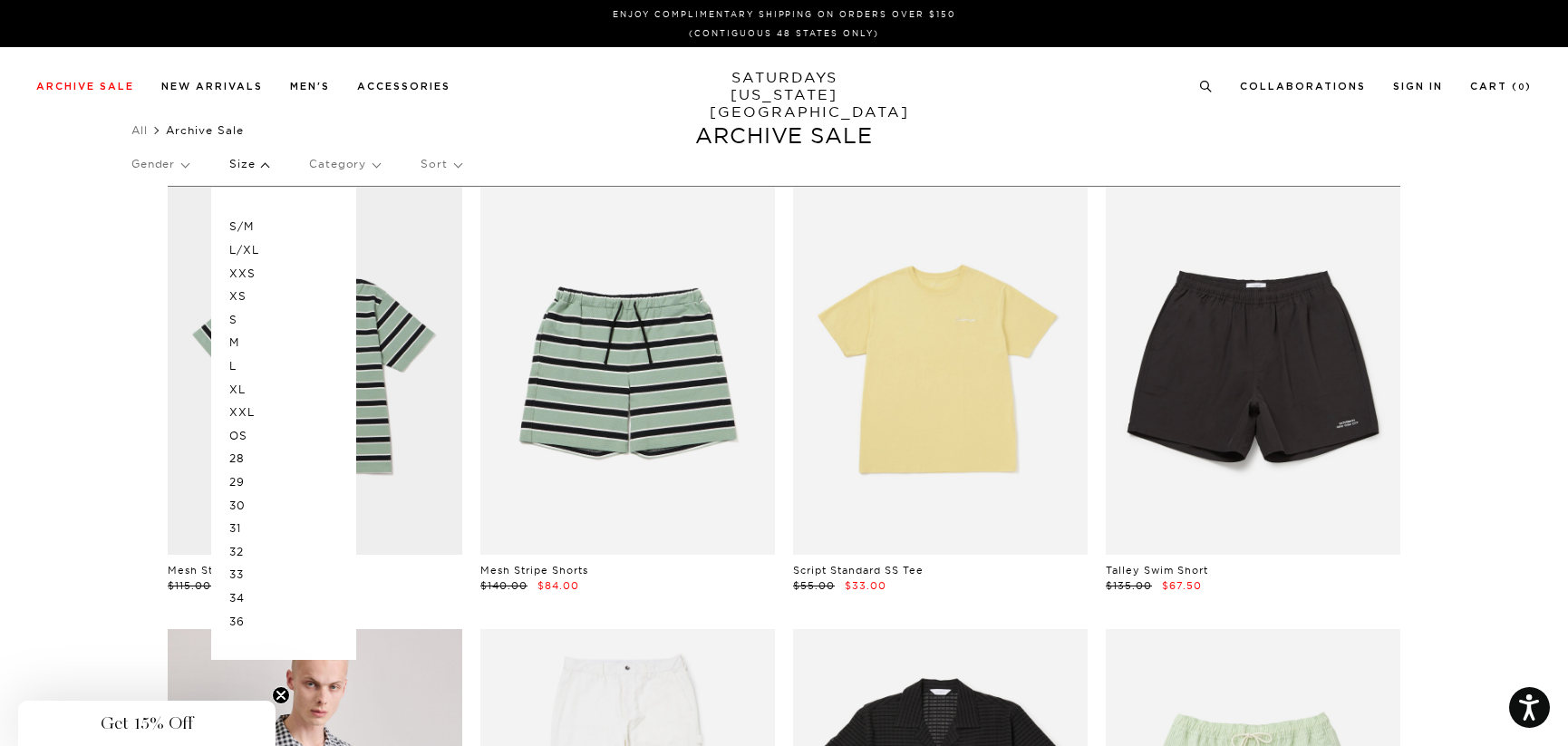
click at [243, 361] on p "L" at bounding box center [283, 366] width 109 height 24
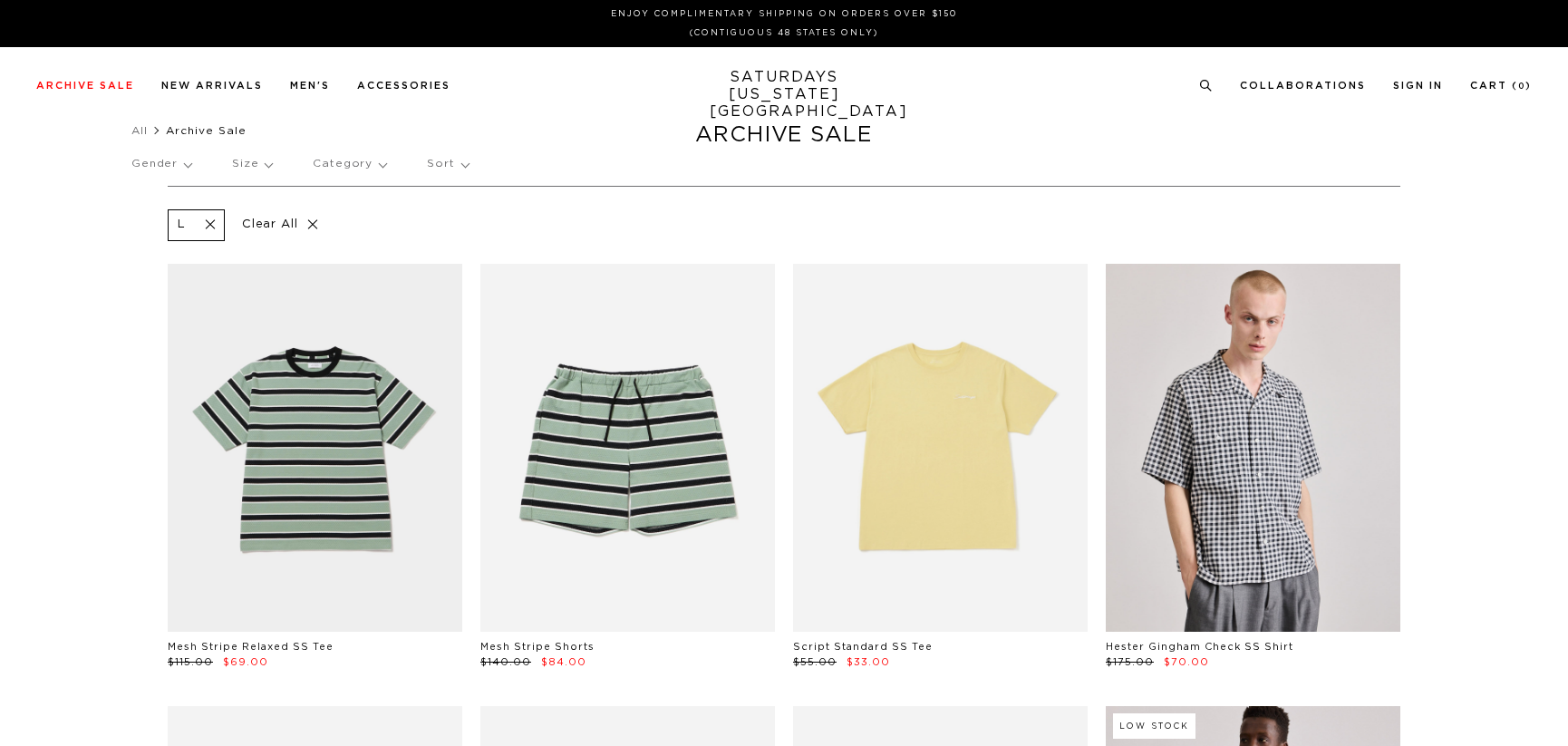
click at [269, 163] on p "Size" at bounding box center [252, 164] width 40 height 41
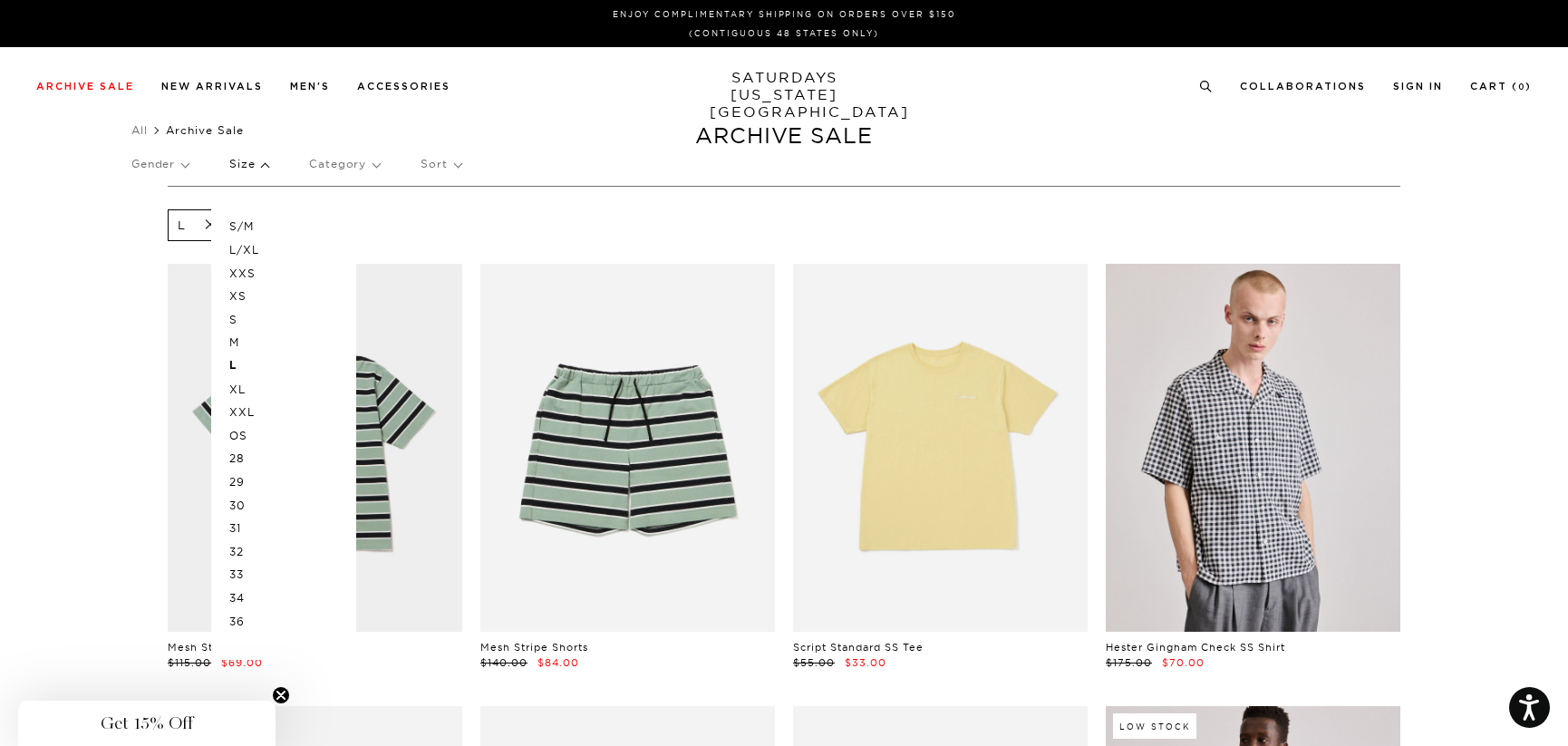
click at [239, 391] on p "XL" at bounding box center [283, 390] width 109 height 24
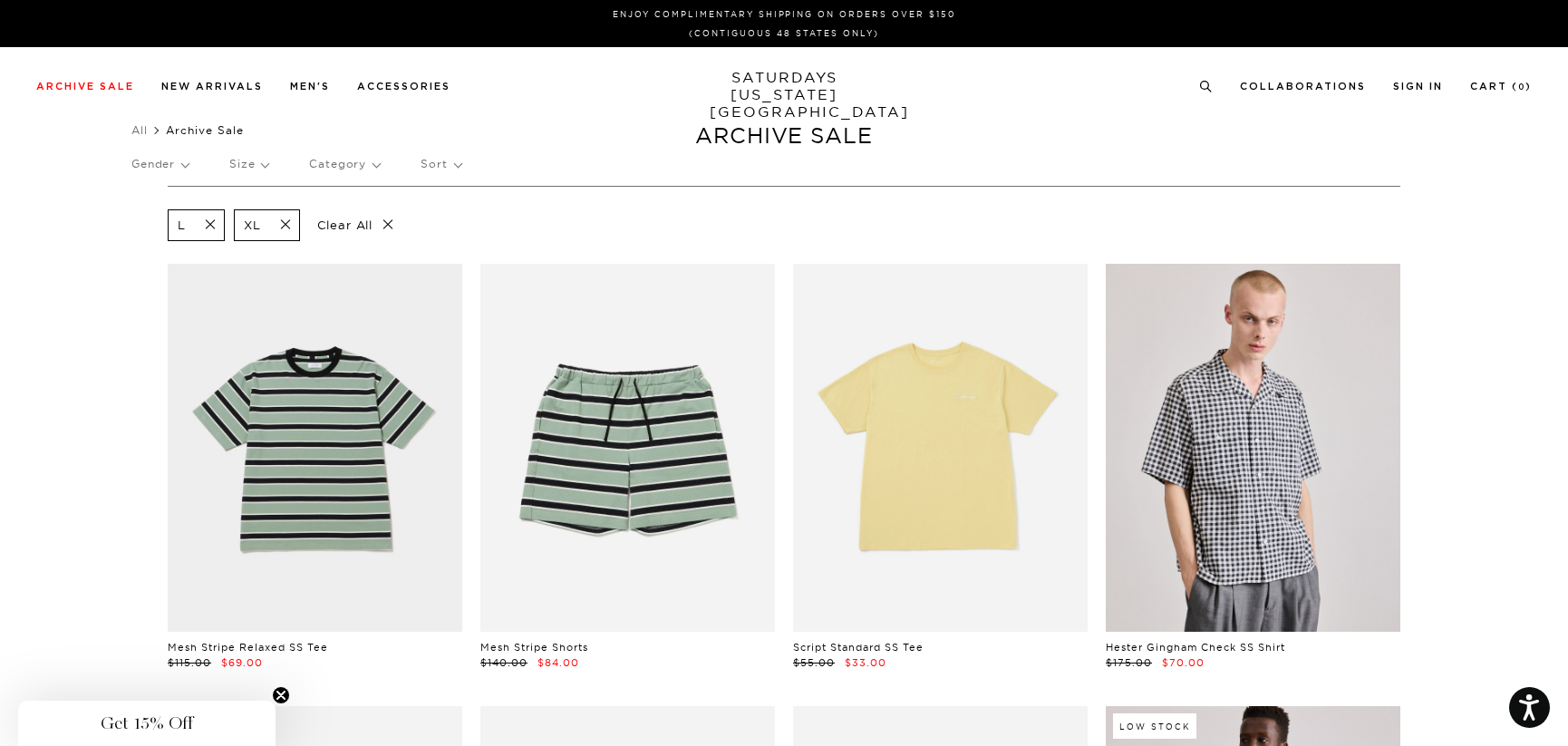
click at [268, 163] on p "Size" at bounding box center [249, 164] width 39 height 41
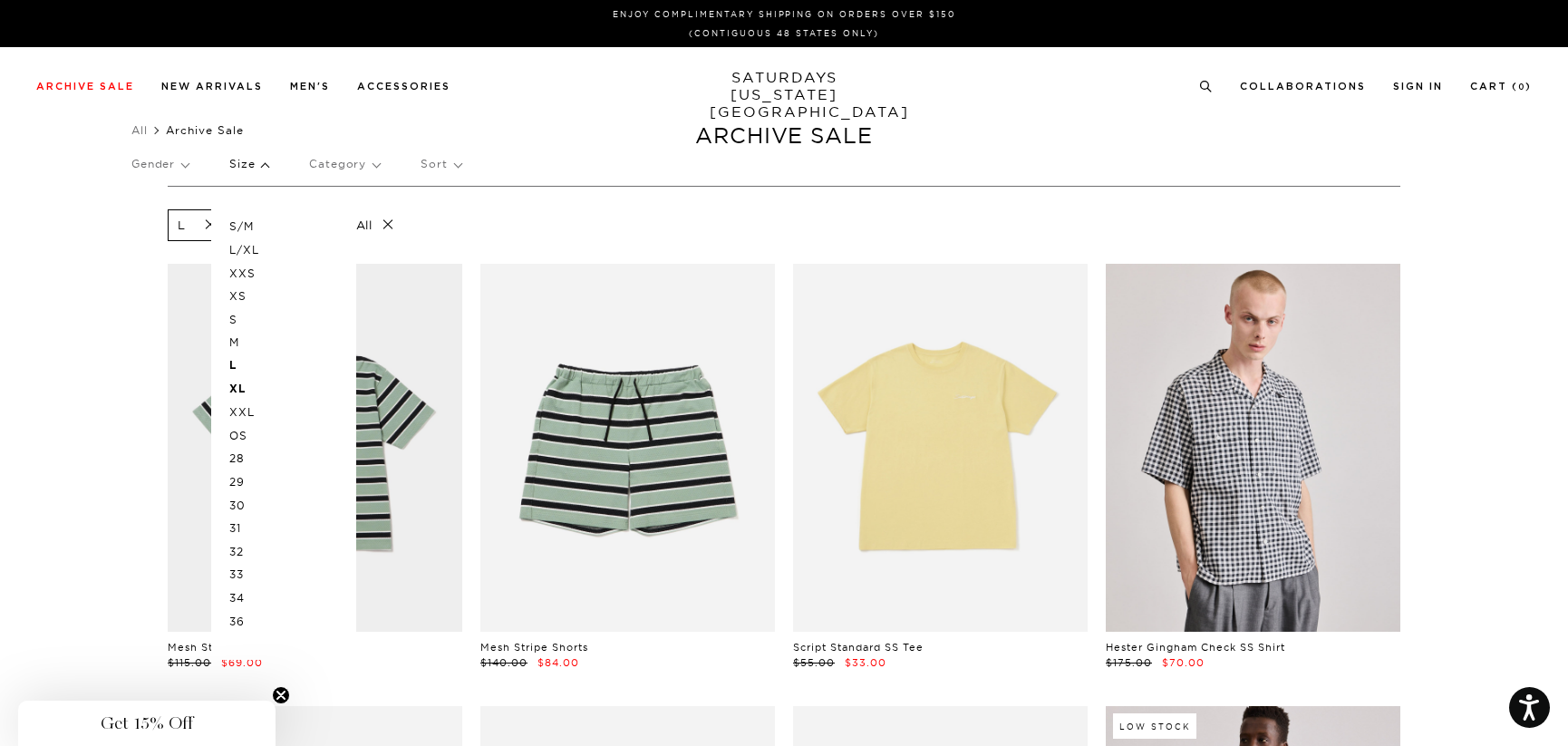
click at [243, 571] on p "33" at bounding box center [283, 575] width 109 height 24
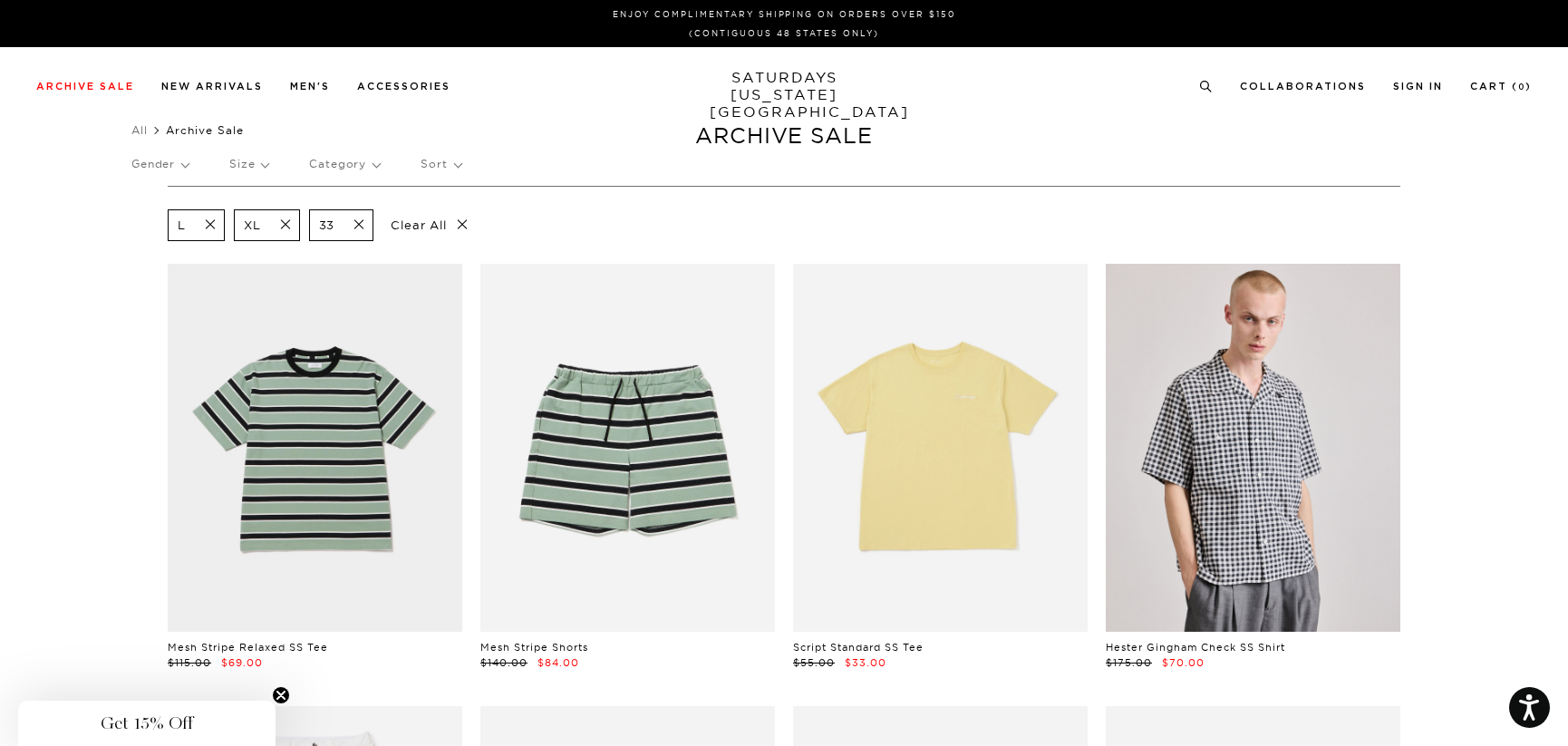
click at [251, 163] on p "Size" at bounding box center [249, 164] width 39 height 41
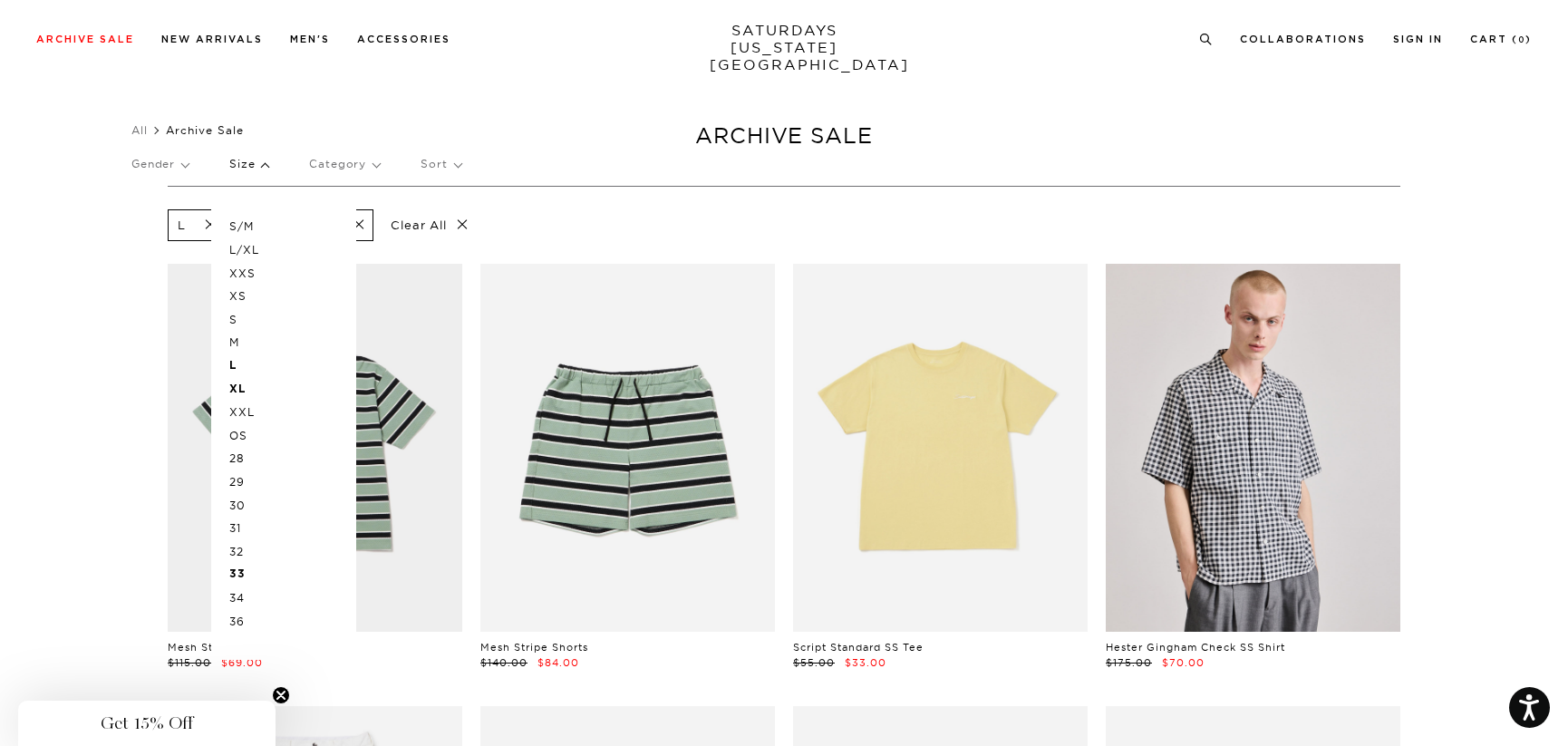
scroll to position [302, 0]
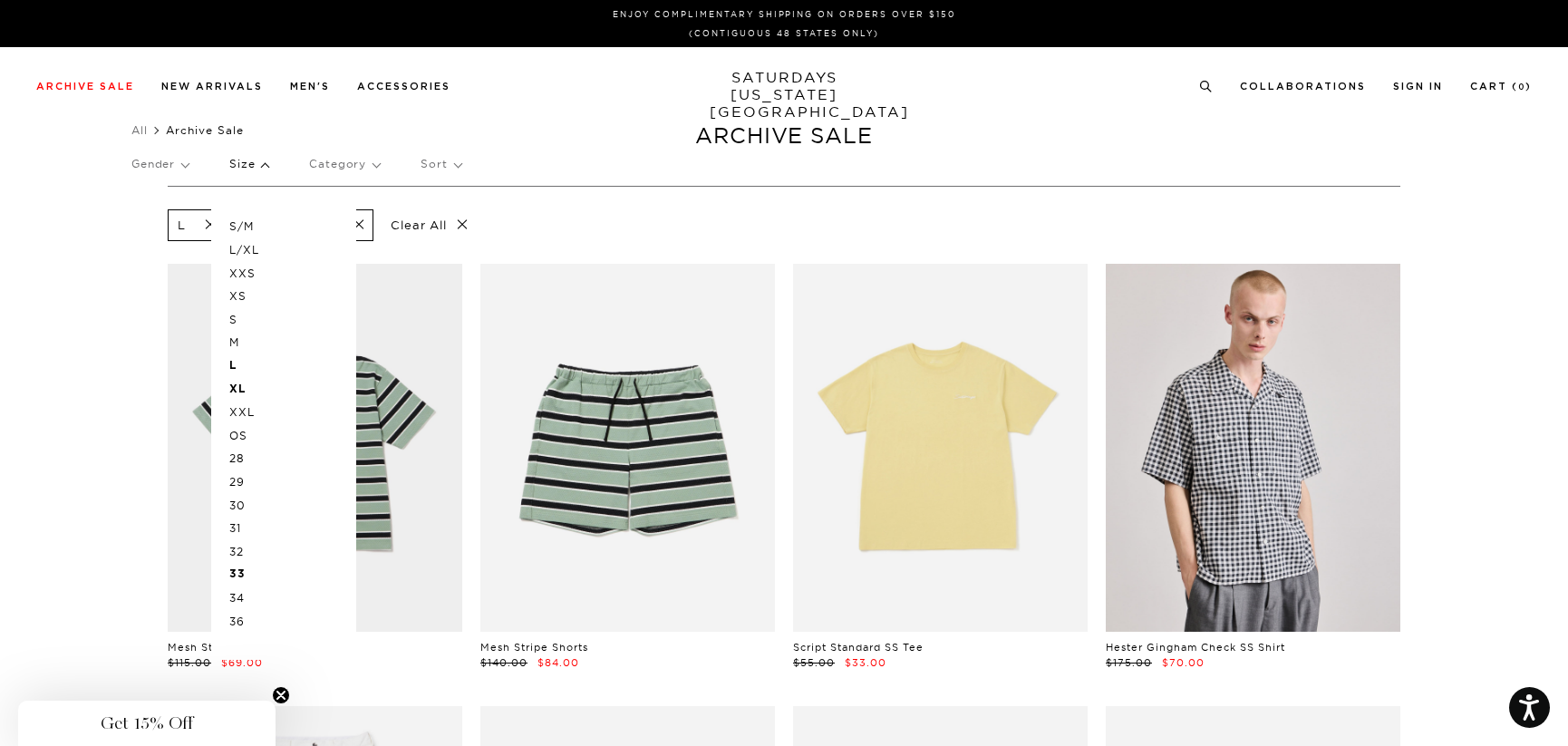
click at [524, 221] on div "L XL 33 Clear All" at bounding box center [783, 224] width 1233 height 40
click at [269, 165] on p "Size" at bounding box center [249, 164] width 39 height 41
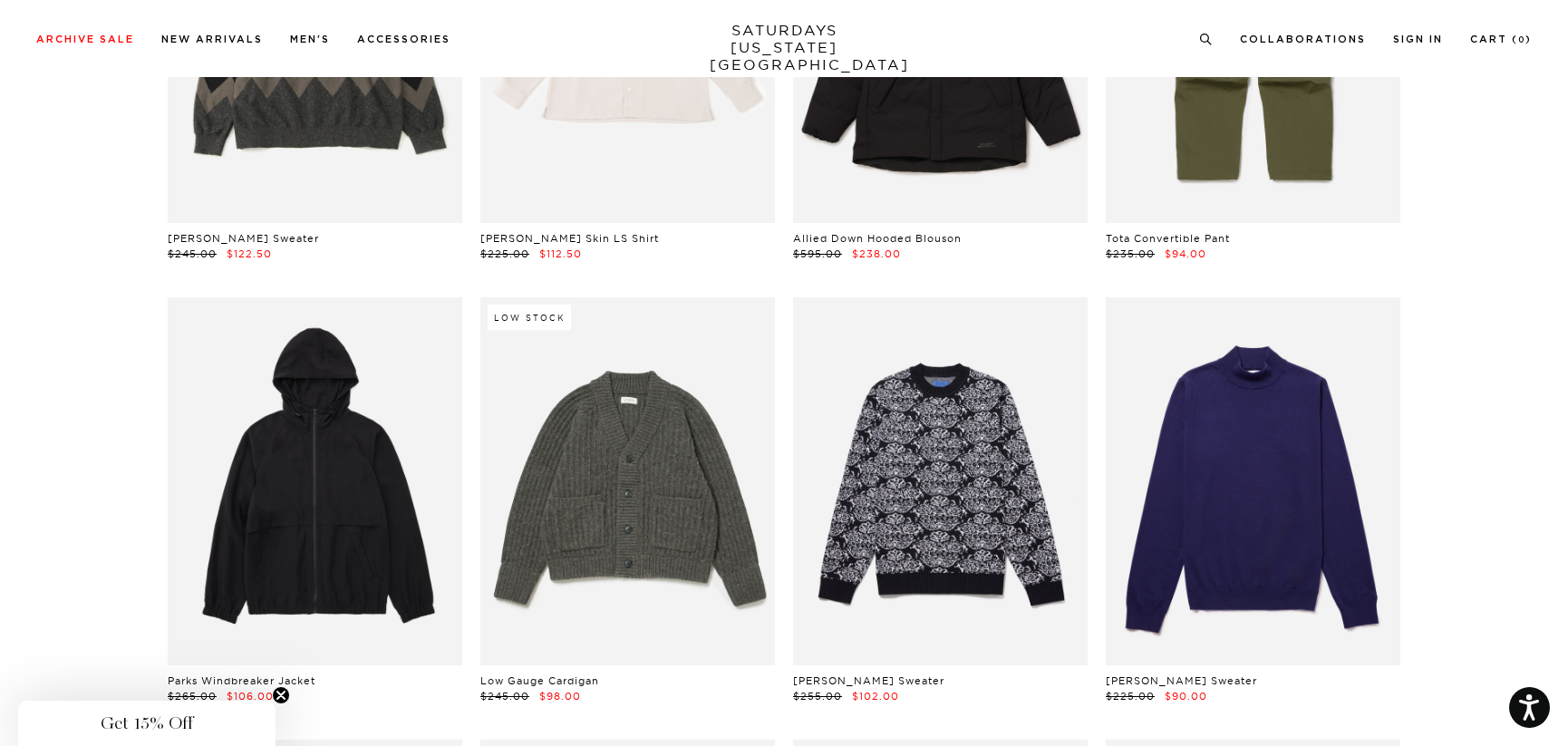
scroll to position [12090, 0]
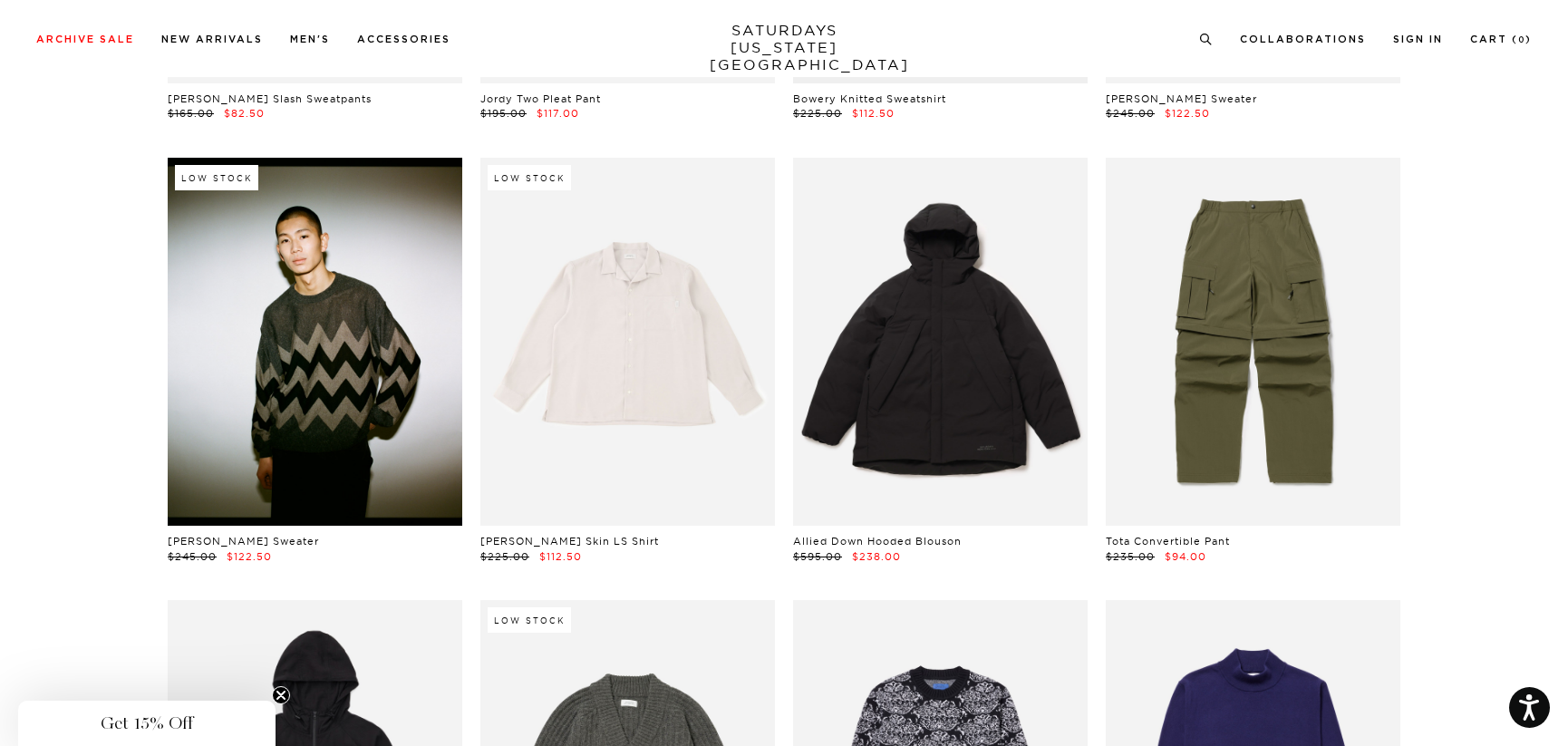
click at [333, 276] on link at bounding box center [314, 342] width 294 height 368
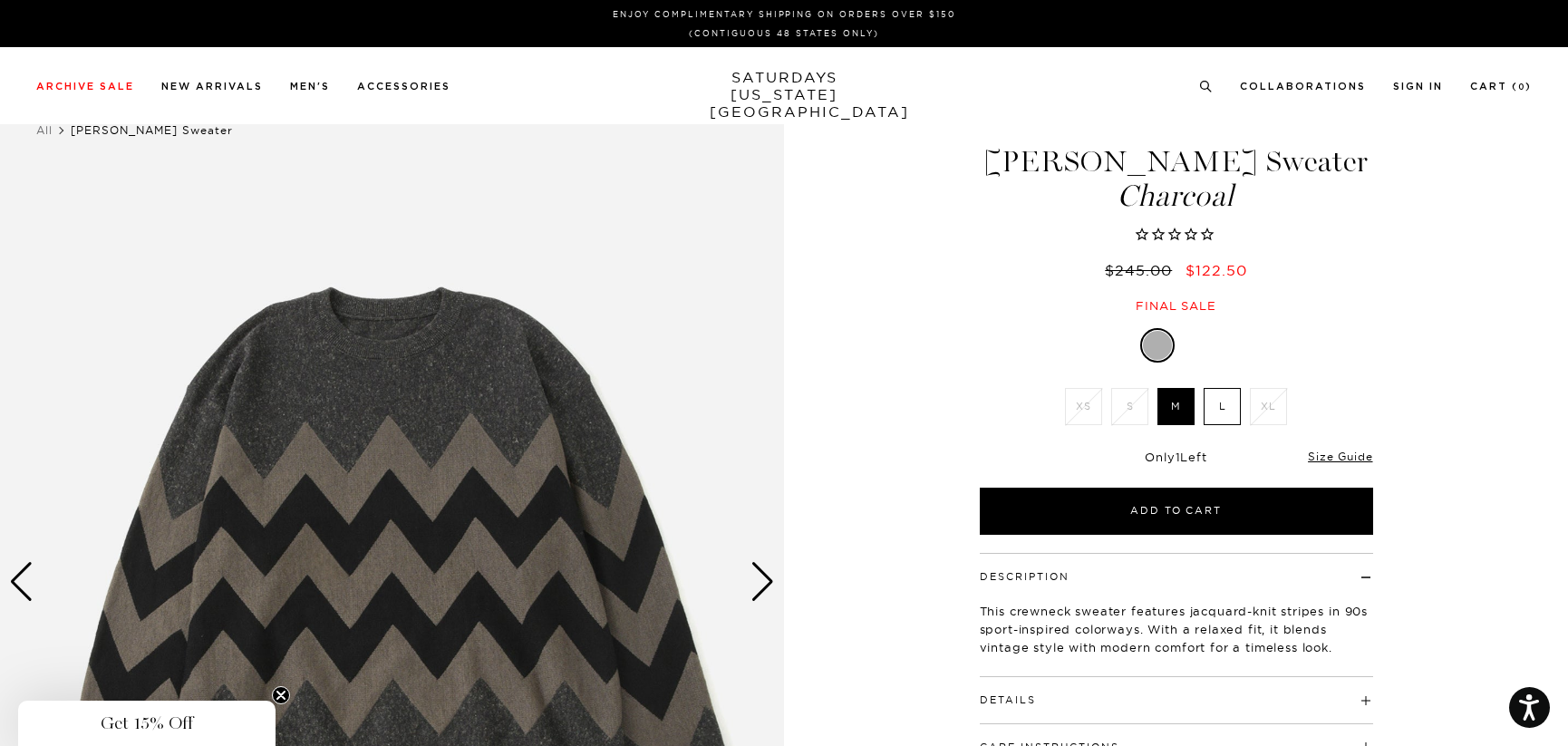
click at [758, 570] on div "Next slide" at bounding box center [762, 582] width 25 height 40
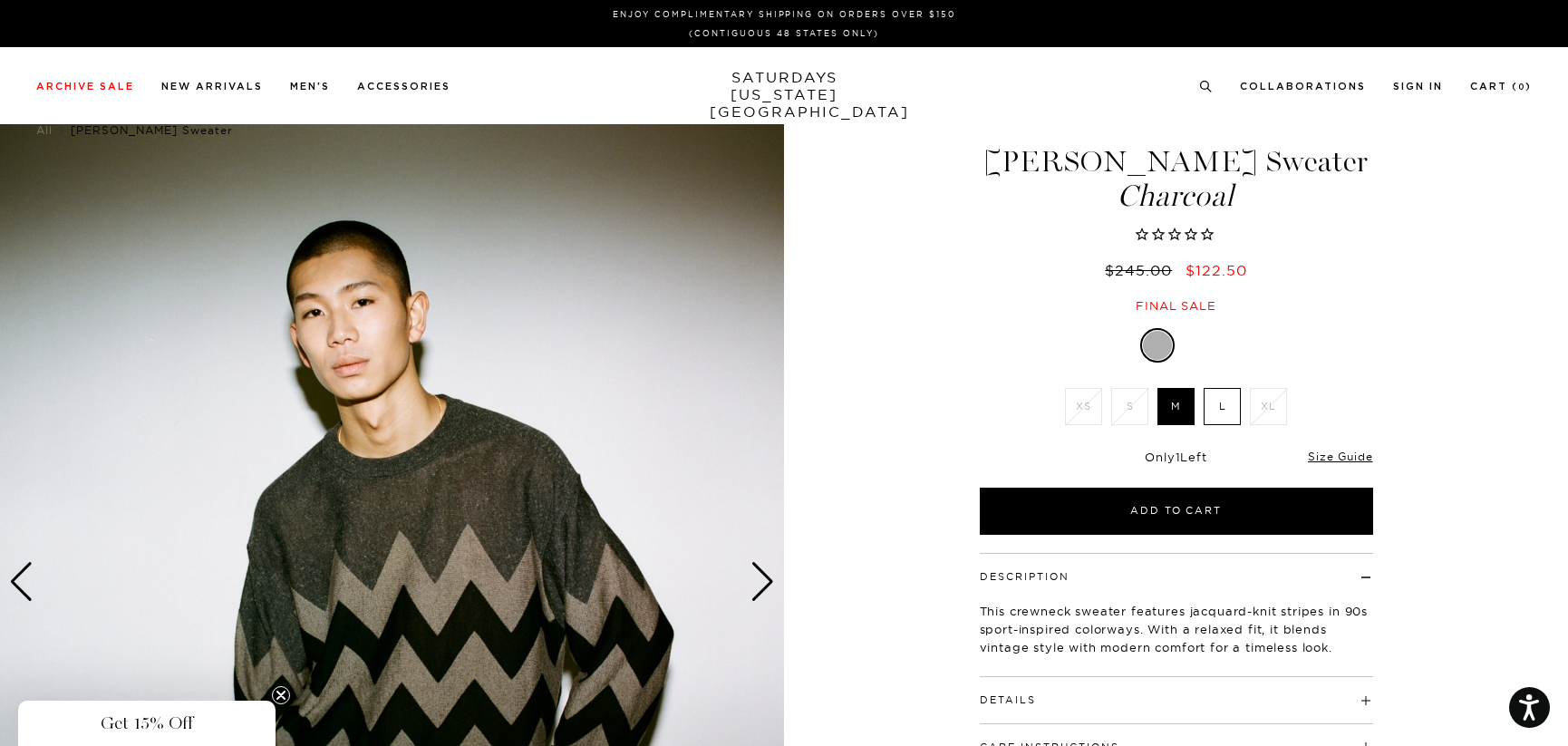
click at [757, 569] on div "Next slide" at bounding box center [762, 582] width 25 height 40
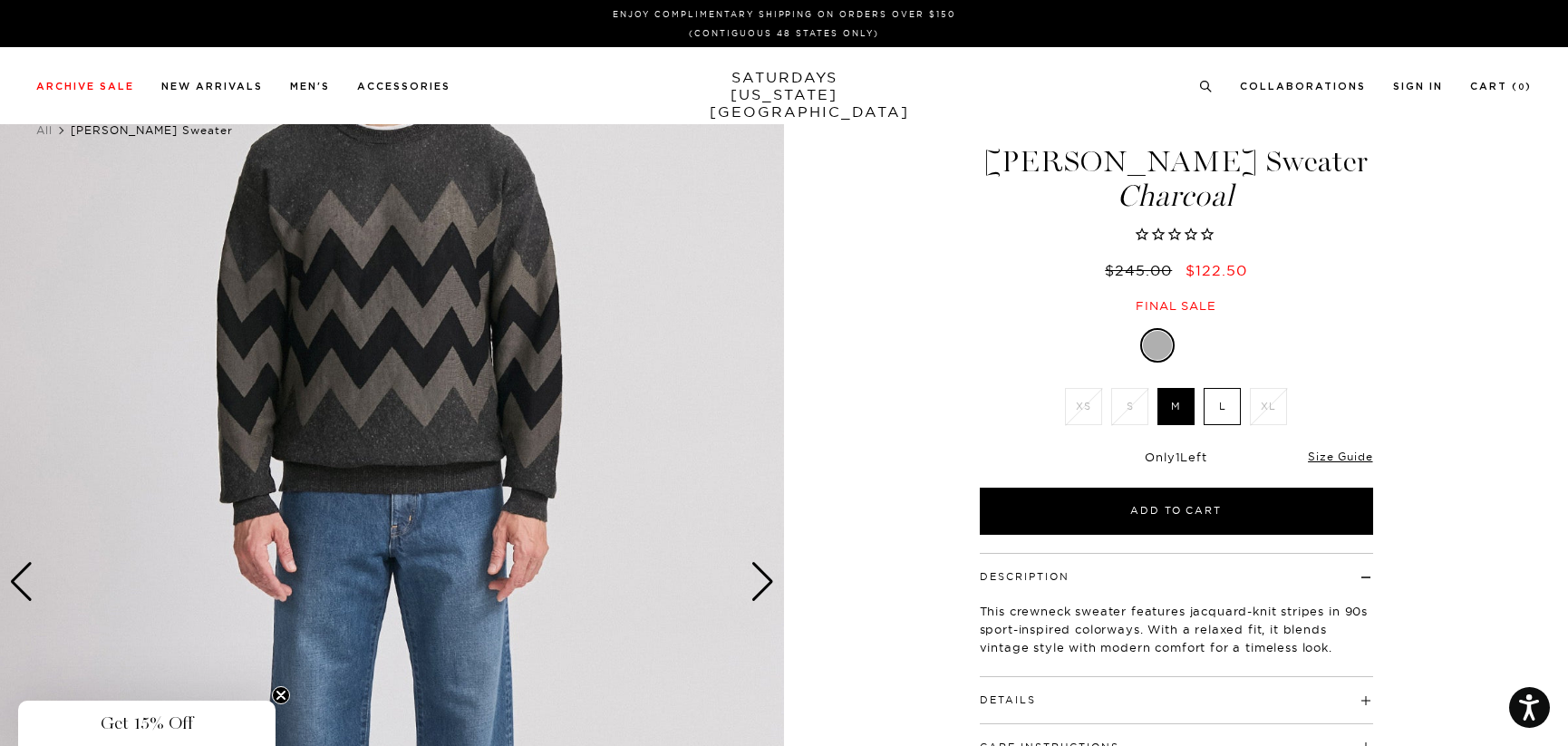
click at [756, 570] on div "Next slide" at bounding box center [762, 582] width 25 height 40
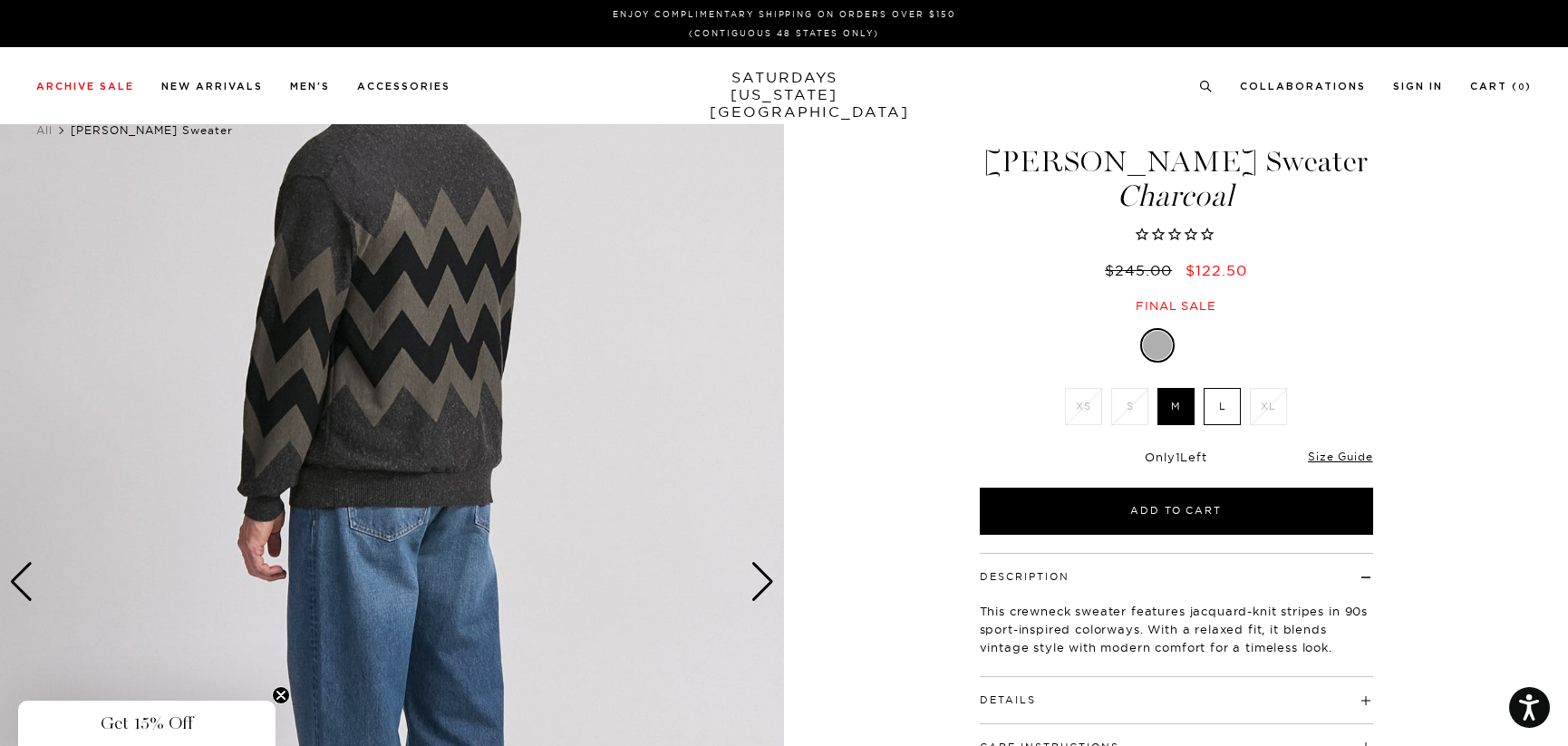
click at [756, 570] on div "Next slide" at bounding box center [762, 582] width 25 height 40
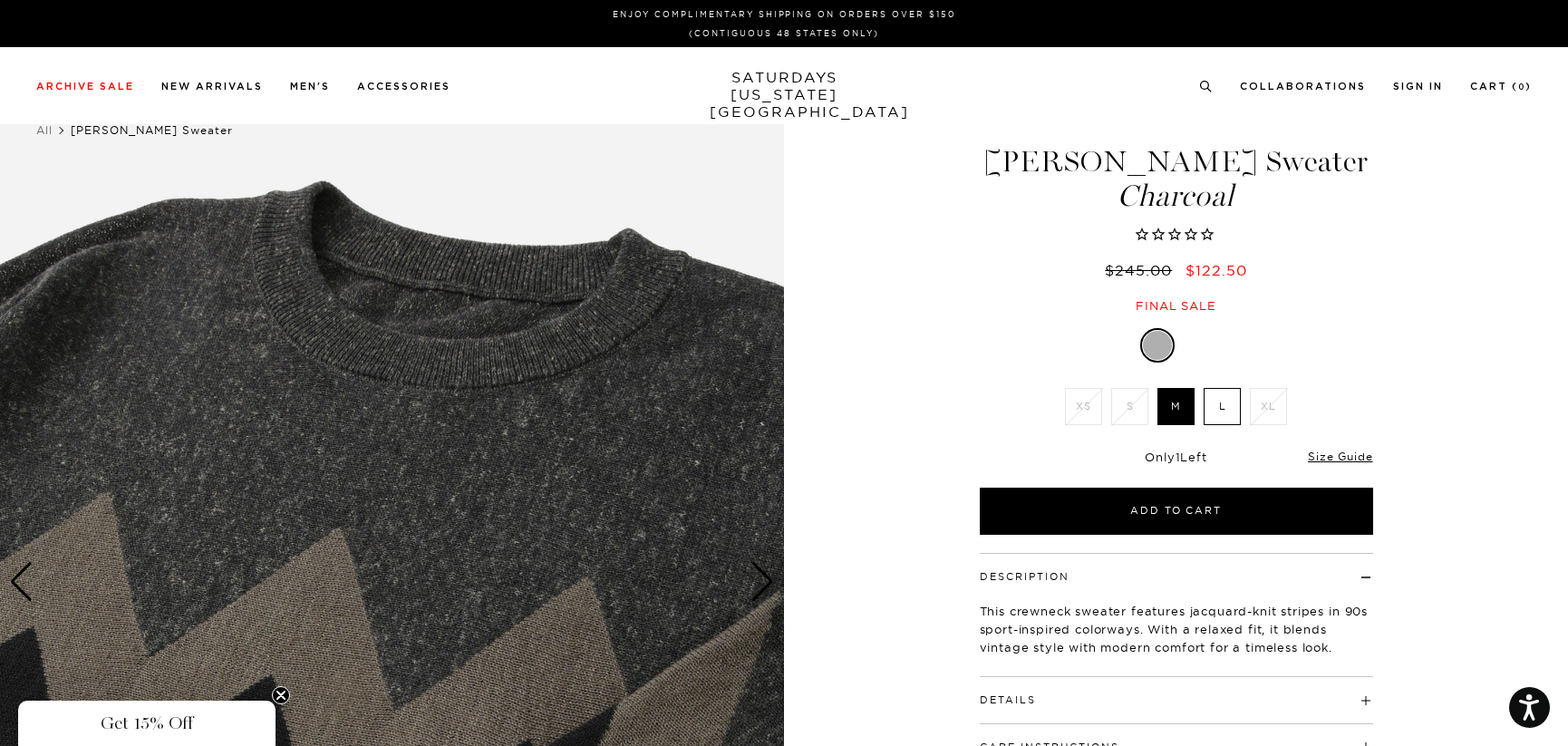
click at [756, 570] on div "Next slide" at bounding box center [762, 582] width 25 height 40
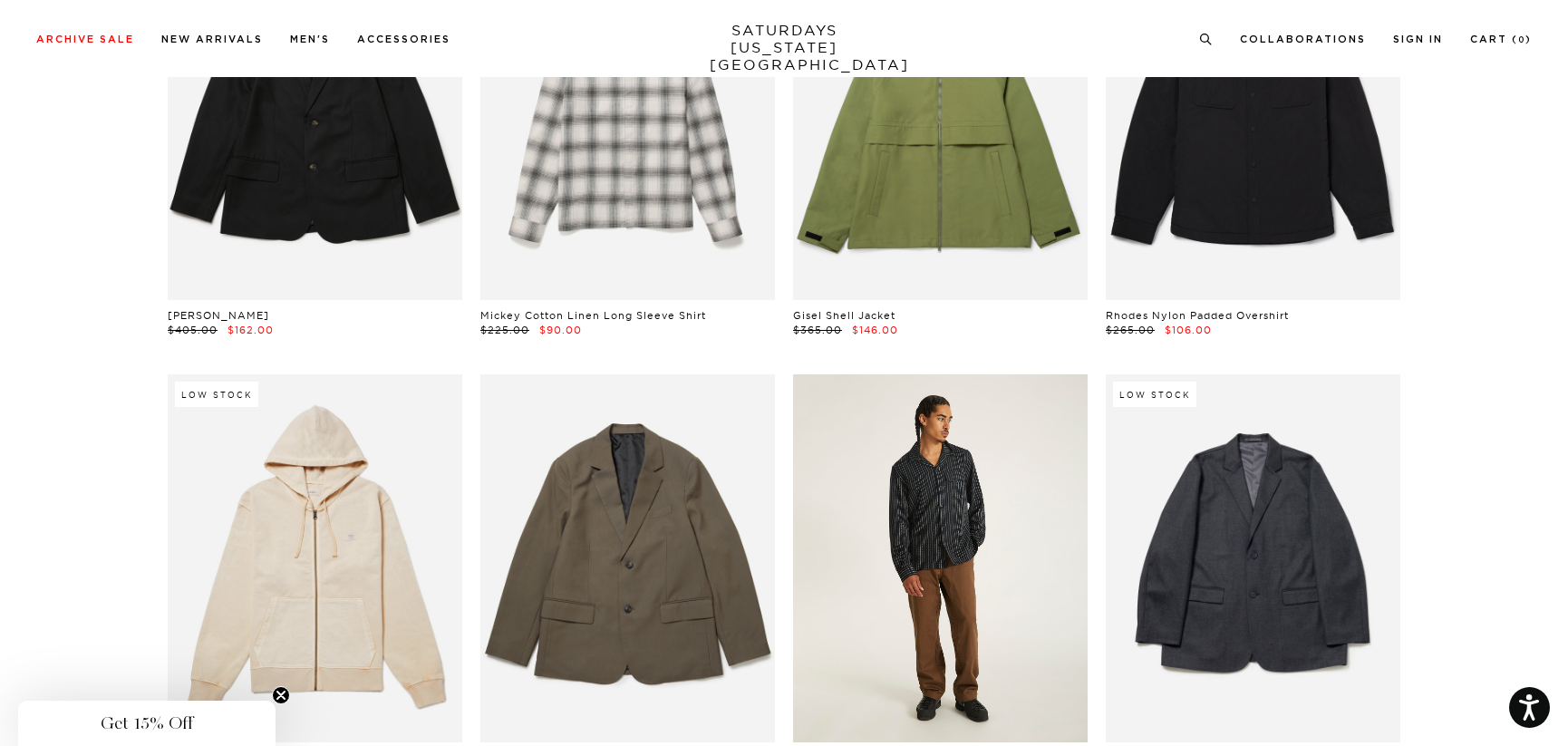
scroll to position [15112, 0]
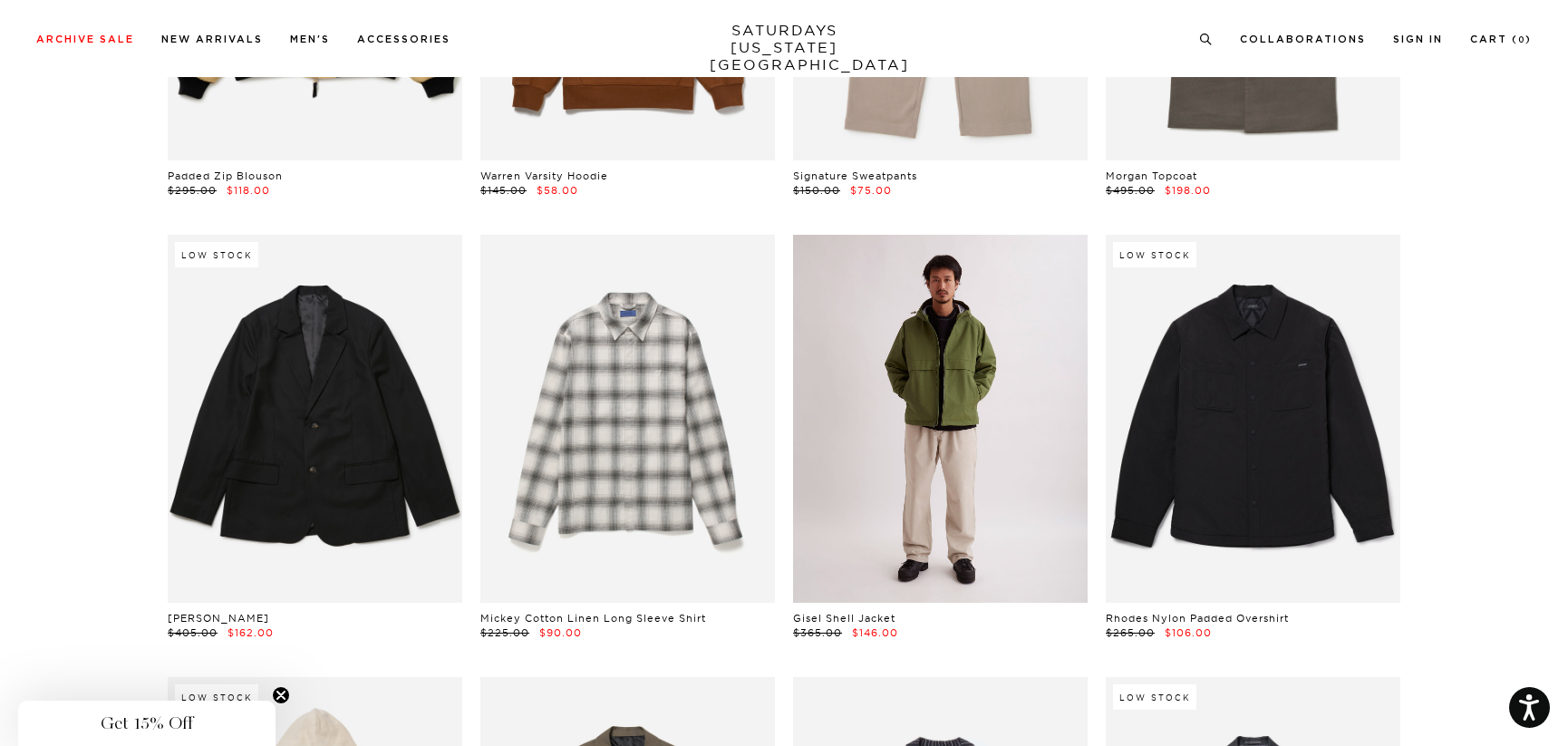
click at [949, 420] on link at bounding box center [939, 419] width 294 height 368
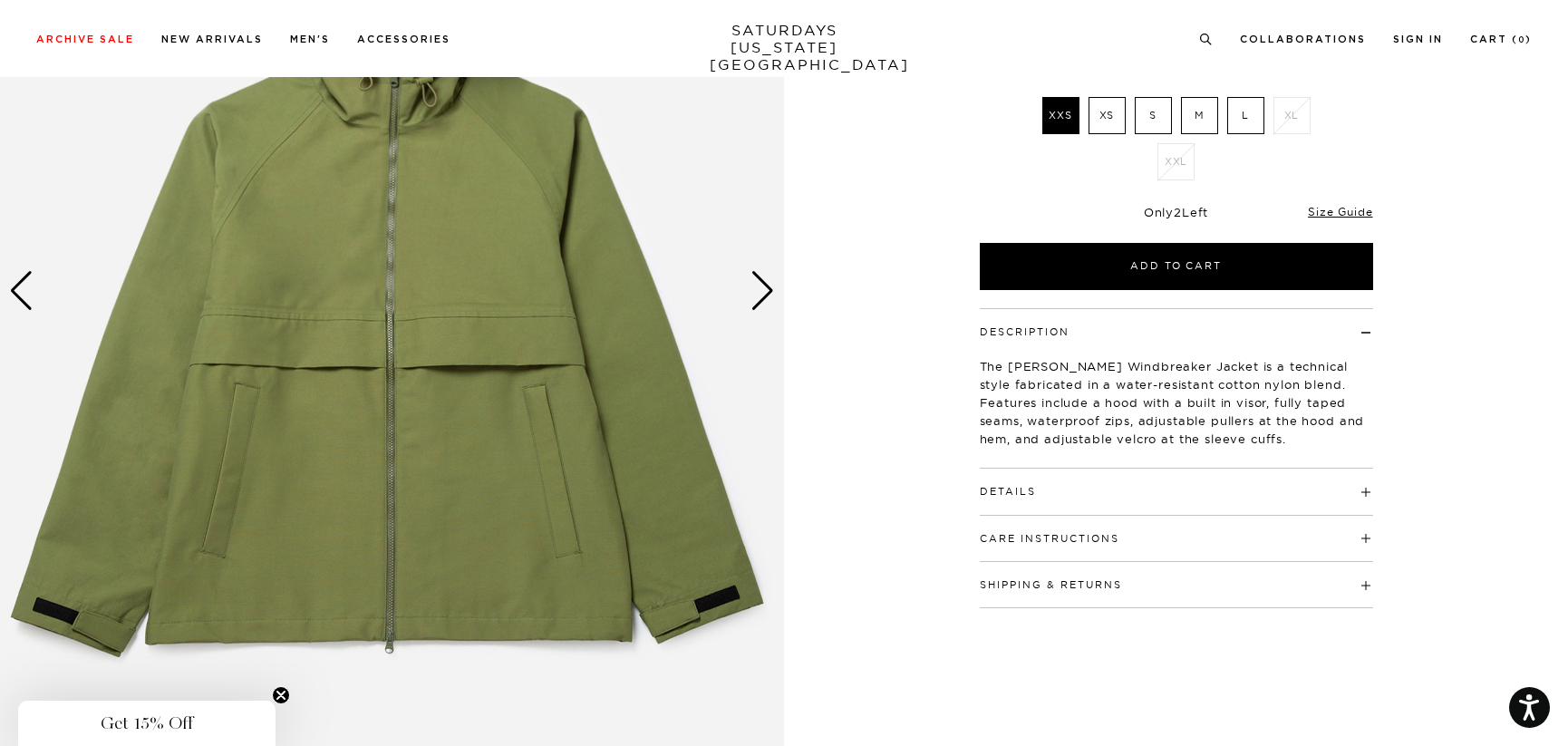
scroll to position [302, 0]
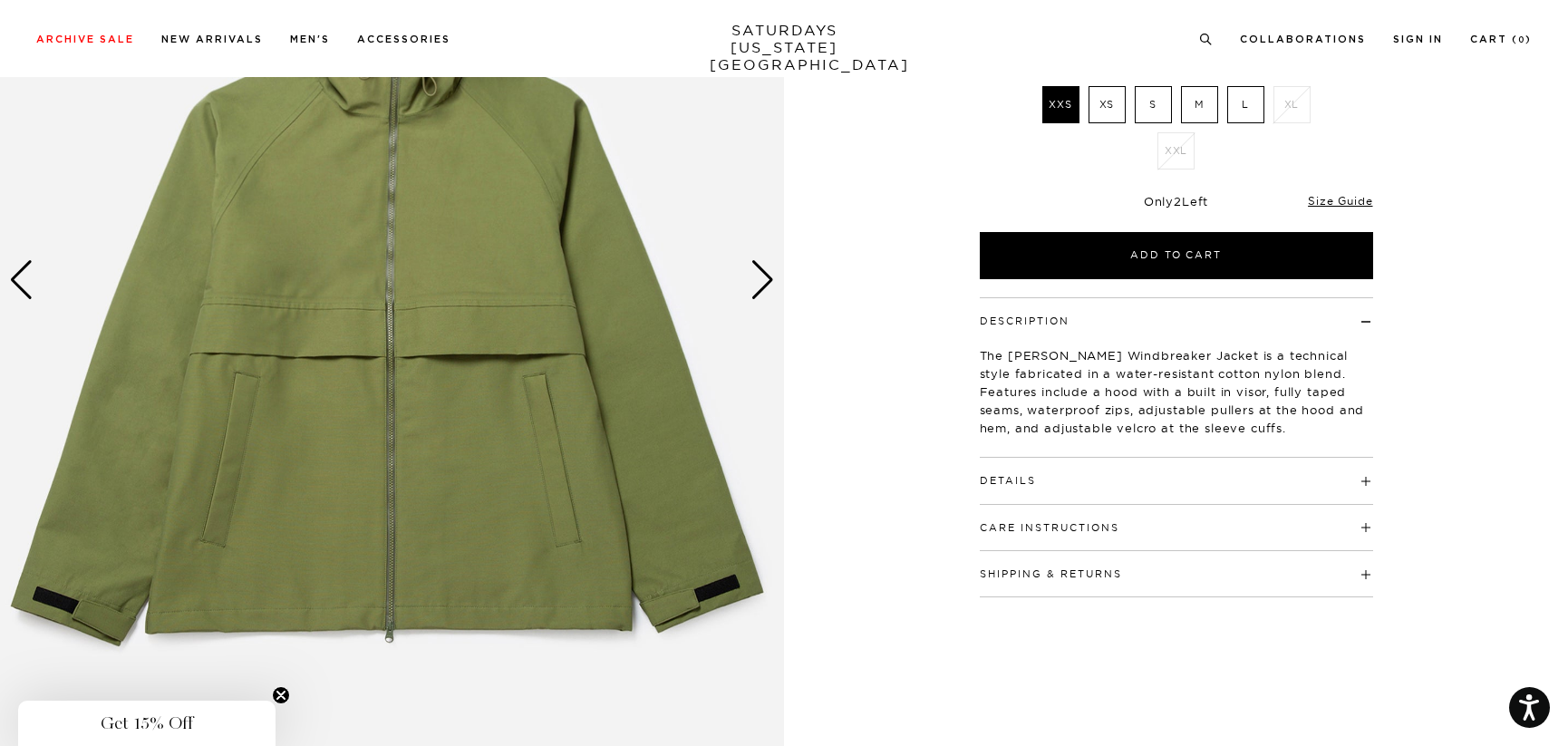
click at [770, 274] on div "Next slide" at bounding box center [762, 280] width 25 height 40
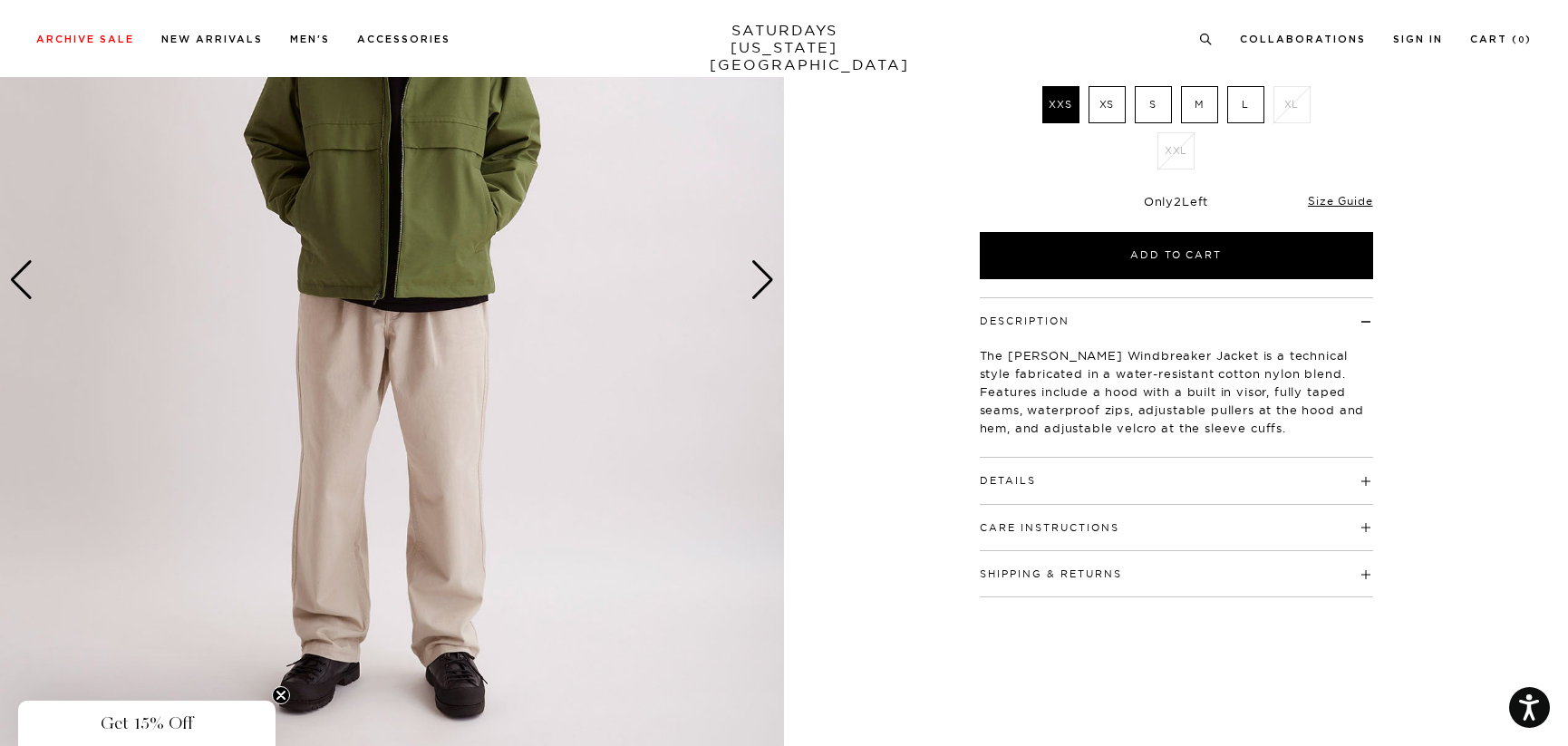
scroll to position [0, 0]
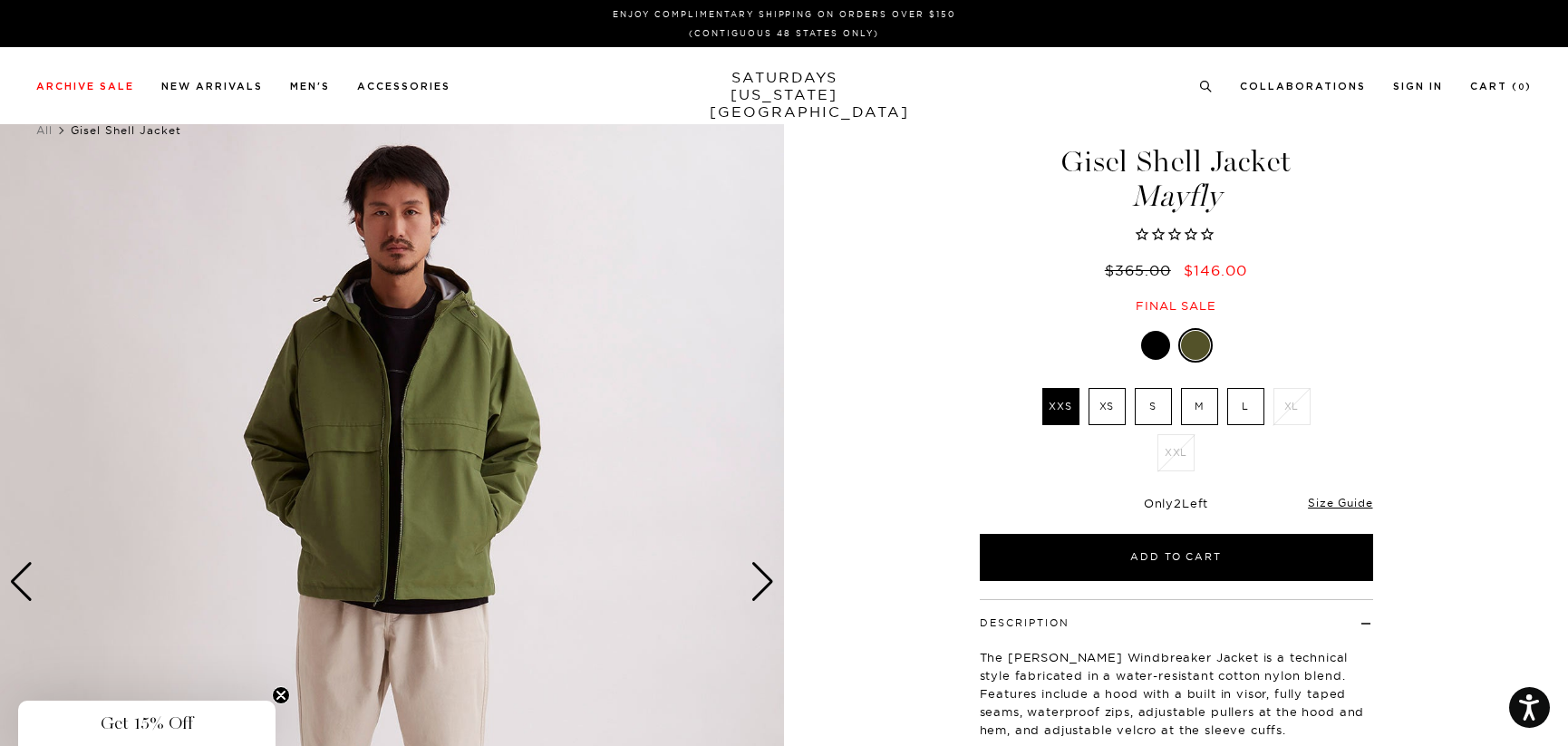
click at [762, 579] on div "Next slide" at bounding box center [762, 582] width 25 height 40
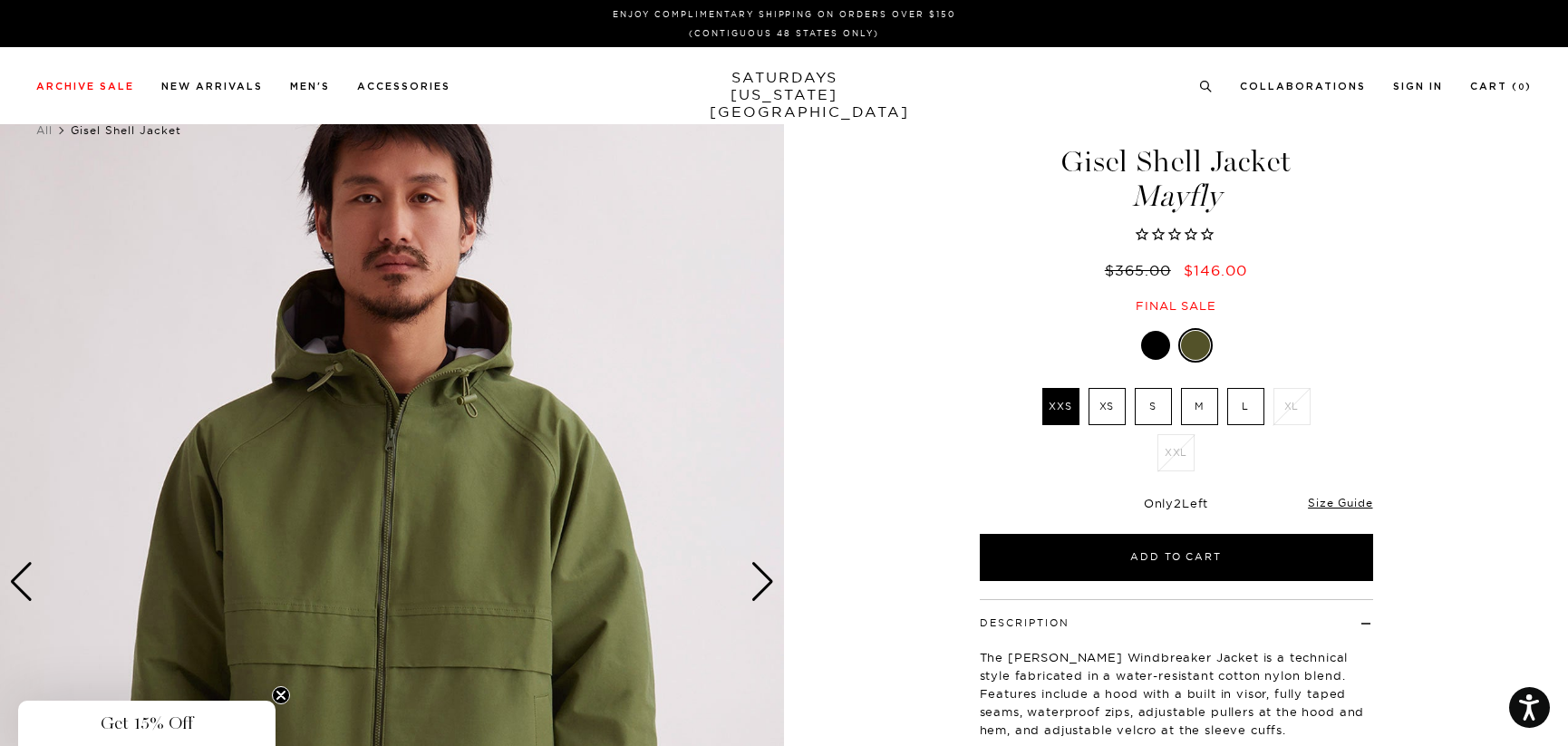
click at [762, 578] on div "Next slide" at bounding box center [762, 582] width 25 height 40
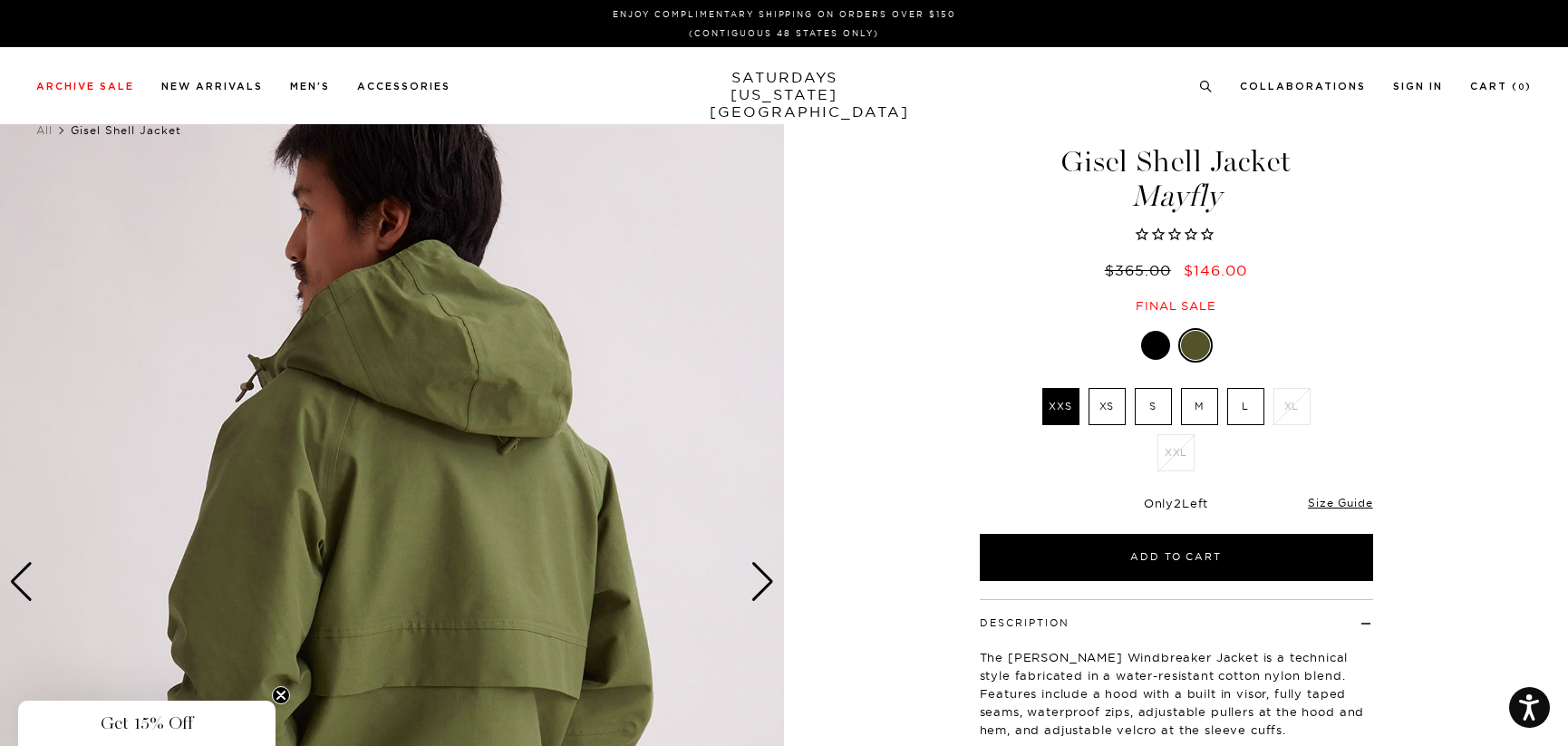
click at [760, 581] on div "Next slide" at bounding box center [762, 582] width 25 height 40
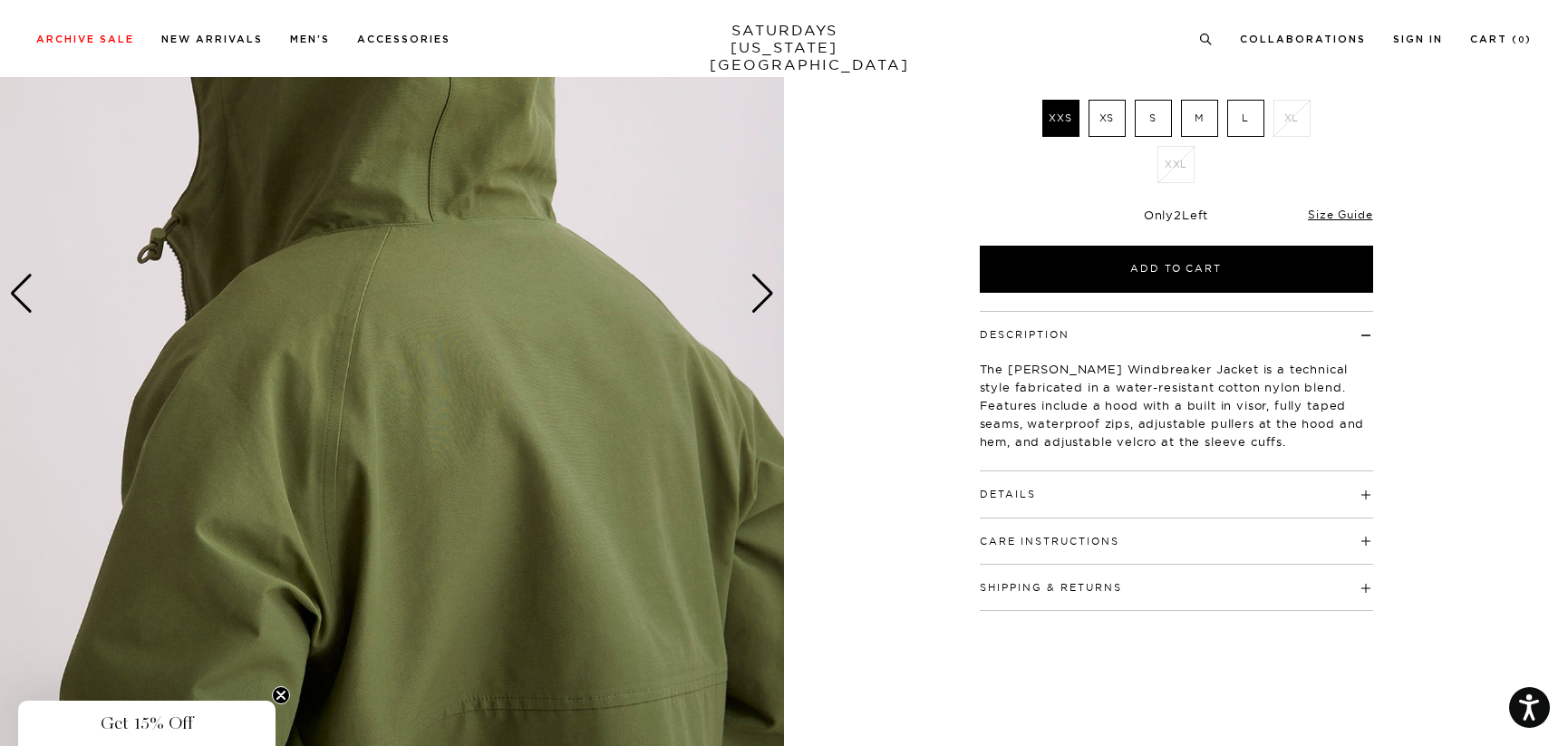
scroll to position [302, 0]
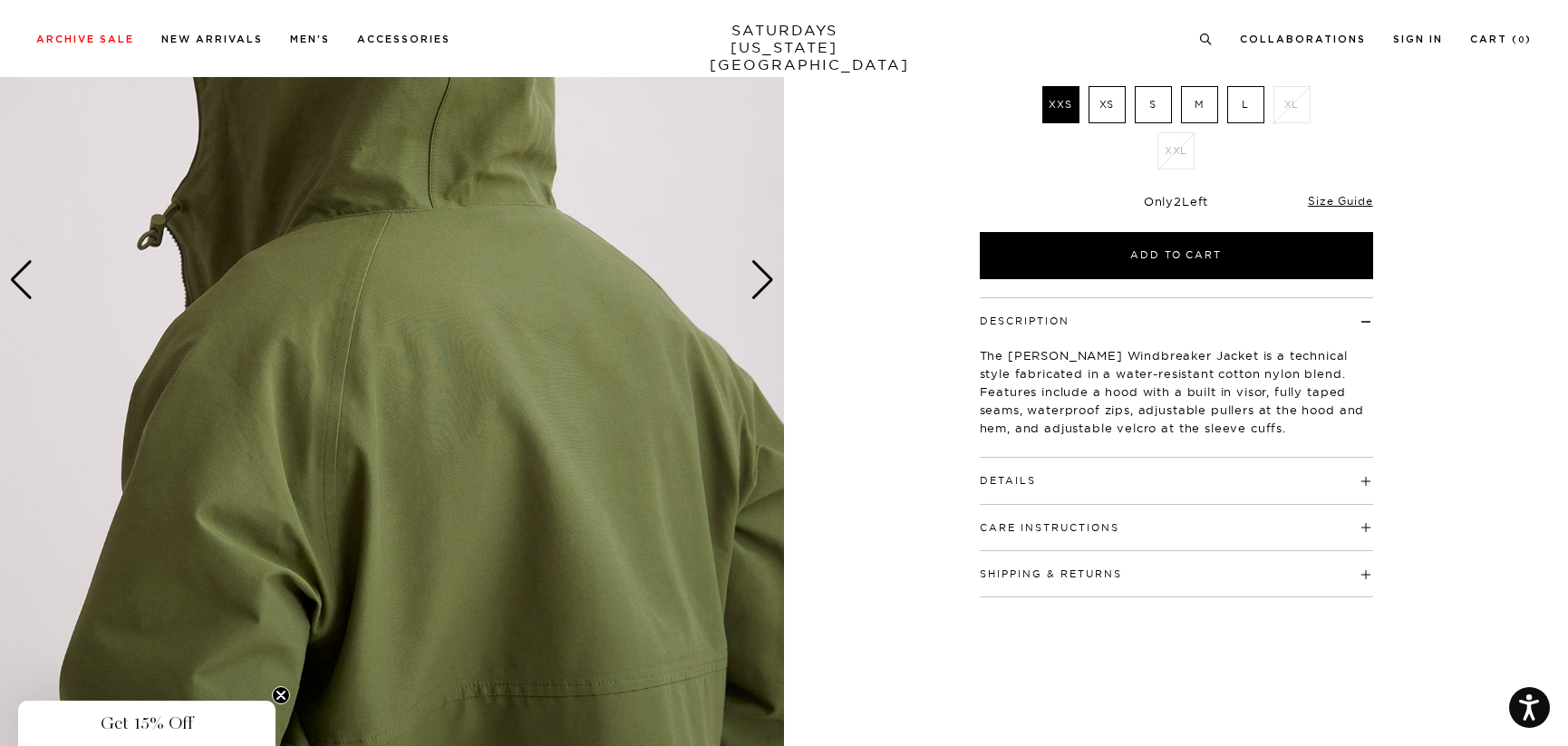
click at [766, 283] on div "Next slide" at bounding box center [762, 280] width 25 height 40
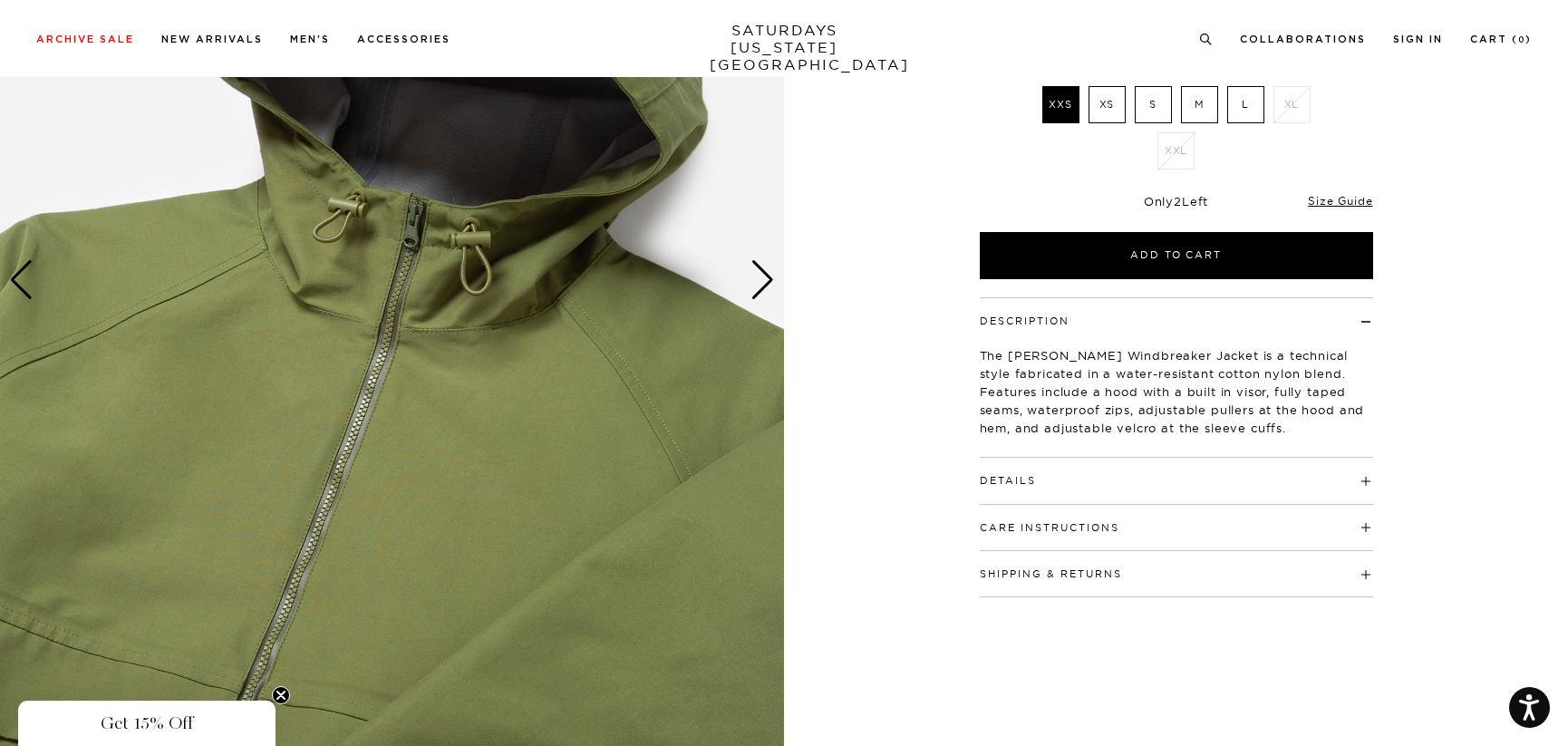
click at [765, 283] on div "Next slide" at bounding box center [762, 280] width 25 height 40
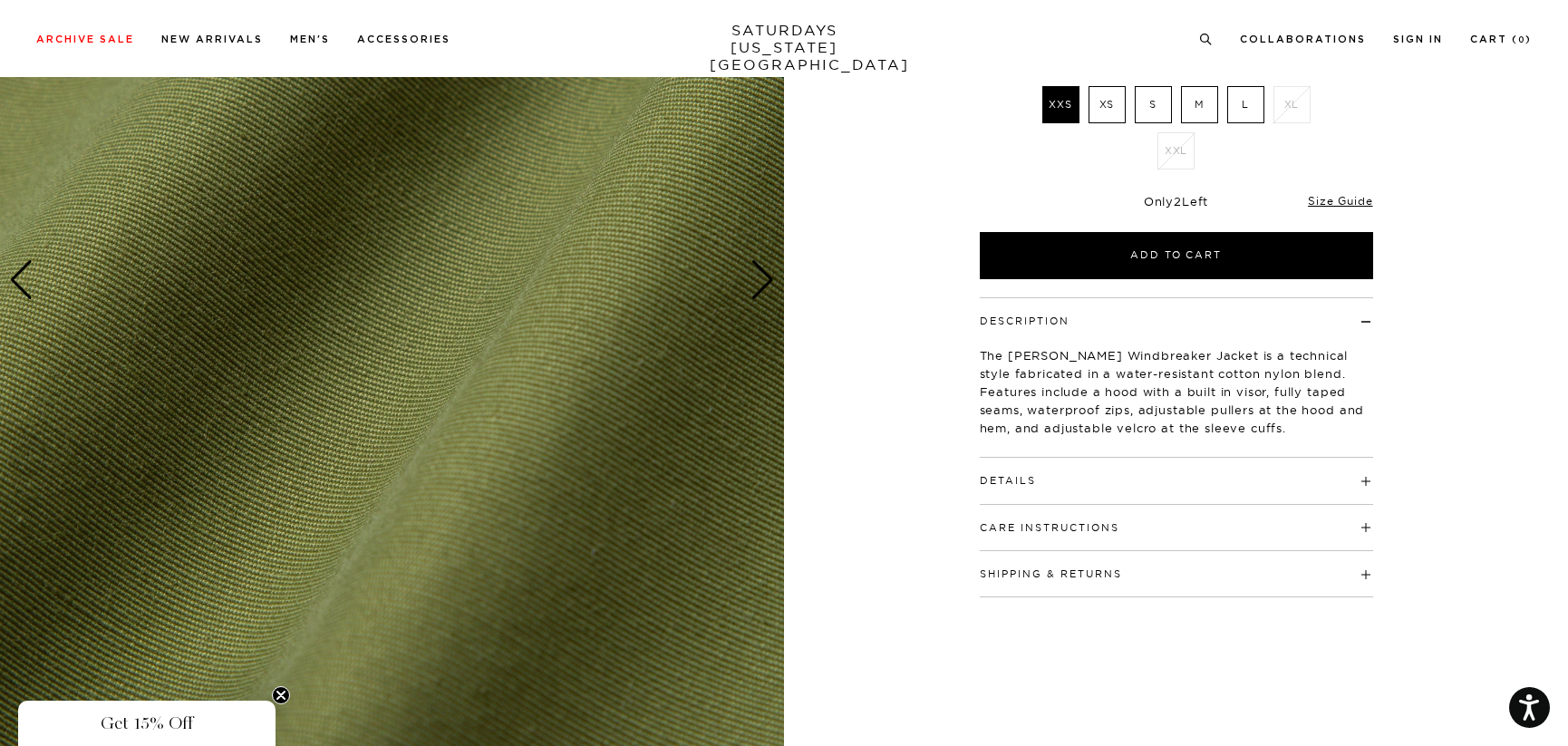
click at [765, 283] on div "Next slide" at bounding box center [762, 280] width 25 height 40
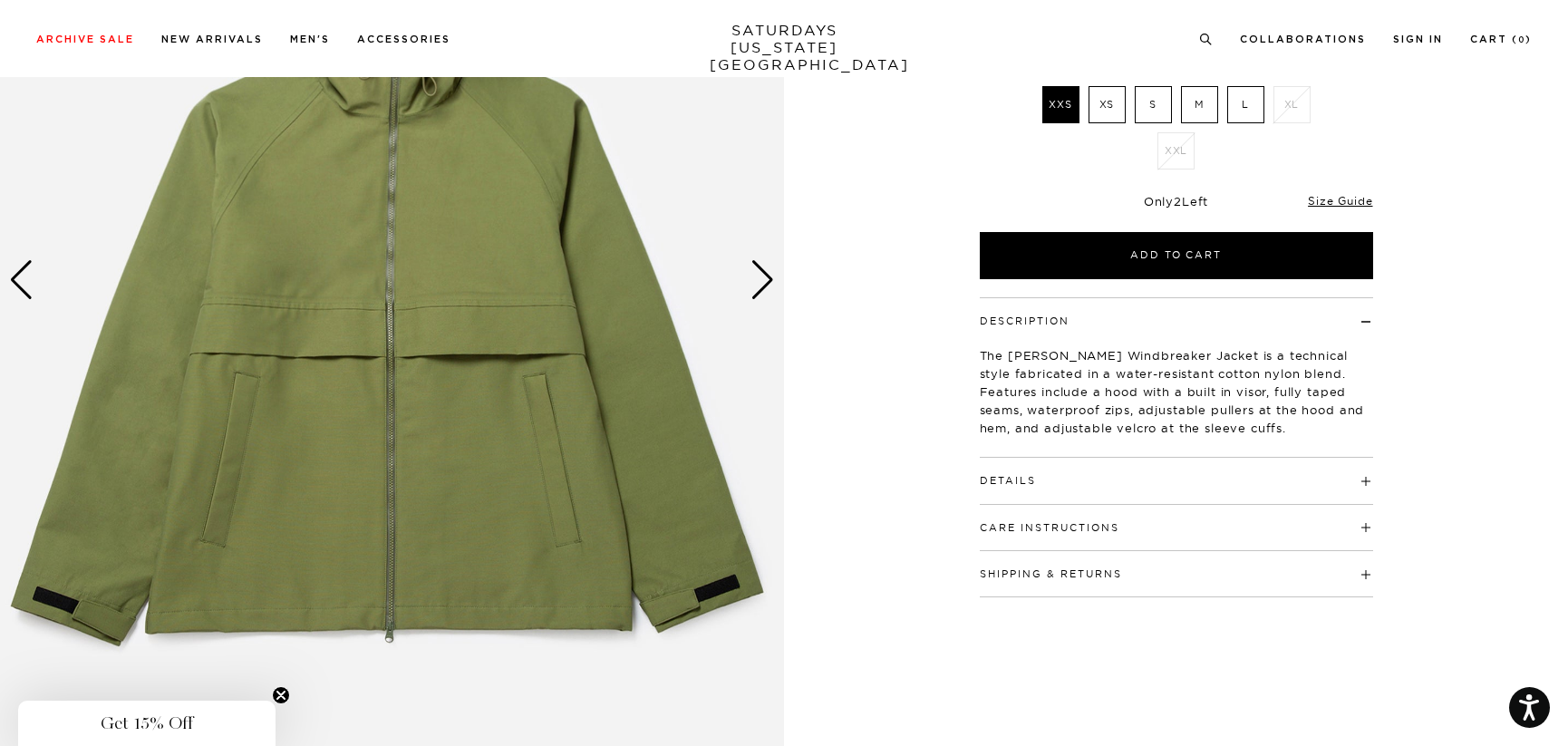
click at [855, 413] on div "1 / 7" at bounding box center [784, 280] width 1568 height 980
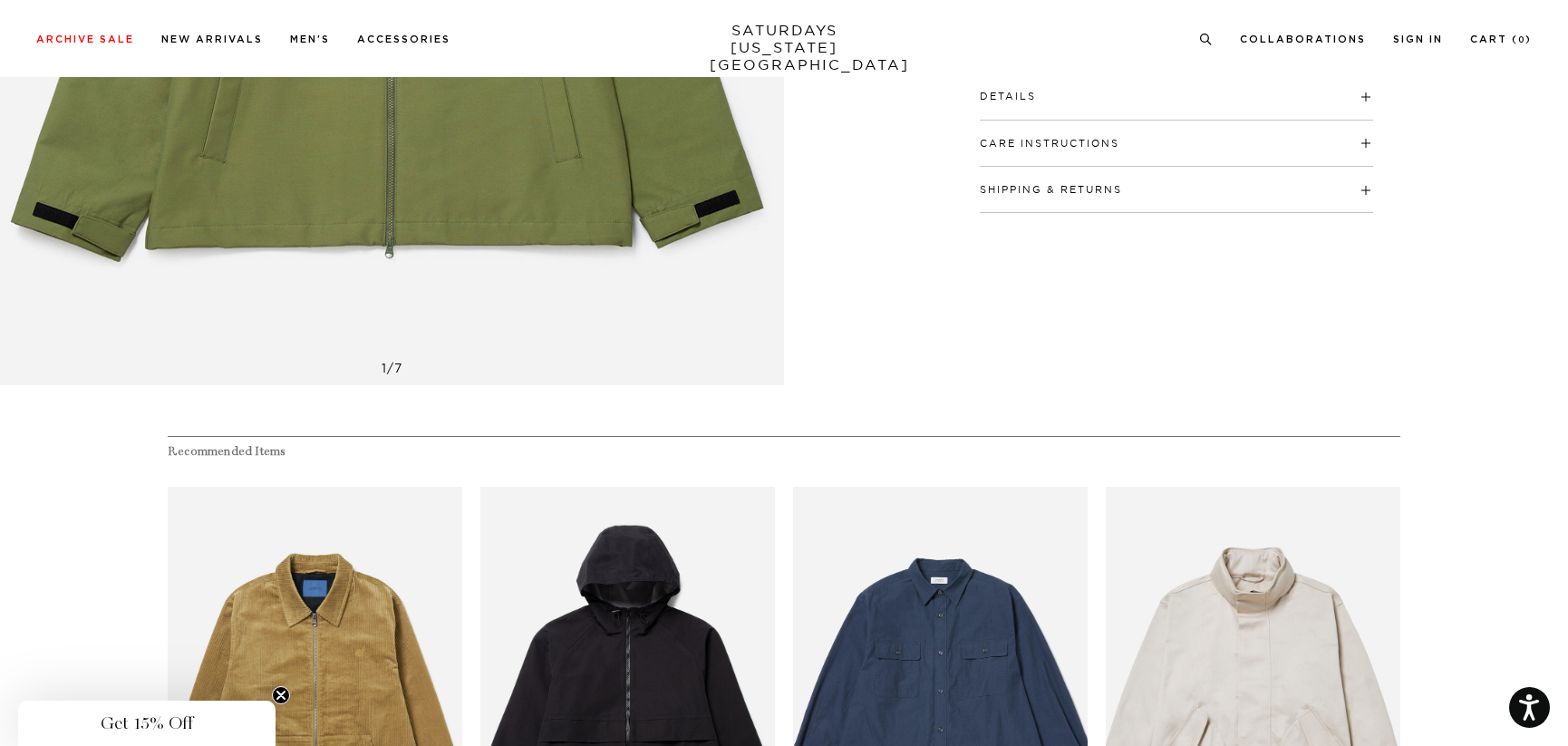
scroll to position [605, 0]
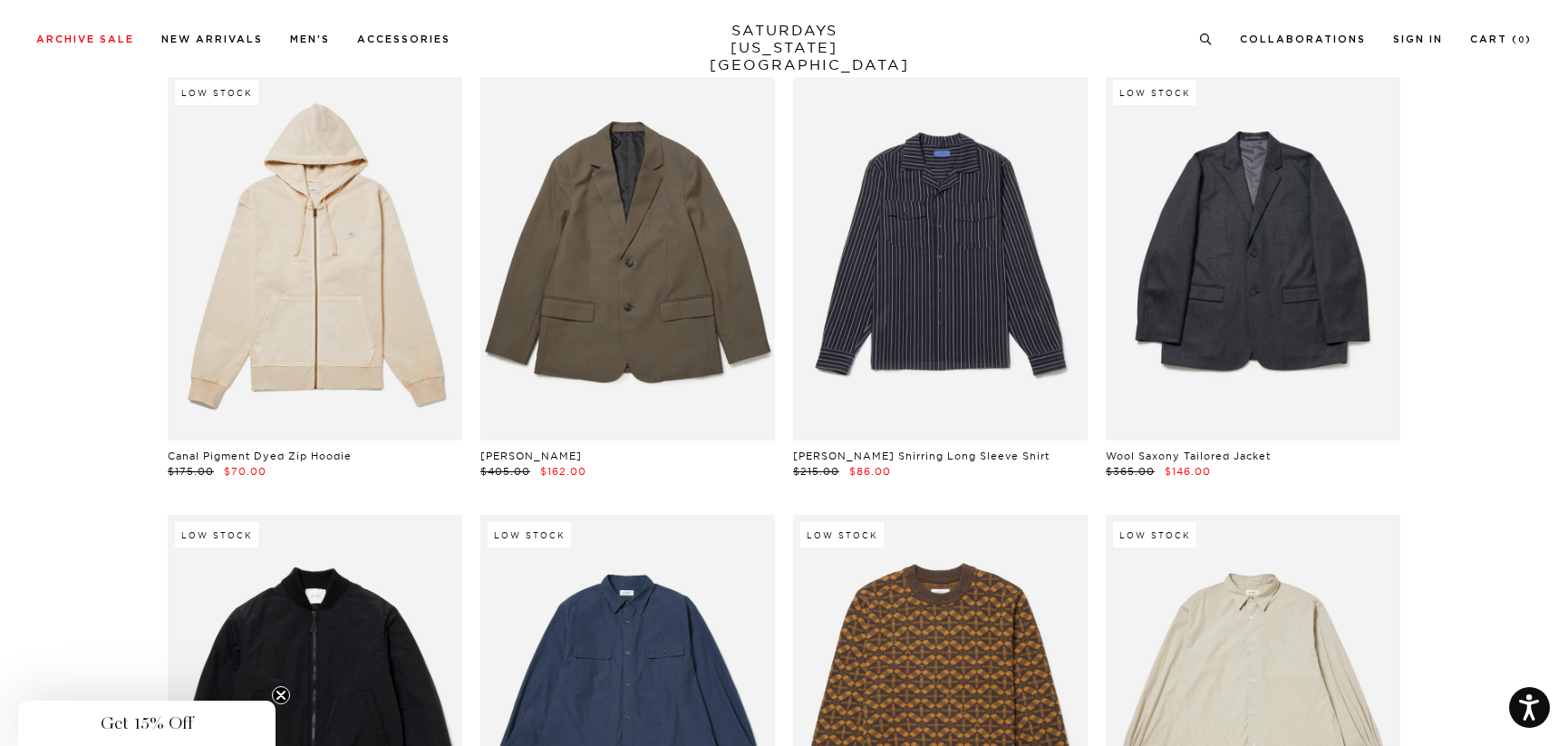
scroll to position [16018, 0]
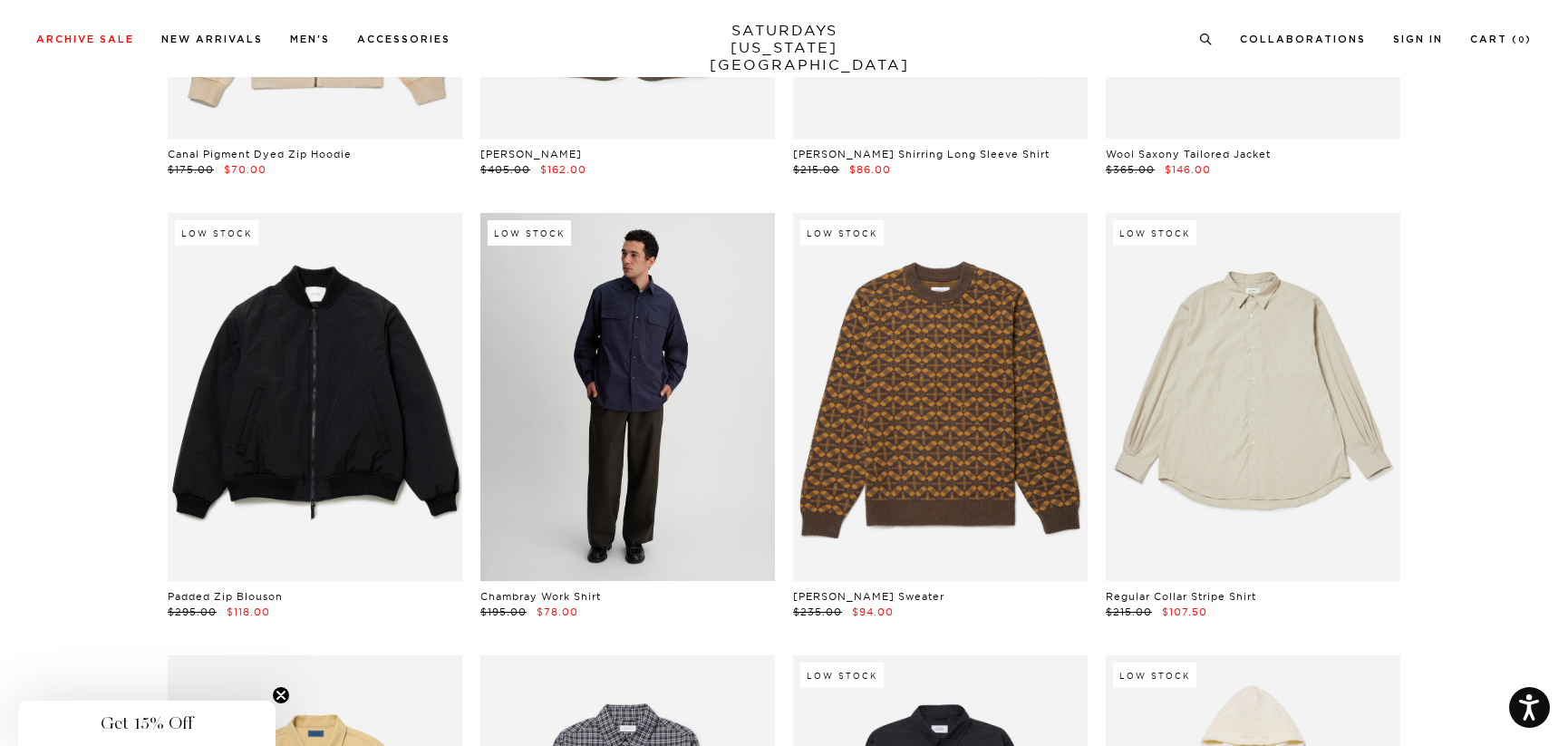
click at [640, 333] on link at bounding box center [627, 398] width 294 height 368
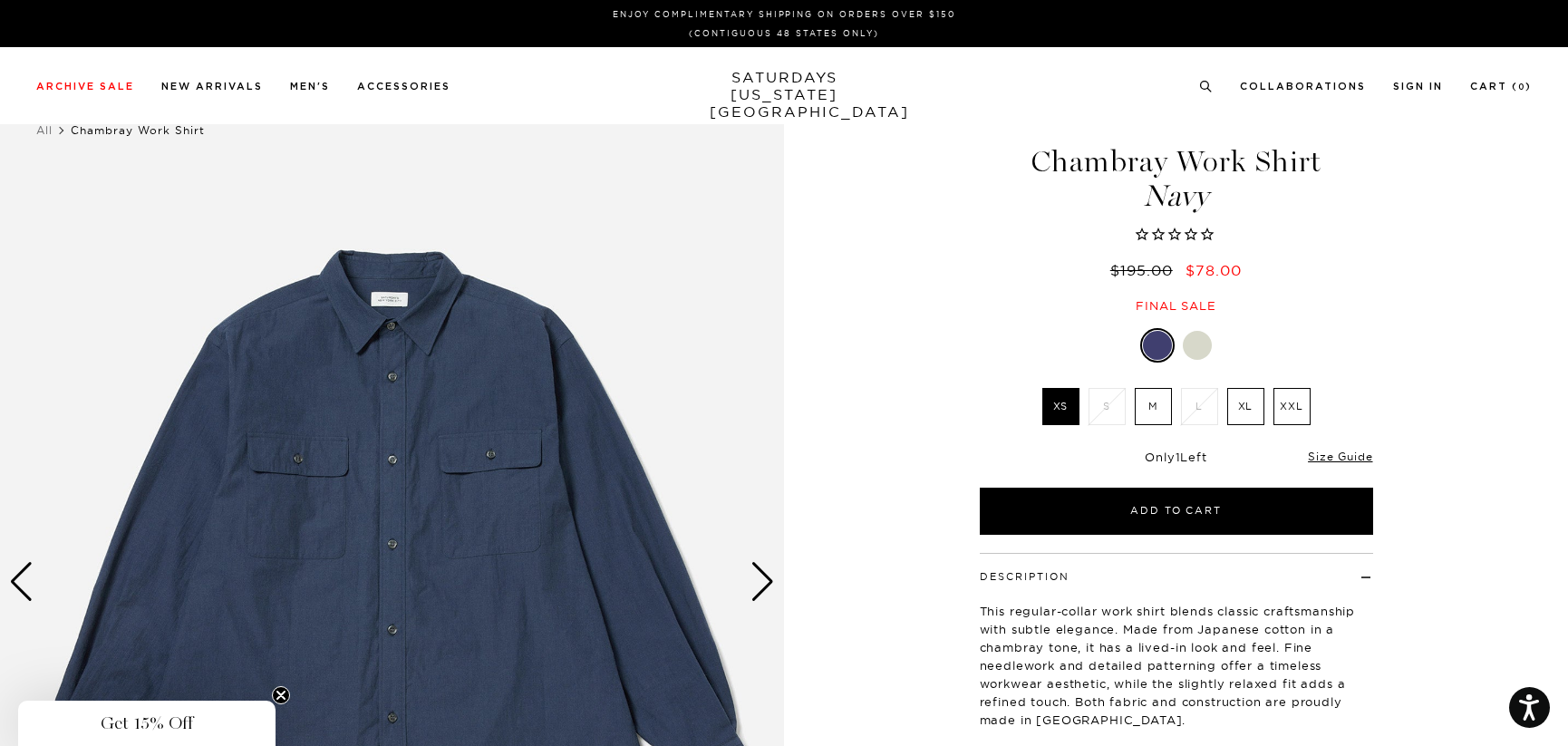
click at [411, 409] on img at bounding box center [392, 582] width 784 height 980
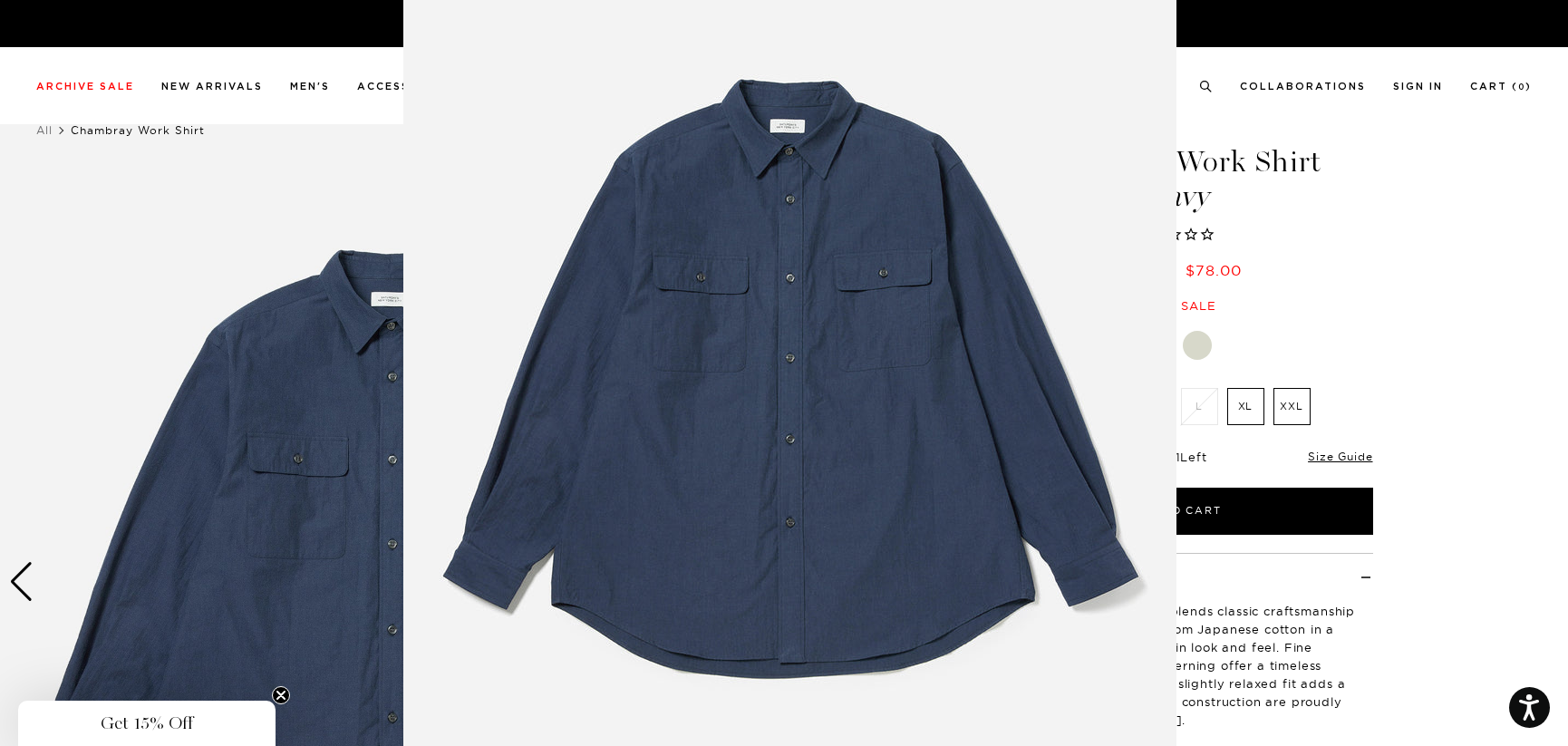
scroll to position [68, 0]
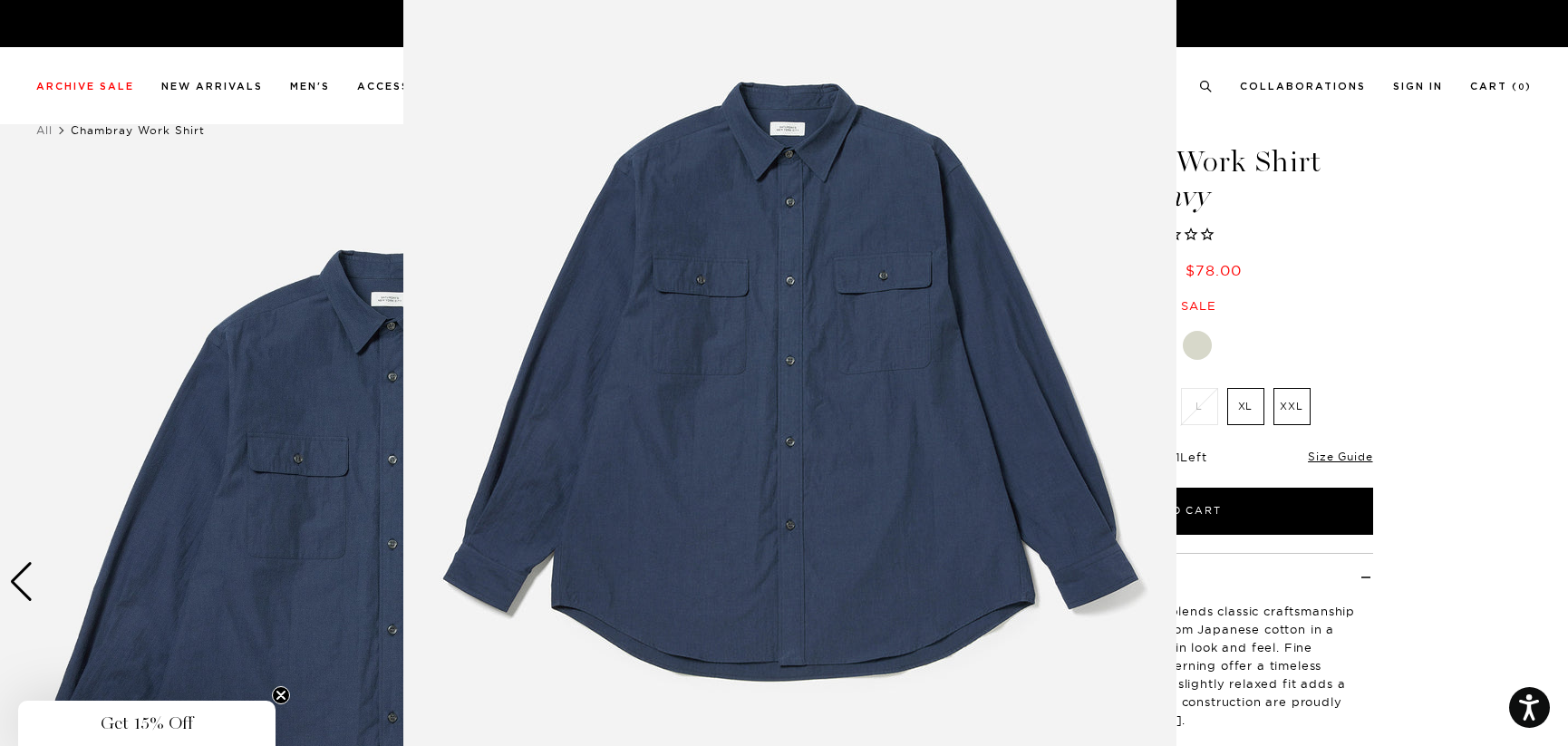
click at [810, 279] on img at bounding box center [790, 396] width 773 height 928
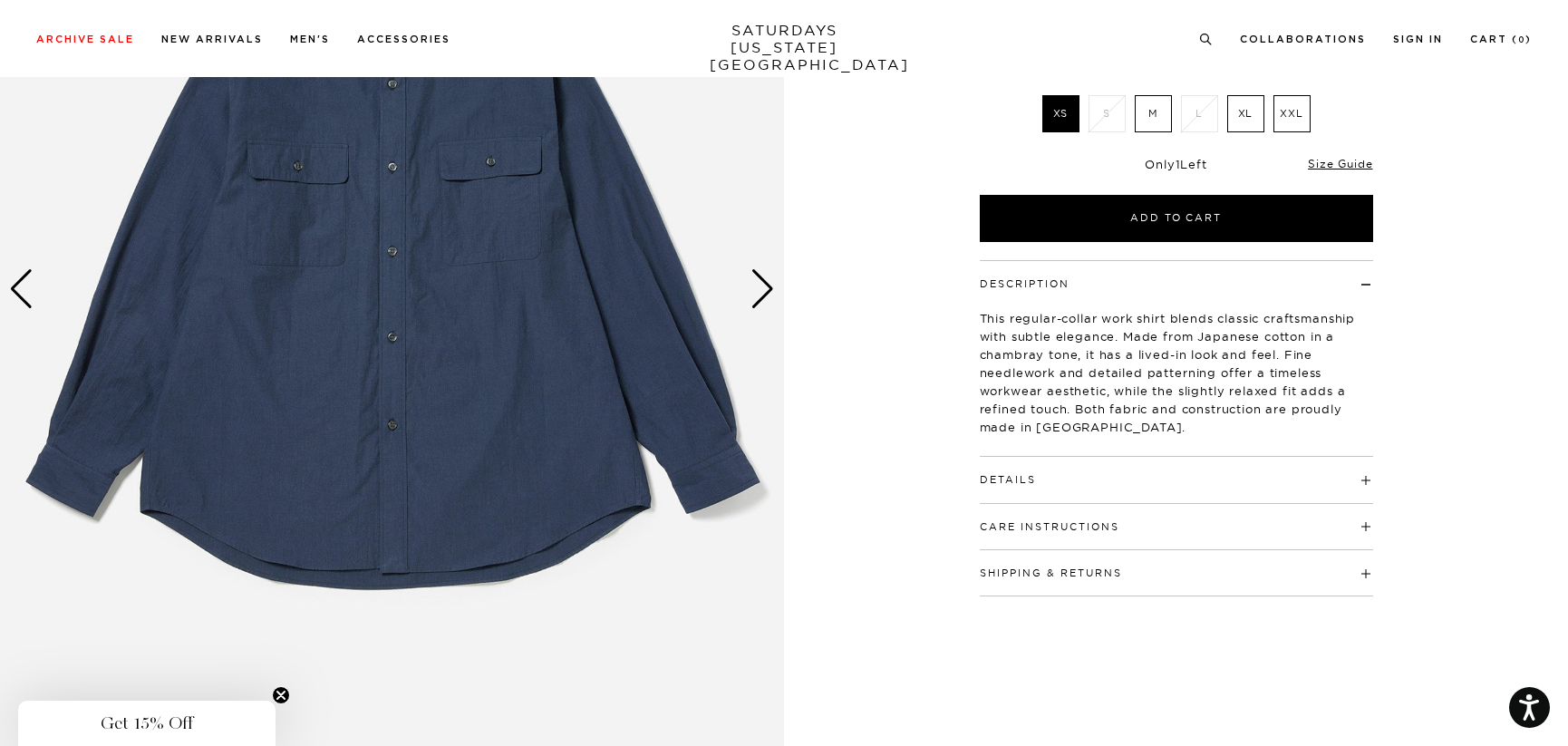
scroll to position [0, 0]
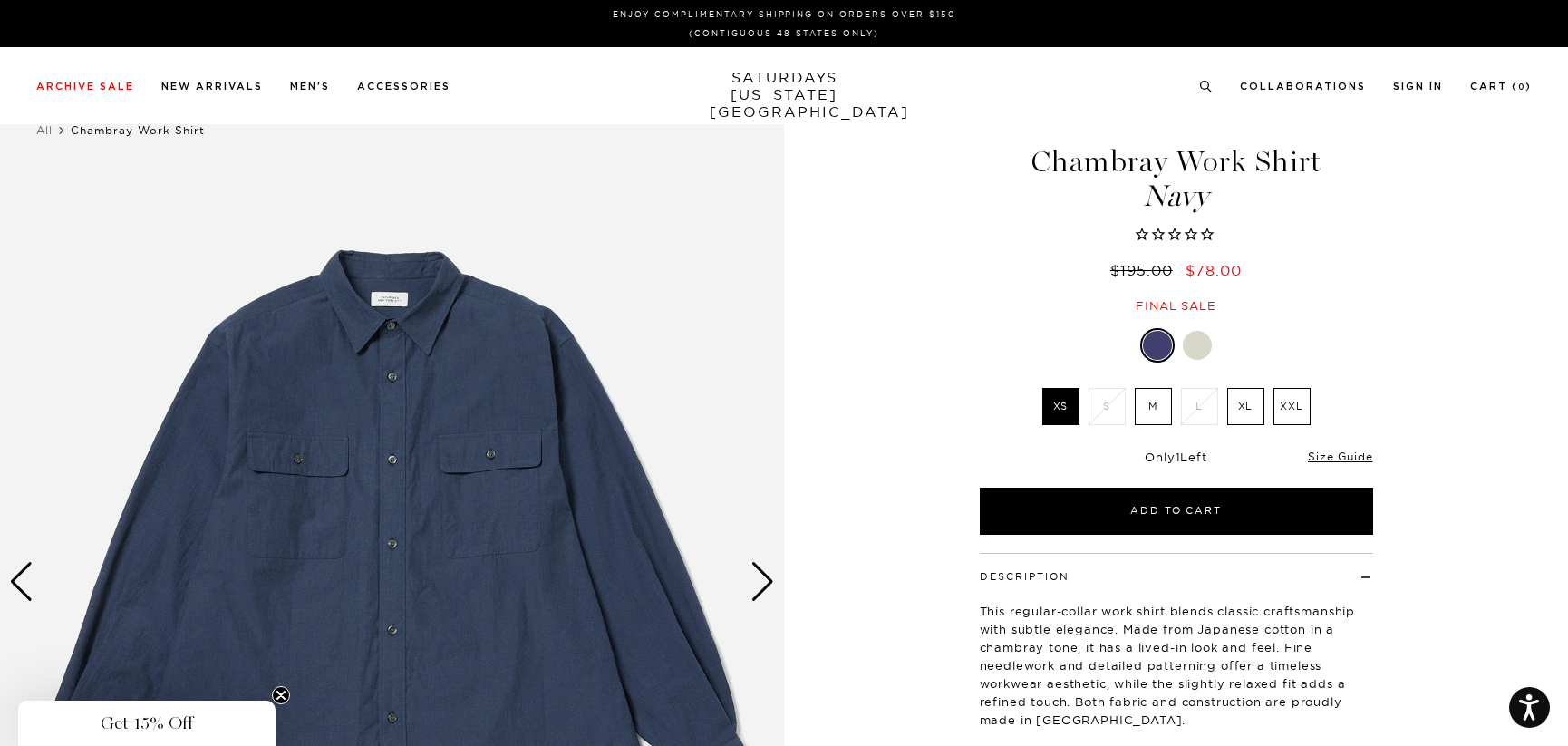
click at [752, 580] on div "Next slide" at bounding box center [762, 582] width 25 height 40
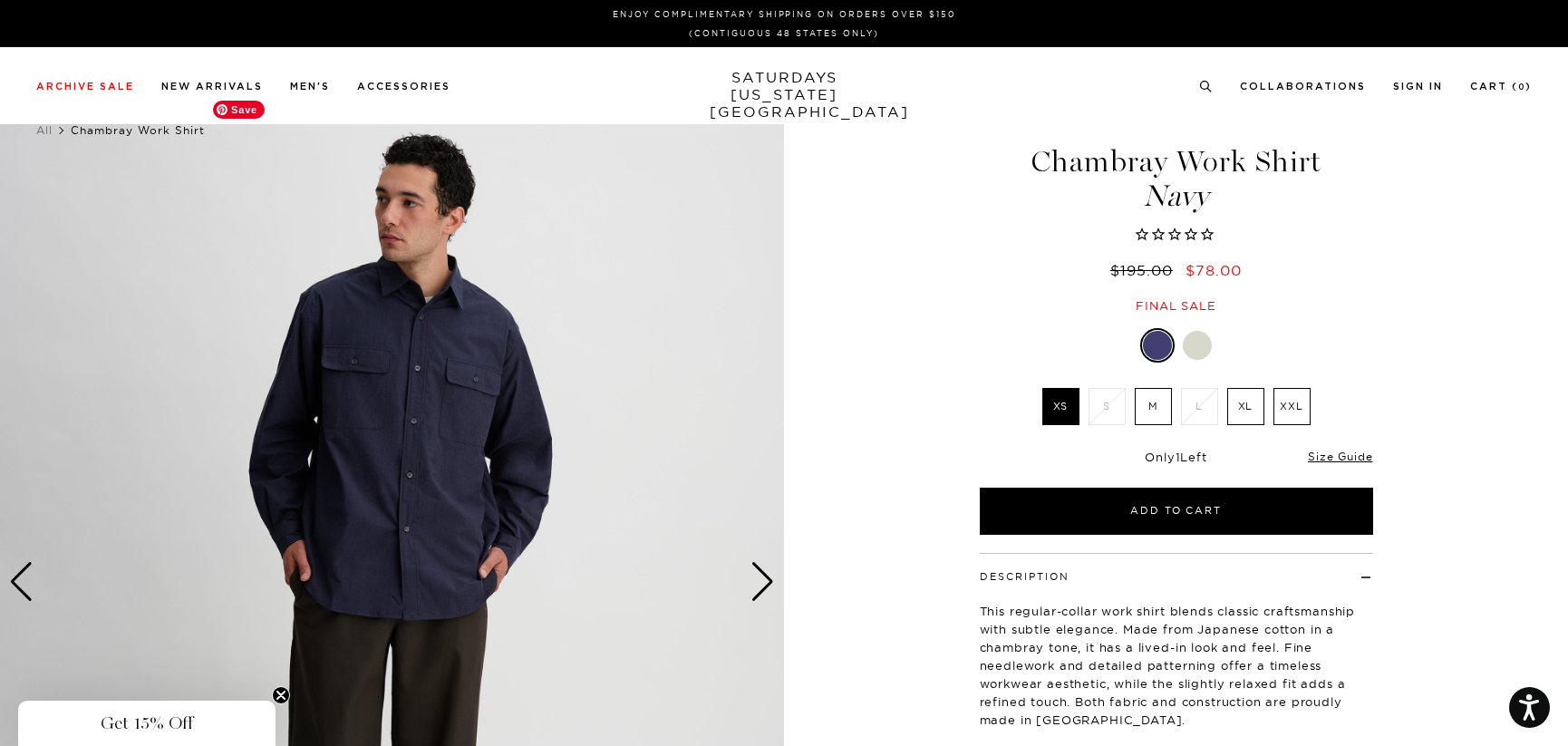
click at [748, 576] on img at bounding box center [392, 582] width 784 height 980
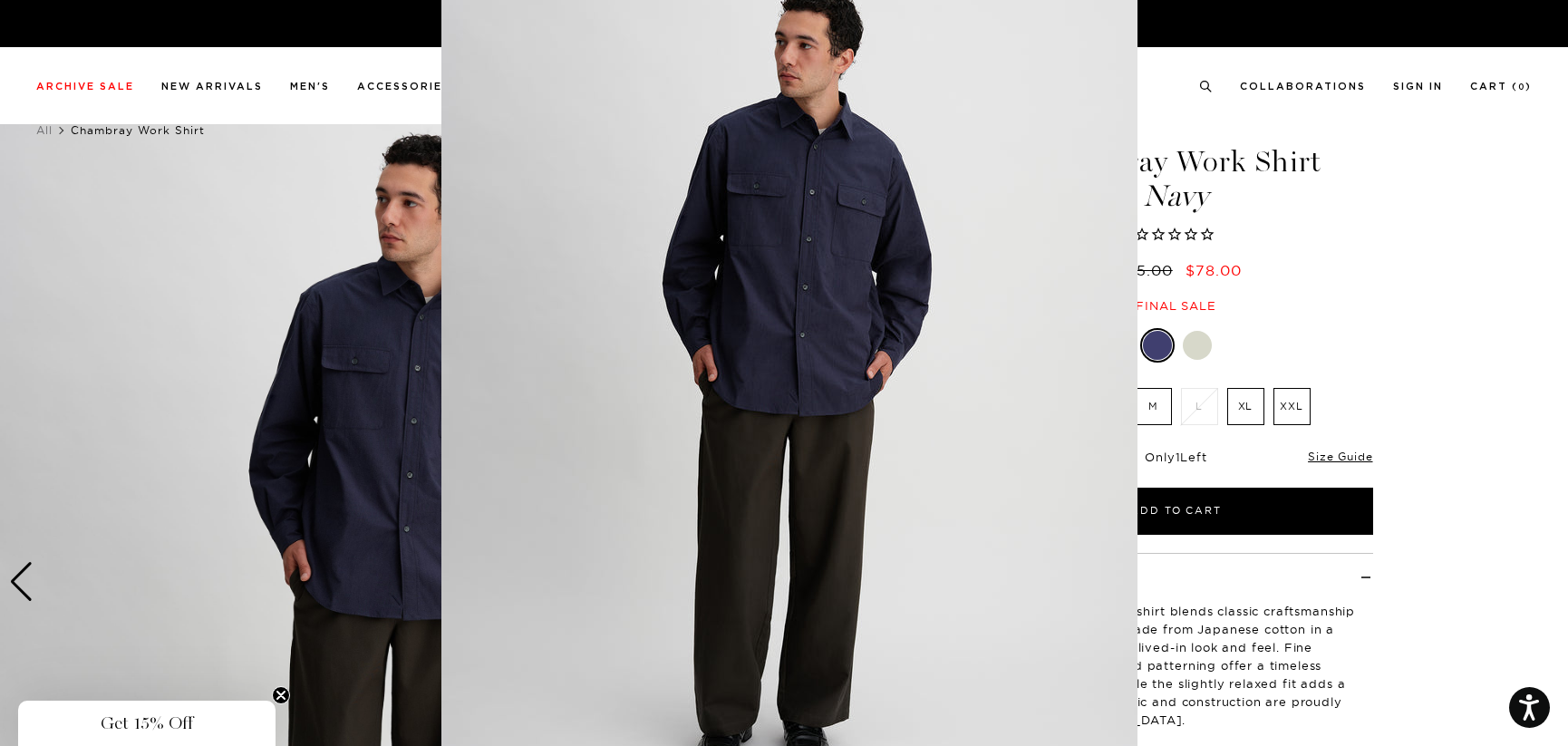
scroll to position [85, 0]
click at [376, 399] on figure at bounding box center [784, 373] width 1568 height 746
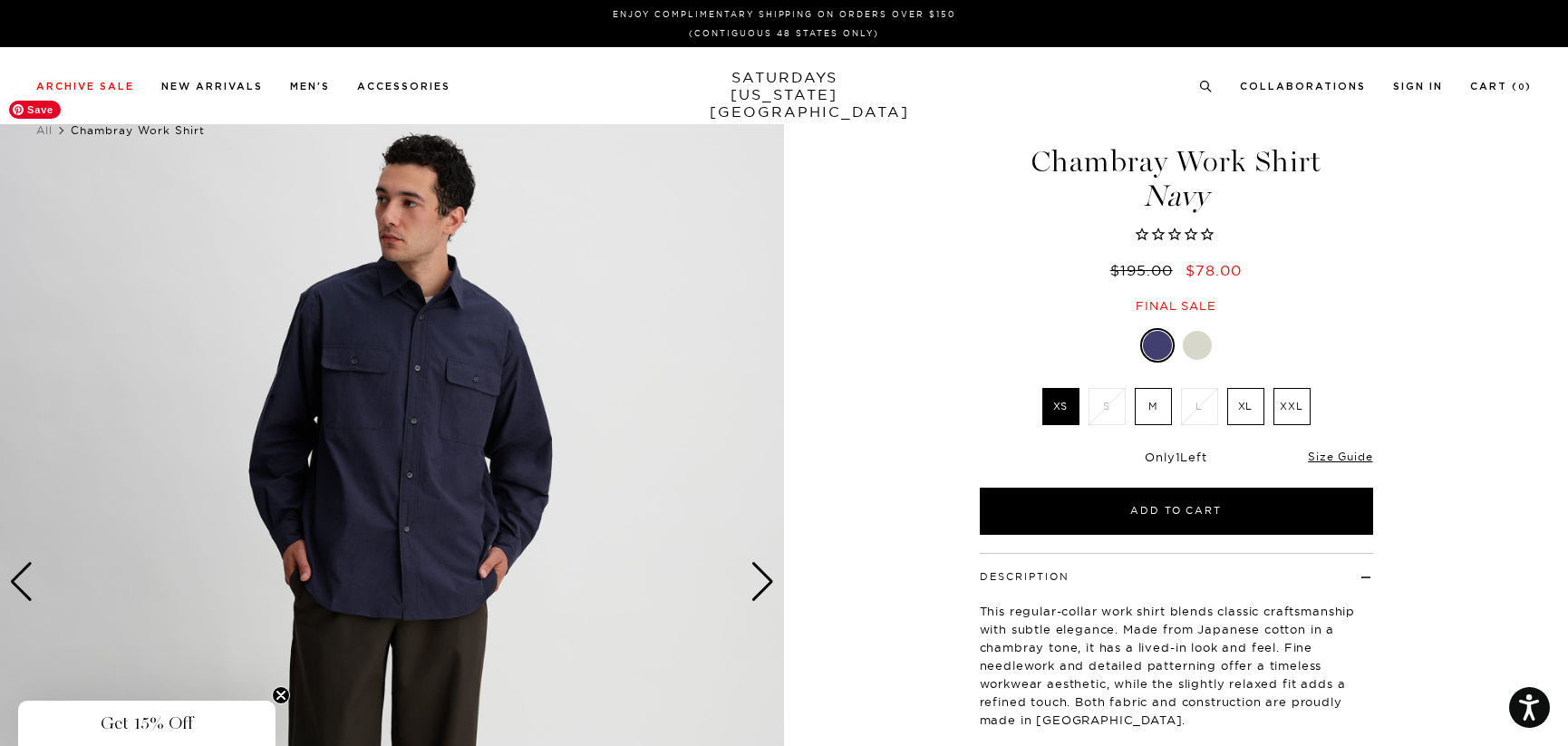
scroll to position [0, 0]
click at [756, 574] on div "Next slide" at bounding box center [762, 582] width 25 height 40
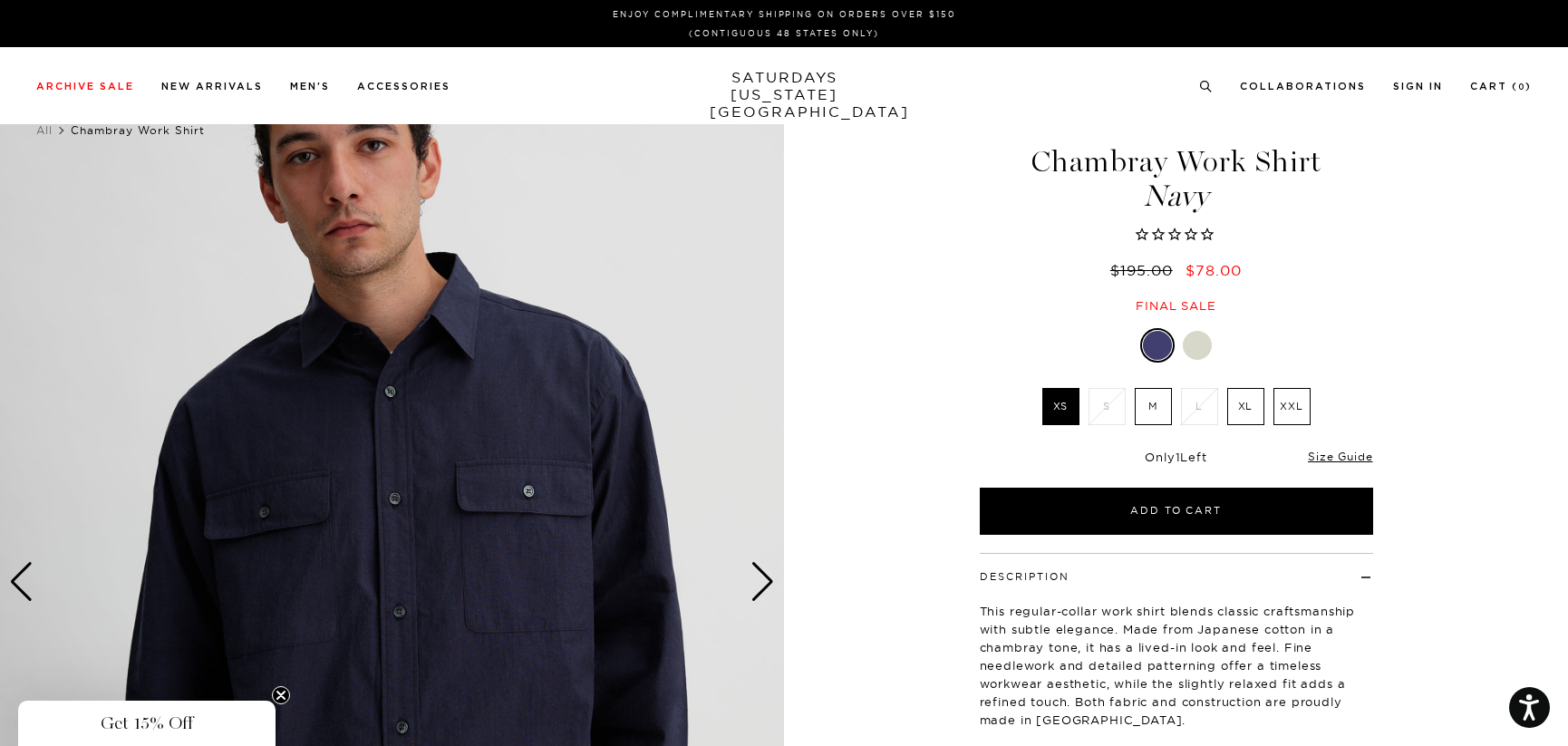
click at [761, 574] on div "Next slide" at bounding box center [762, 582] width 25 height 40
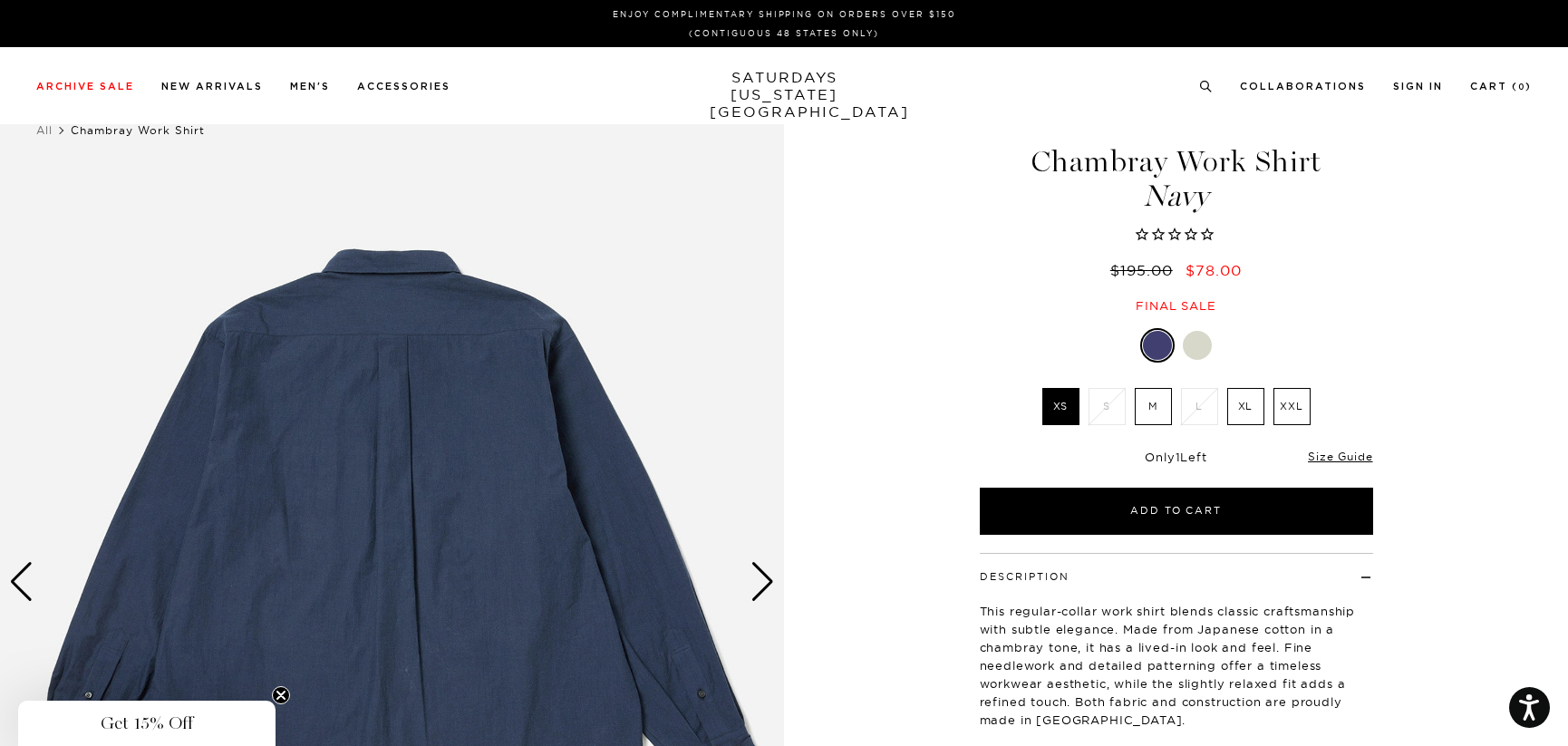
click at [762, 575] on div "Next slide" at bounding box center [762, 582] width 25 height 40
click at [767, 573] on div "Next slide" at bounding box center [762, 582] width 25 height 40
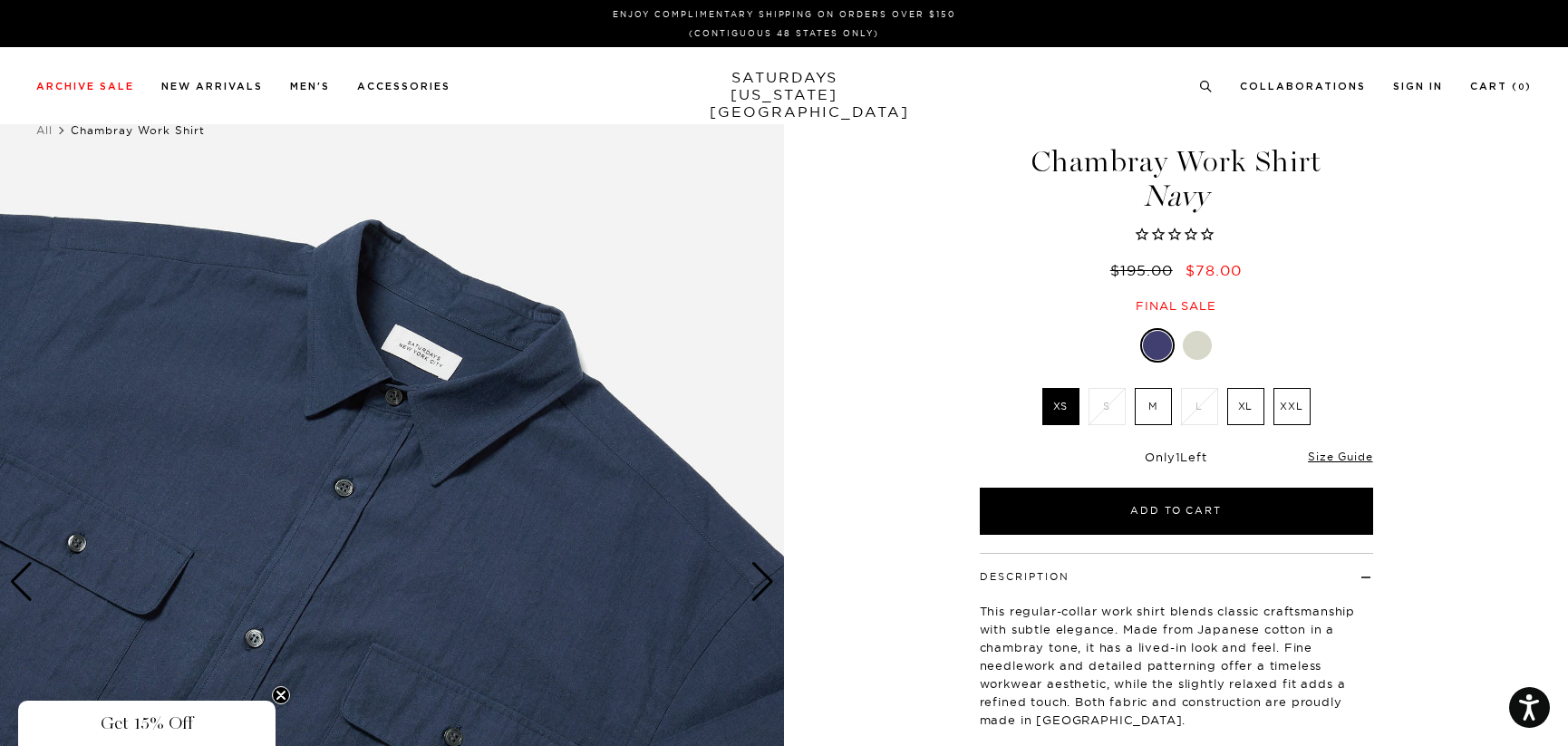
click at [770, 577] on div "Next slide" at bounding box center [762, 582] width 25 height 40
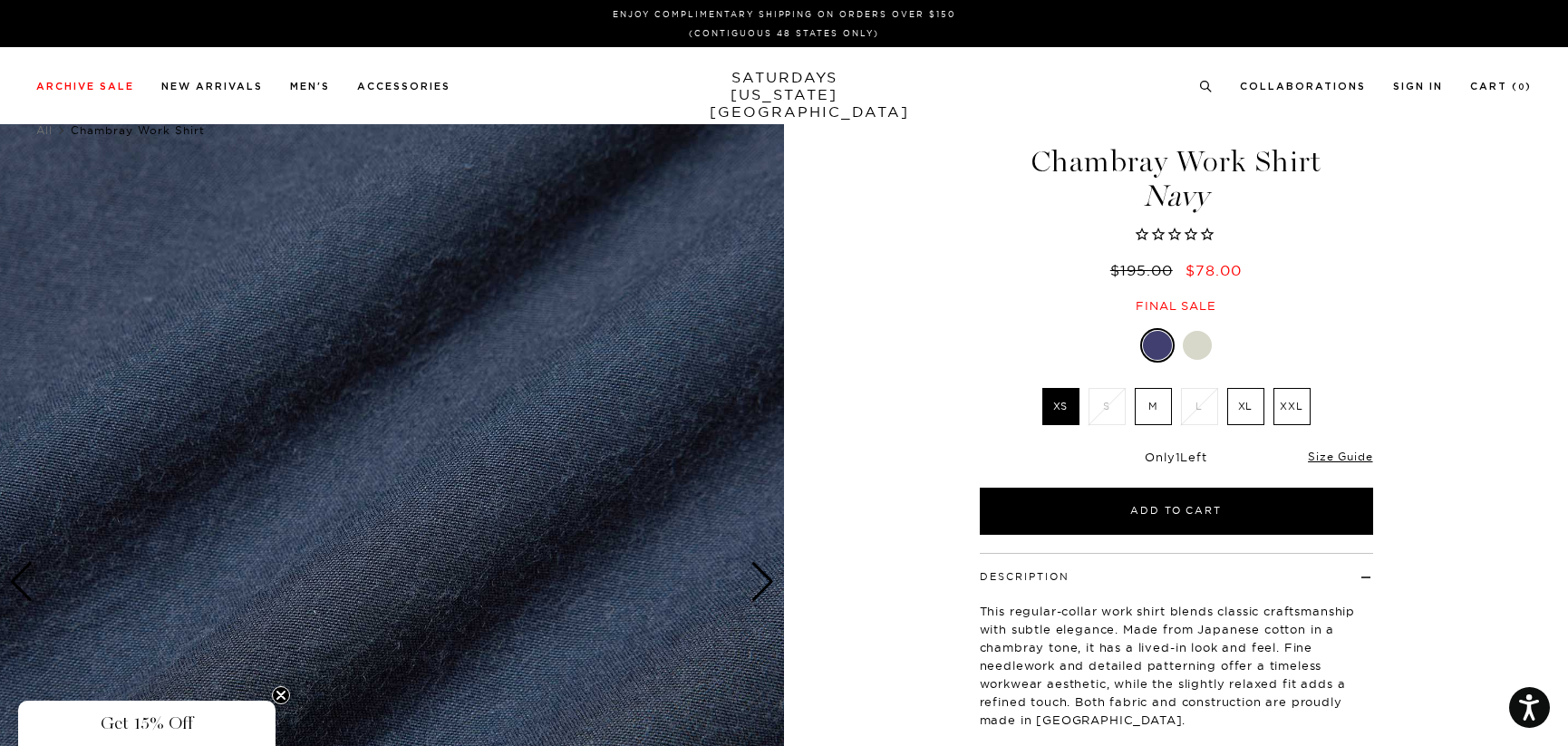
click at [771, 577] on div "Next slide" at bounding box center [762, 582] width 25 height 40
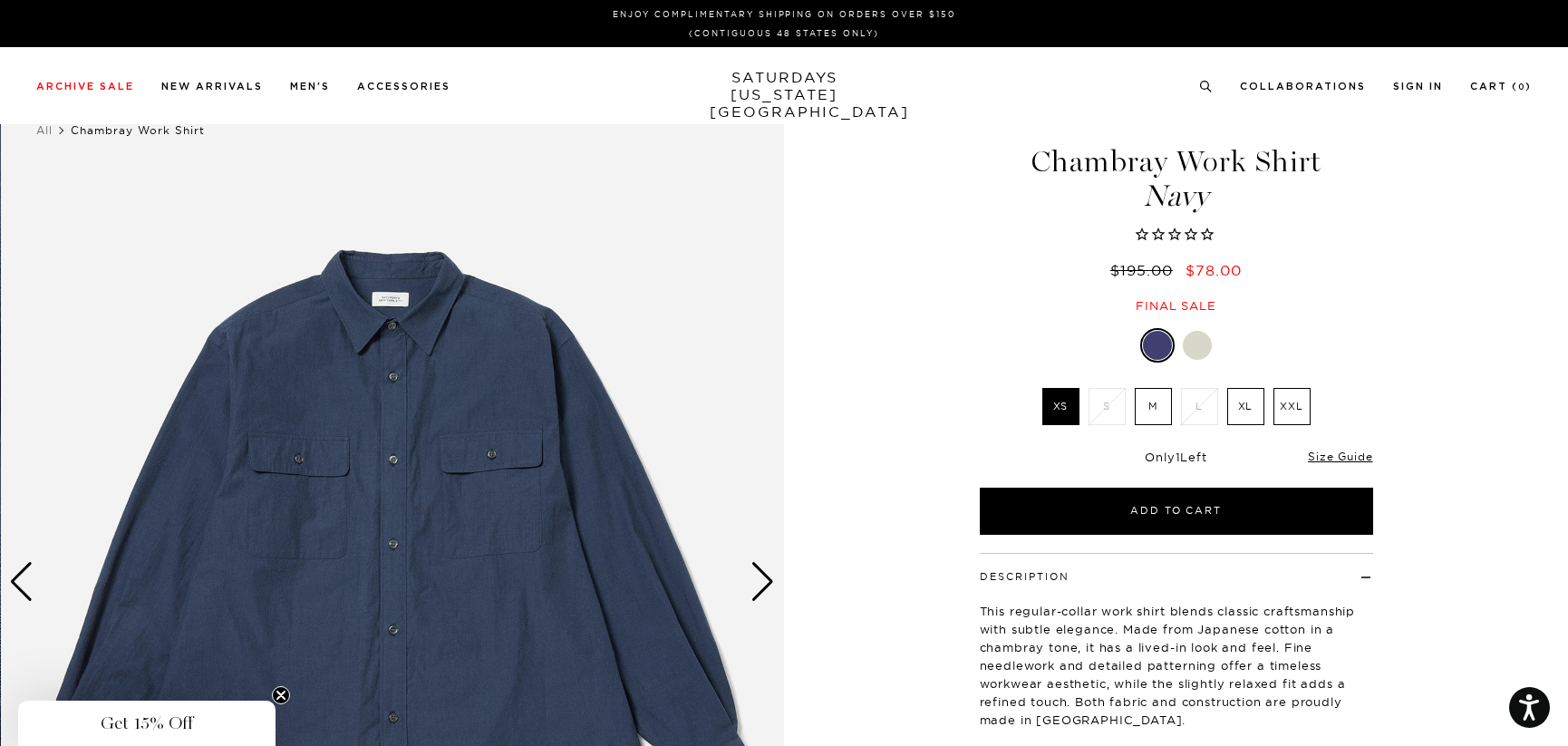
click at [772, 580] on div "Next slide" at bounding box center [762, 582] width 25 height 40
click at [1196, 356] on div at bounding box center [1196, 344] width 29 height 29
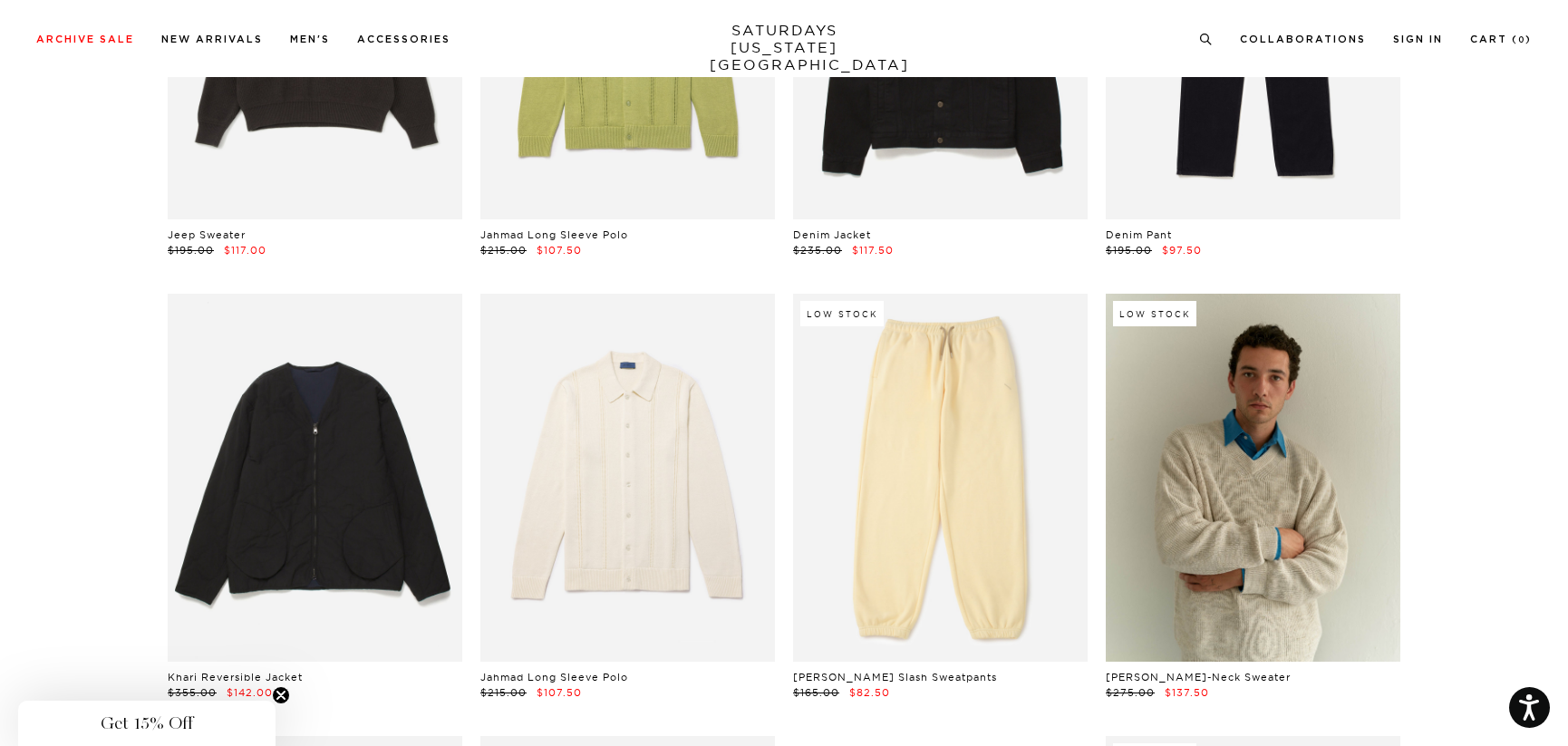
scroll to position [10572, 0]
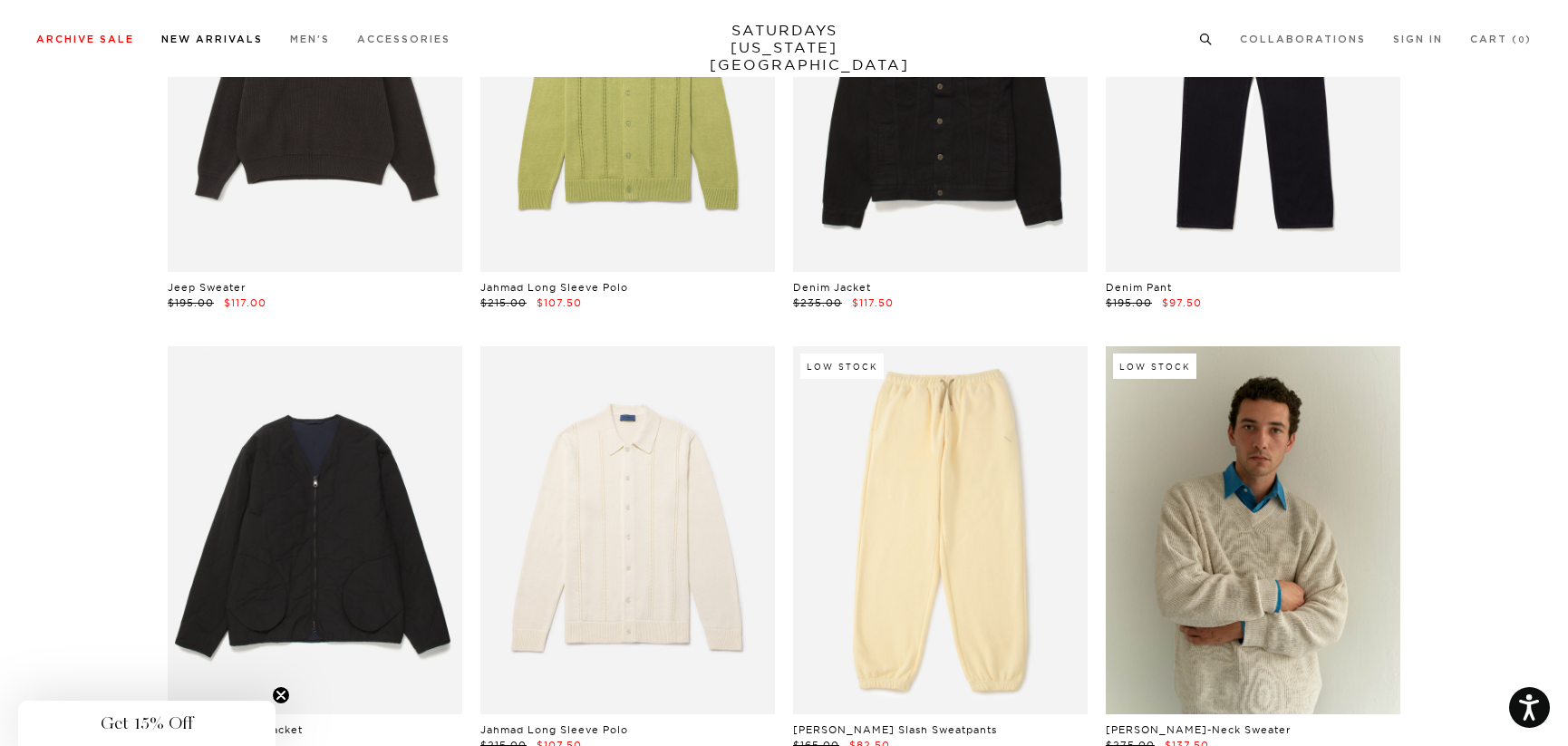
click at [228, 34] on link "New Arrivals" at bounding box center [211, 39] width 101 height 10
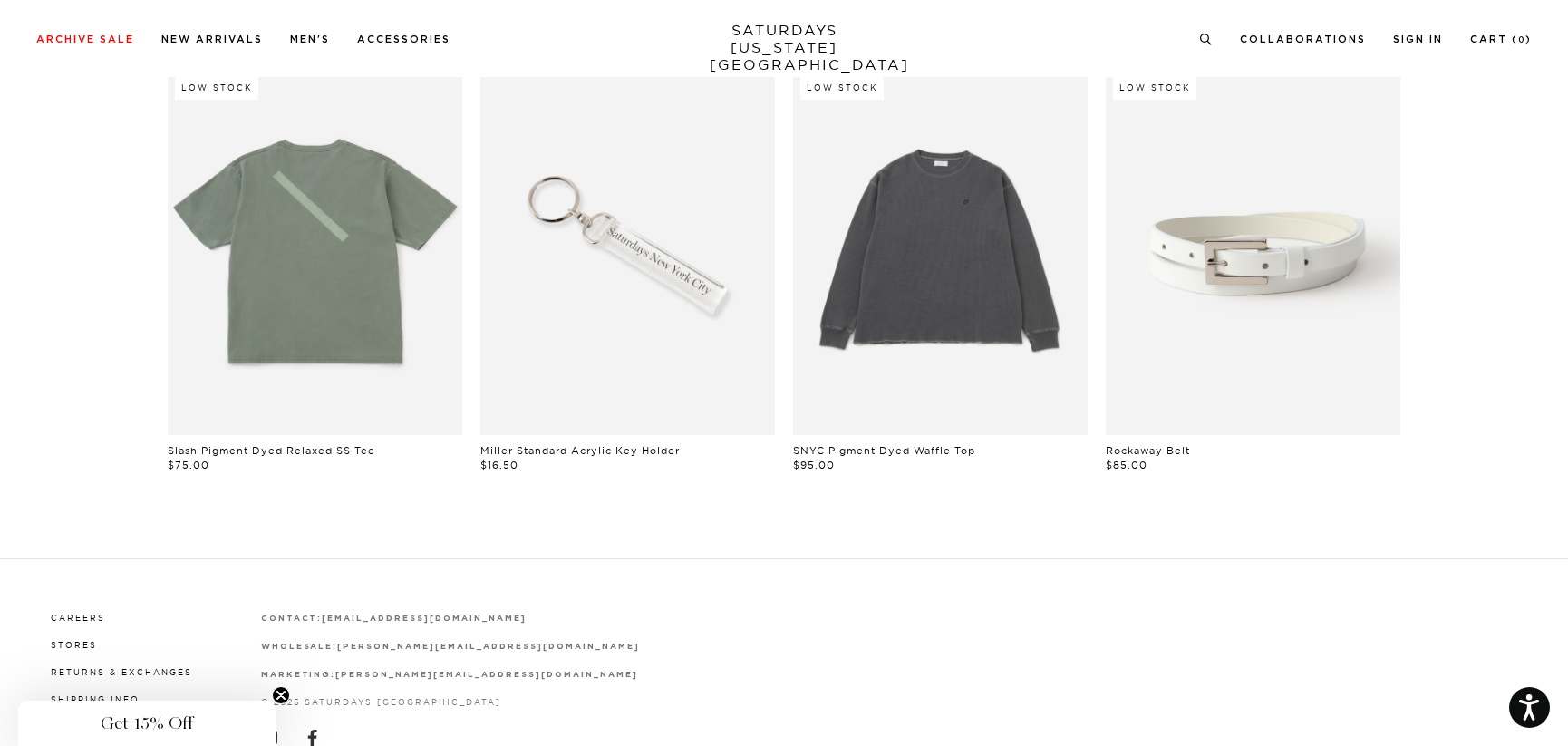
scroll to position [1512, 0]
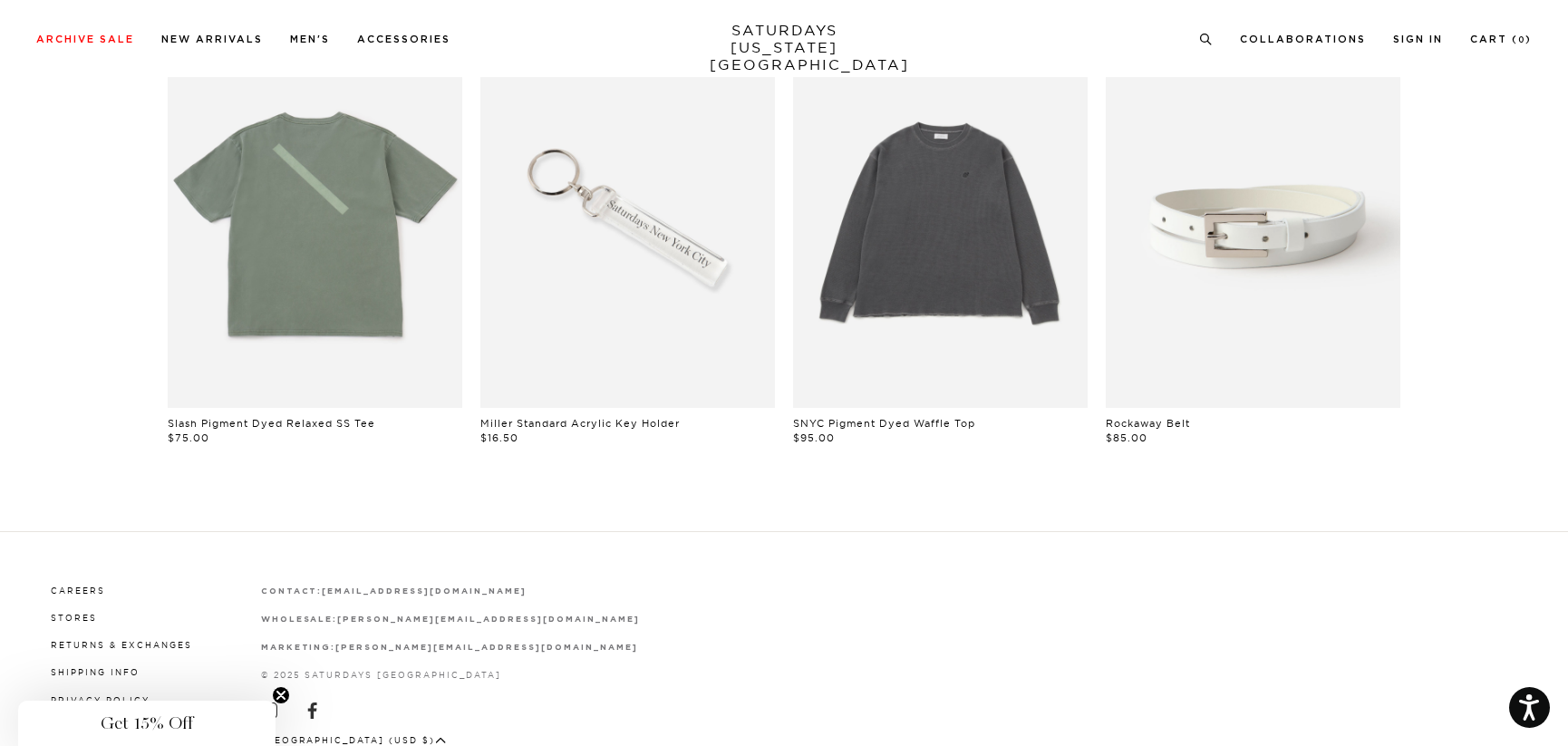
click at [1201, 668] on div "Careers Stores Returns & Exchanges Shipping Info Privacy Policy Accessibility T…" at bounding box center [784, 700] width 1495 height 236
